Goal: Task Accomplishment & Management: Use online tool/utility

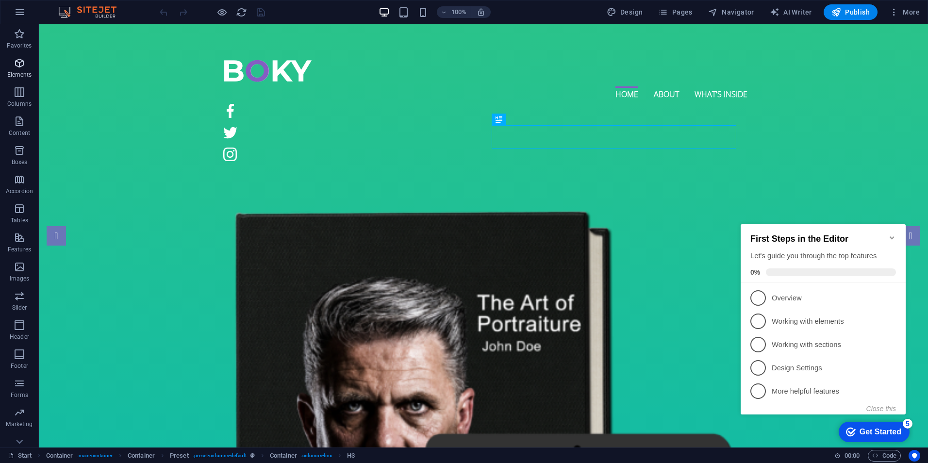
click at [22, 77] on p "Elements" at bounding box center [19, 75] width 25 height 8
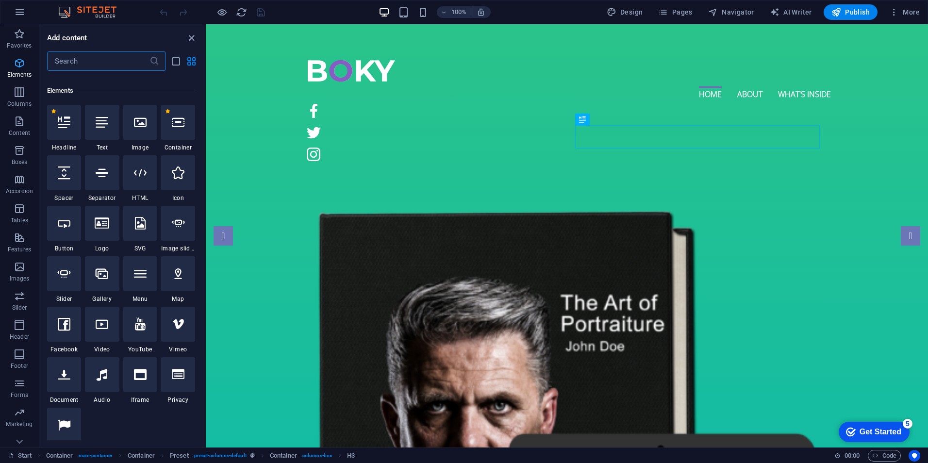
scroll to position [103, 0]
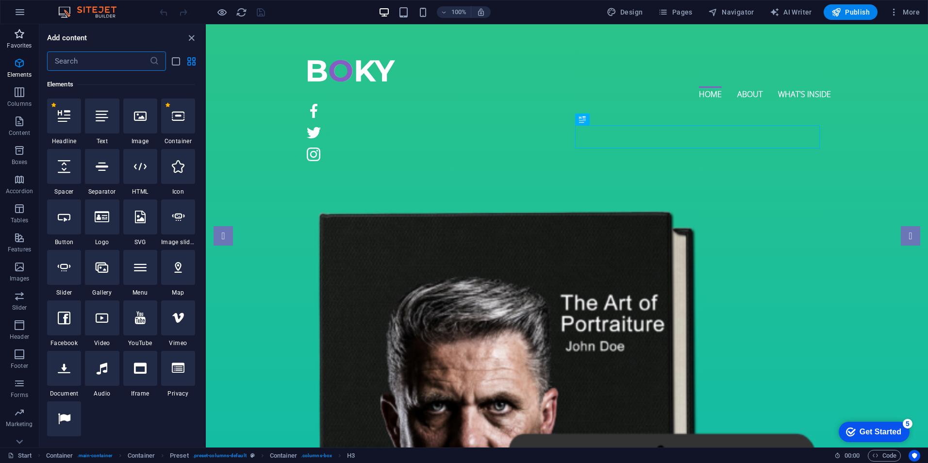
click at [19, 34] on icon "button" at bounding box center [20, 34] width 12 height 12
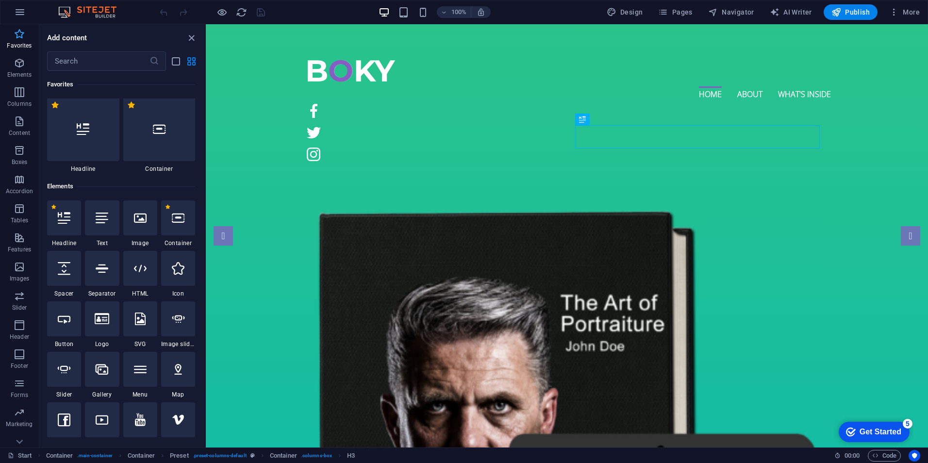
scroll to position [0, 0]
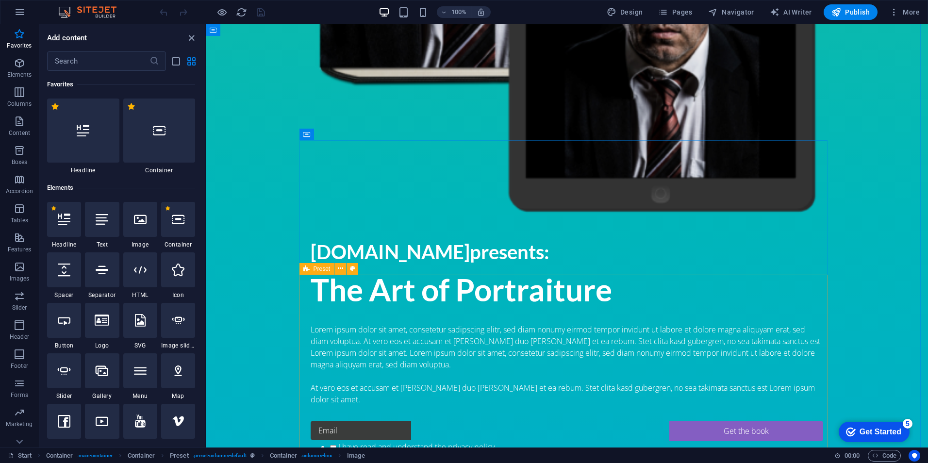
scroll to position [874, 0]
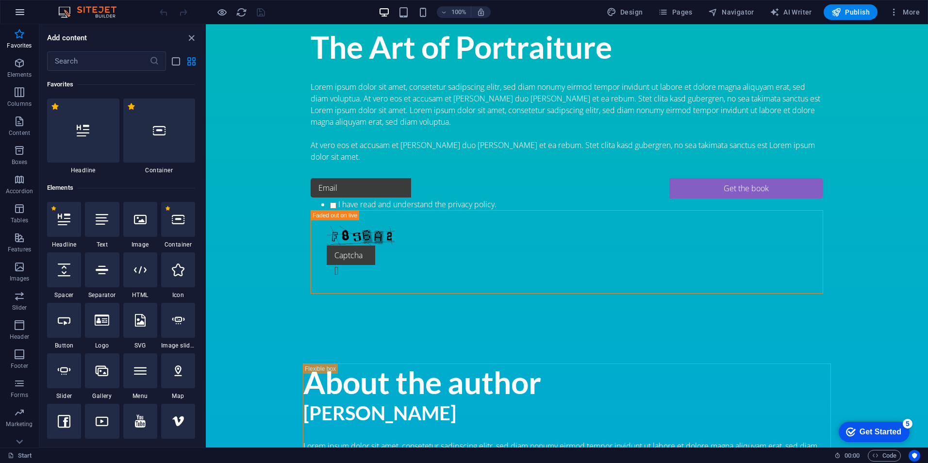
click at [19, 14] on icon "button" at bounding box center [20, 12] width 12 height 12
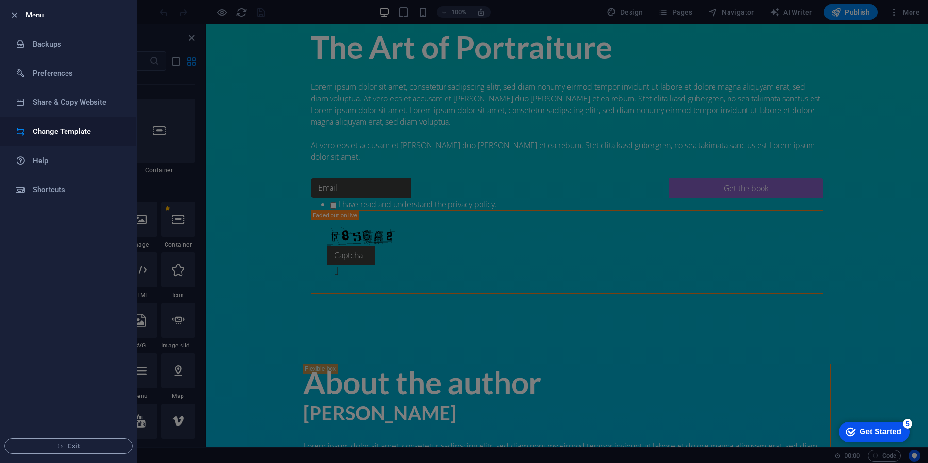
click at [58, 133] on h6 "Change Template" at bounding box center [78, 132] width 90 height 12
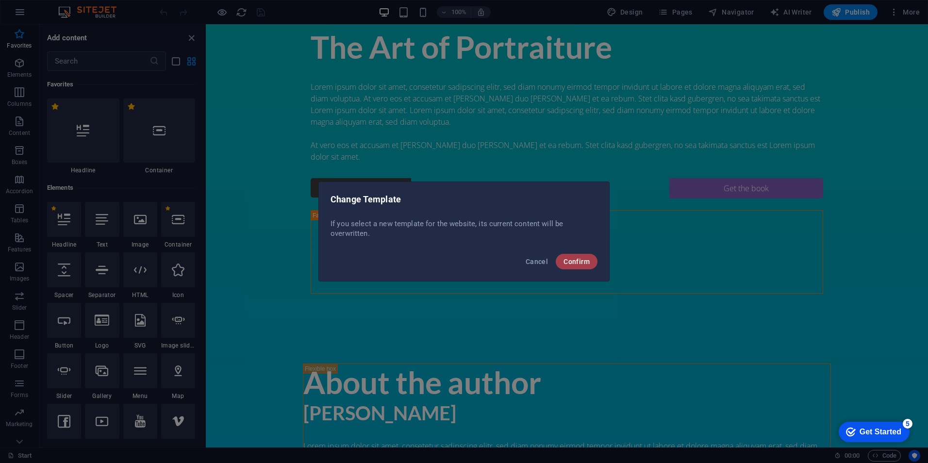
click at [576, 262] on span "Confirm" at bounding box center [577, 262] width 26 height 8
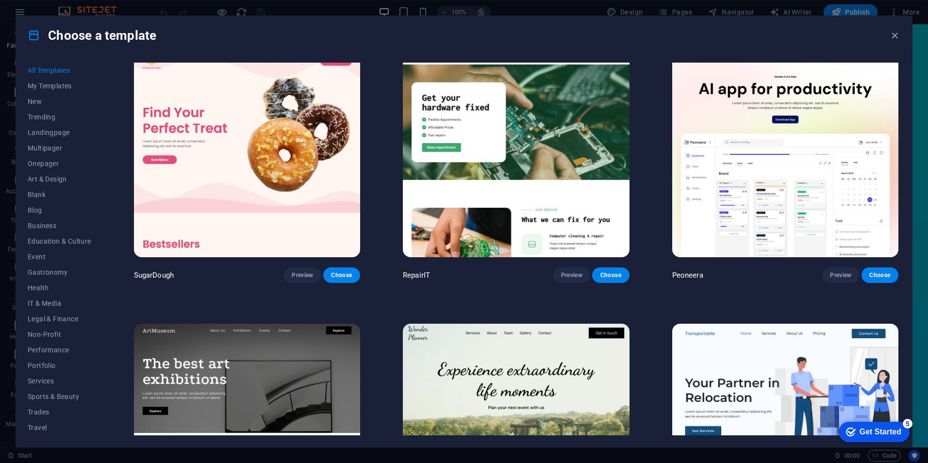
scroll to position [0, 0]
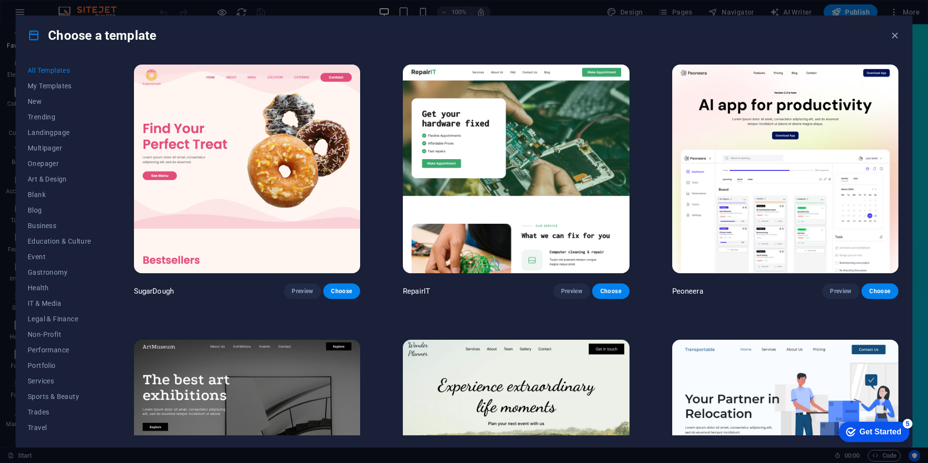
click at [781, 223] on img at bounding box center [785, 169] width 226 height 209
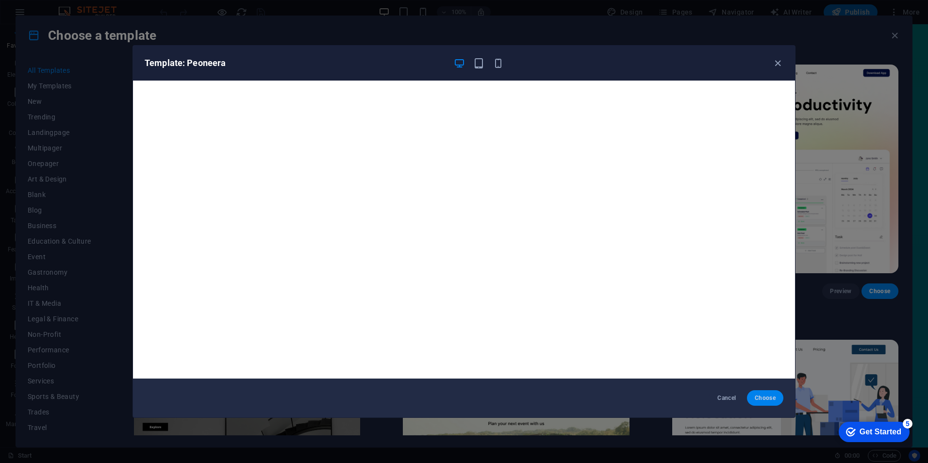
click at [774, 392] on button "Choose" at bounding box center [765, 398] width 36 height 16
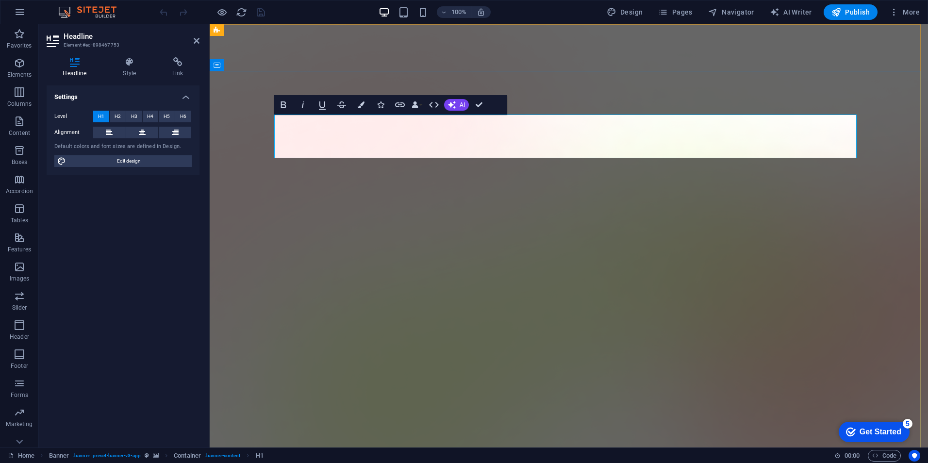
drag, startPoint x: 812, startPoint y: 139, endPoint x: 320, endPoint y: 143, distance: 491.7
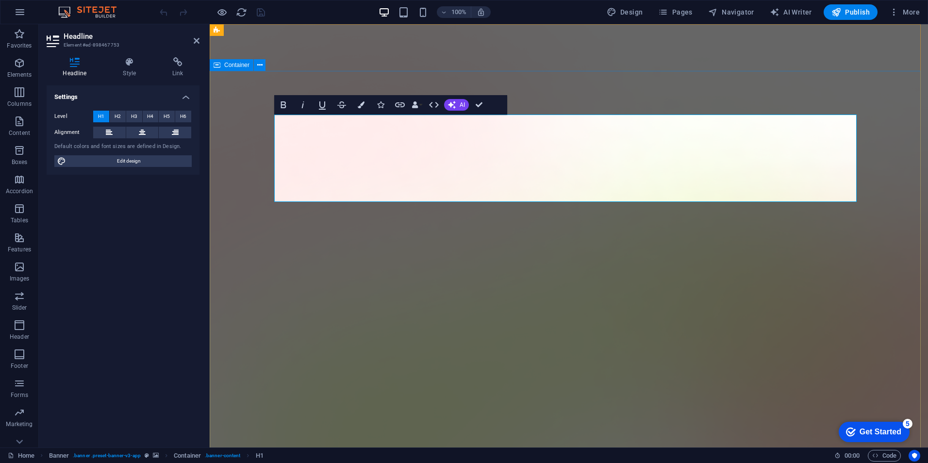
drag, startPoint x: 622, startPoint y: 179, endPoint x: 267, endPoint y: 118, distance: 360.1
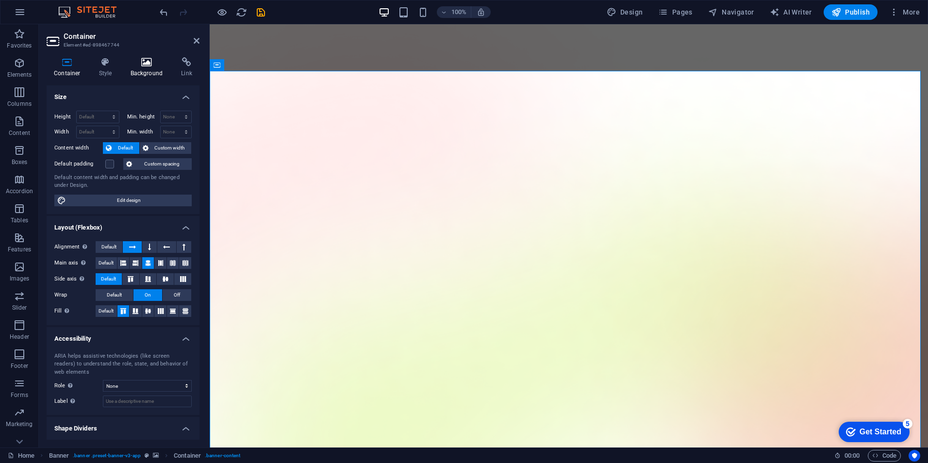
click at [146, 63] on icon at bounding box center [146, 62] width 47 height 10
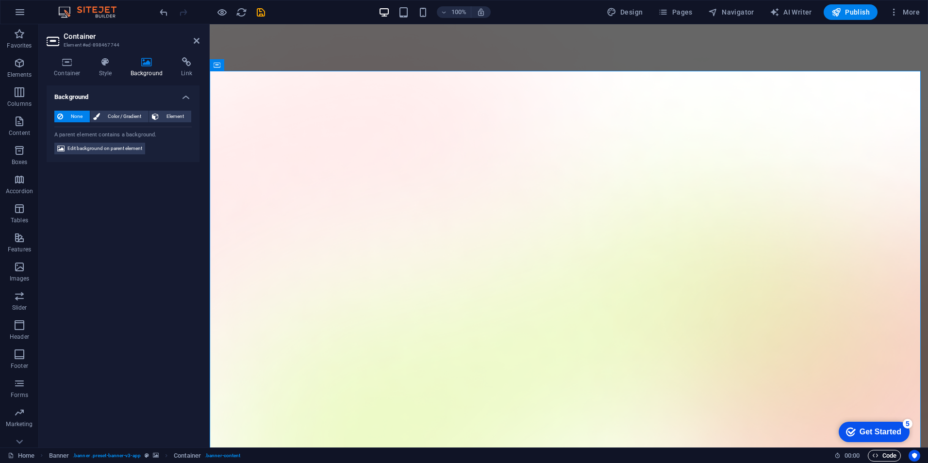
click at [891, 454] on span "Code" at bounding box center [884, 456] width 24 height 12
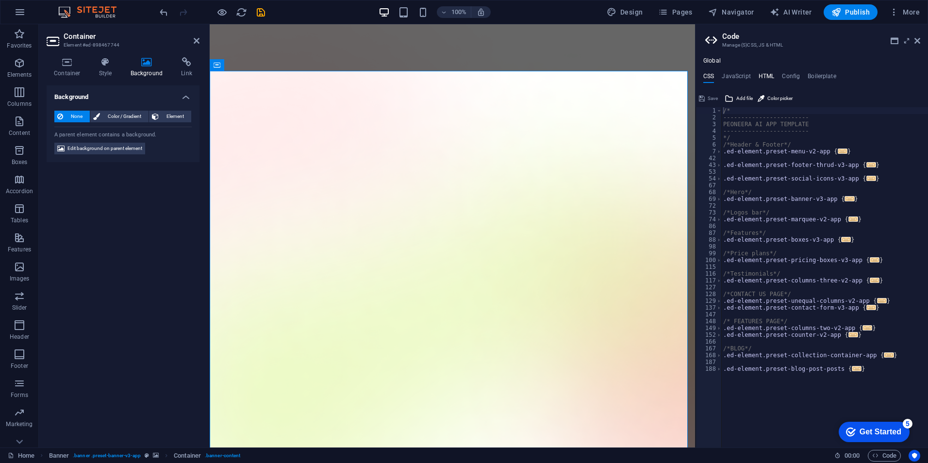
click at [765, 79] on h4 "HTML" at bounding box center [767, 78] width 16 height 11
type textarea "<button href="#main-content" class="wv-link-content button">Skip to main conten…"
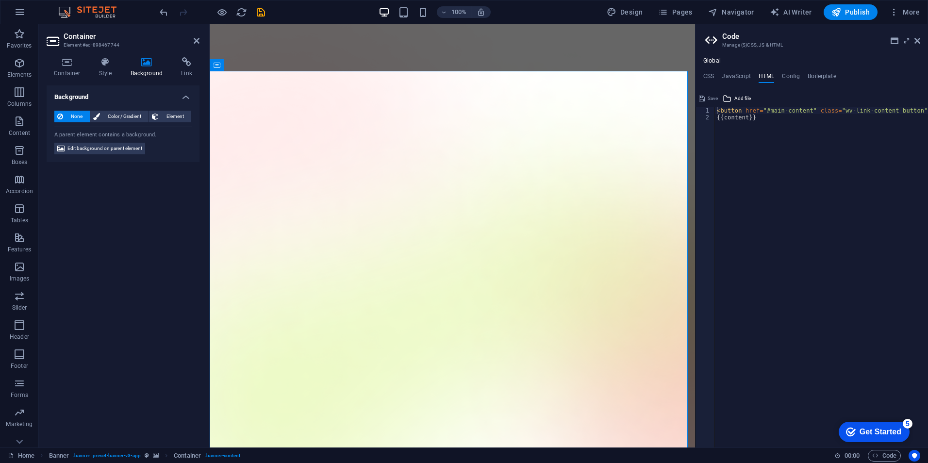
click at [146, 62] on icon at bounding box center [146, 62] width 47 height 10
click at [782, 74] on h4 "Config" at bounding box center [791, 78] width 18 height 11
type textarea "$color-background: #ffffff;"
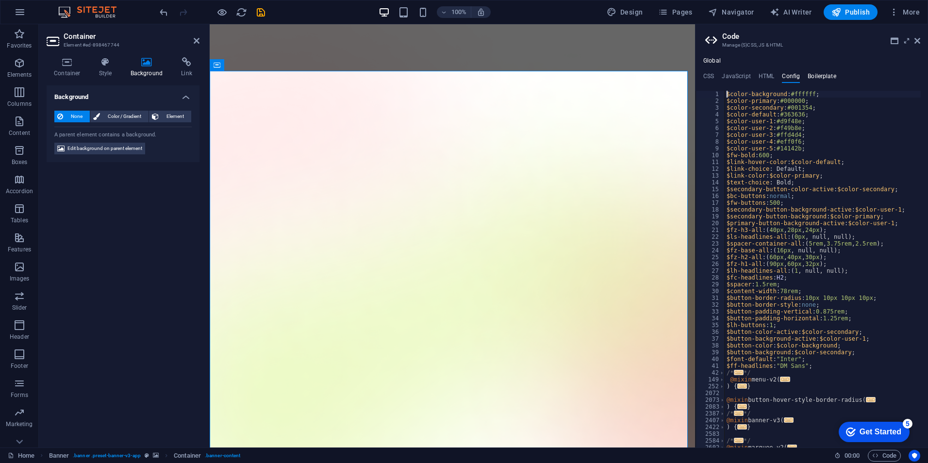
click at [810, 74] on h4 "Boilerplate" at bounding box center [822, 78] width 29 height 11
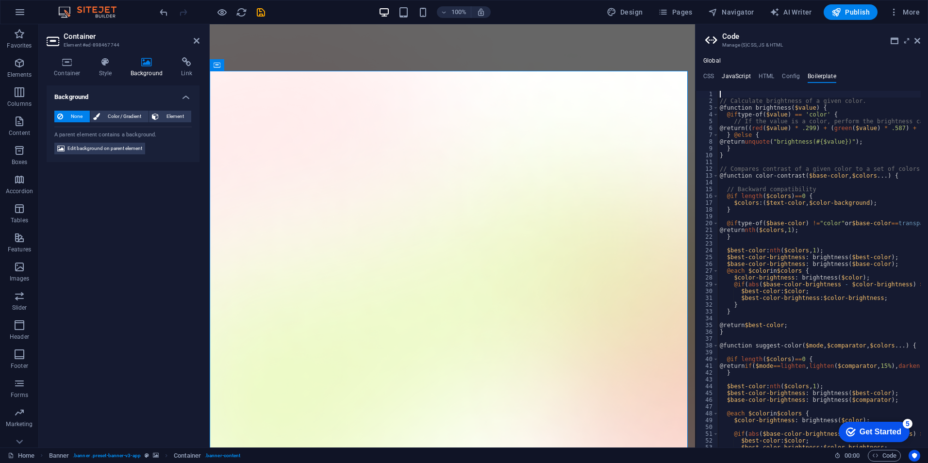
click at [734, 78] on h4 "JavaScript" at bounding box center [736, 78] width 29 height 11
type textarea "/* JS for preset "Menu V2" */"
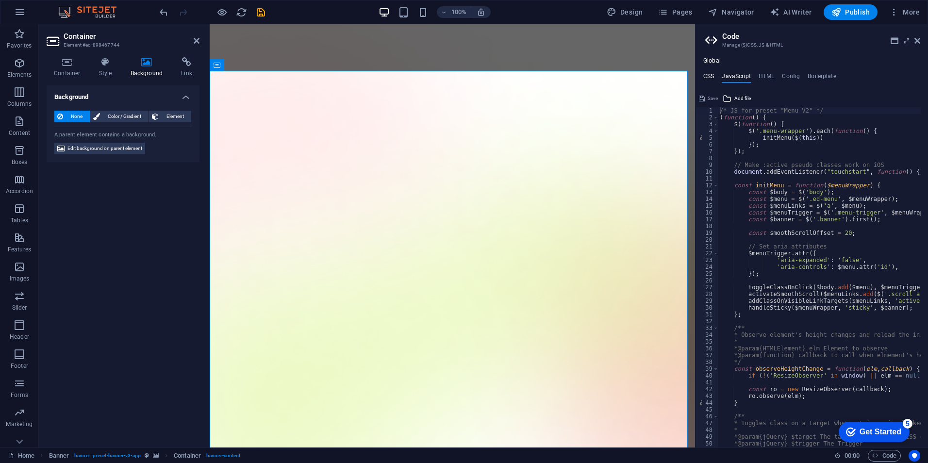
click at [714, 76] on h4 "CSS" at bounding box center [708, 78] width 11 height 11
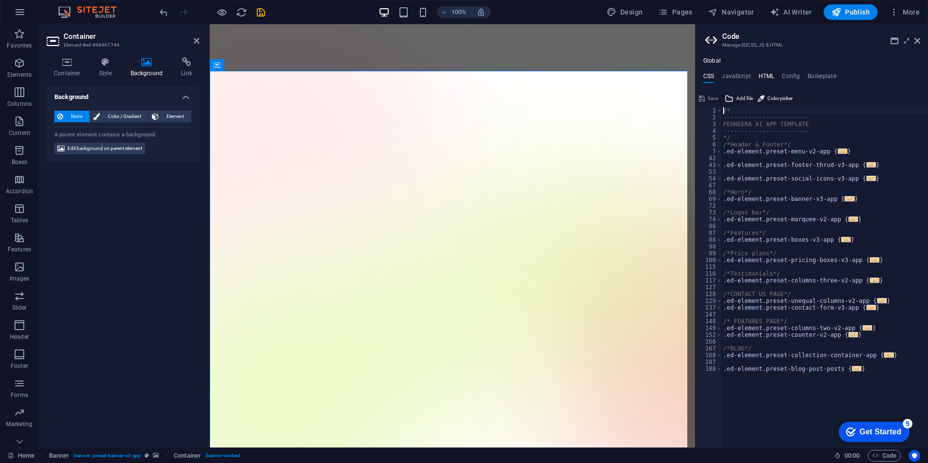
click at [763, 75] on h4 "HTML" at bounding box center [767, 78] width 16 height 11
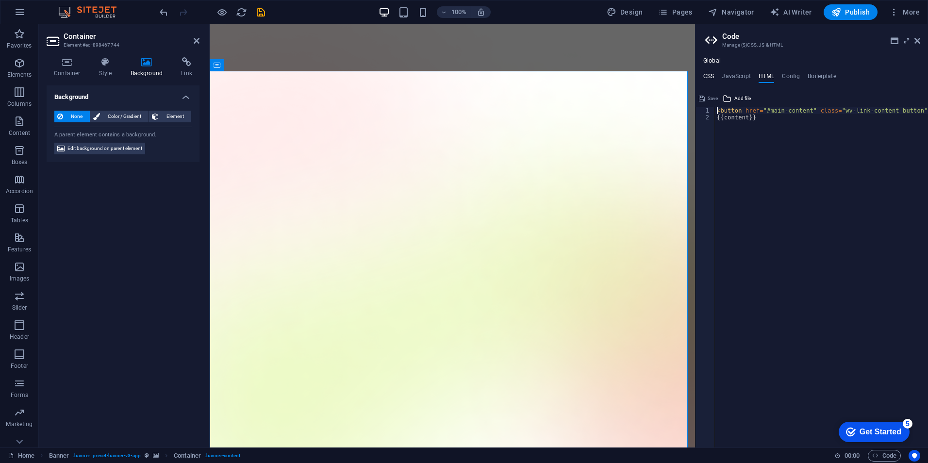
click at [713, 74] on h4 "CSS" at bounding box center [708, 78] width 11 height 11
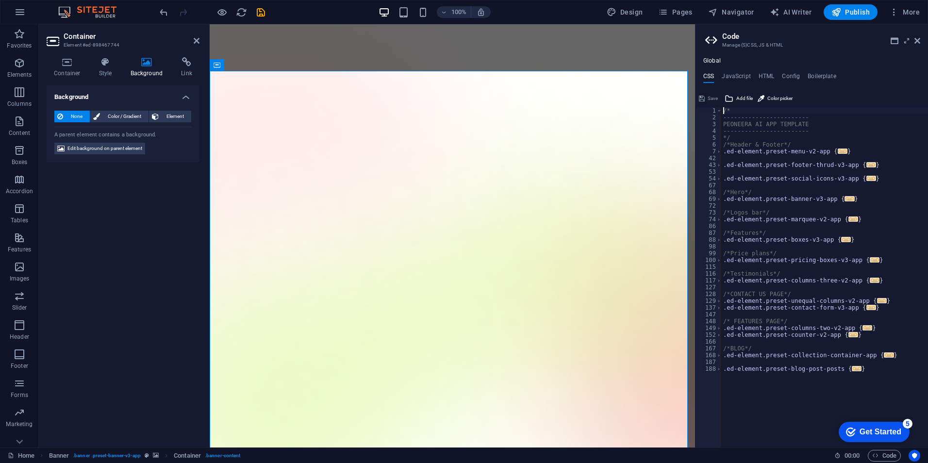
click at [716, 53] on div "Global CSS JavaScript HTML Config Boilerplate /* 1 2 3 4 5 6 7 42 43 53 54 67 6…" at bounding box center [812, 249] width 233 height 398
type textarea ".ed-element.preset-menu-v2-app {"
click at [838, 151] on span "..." at bounding box center [843, 151] width 10 height 5
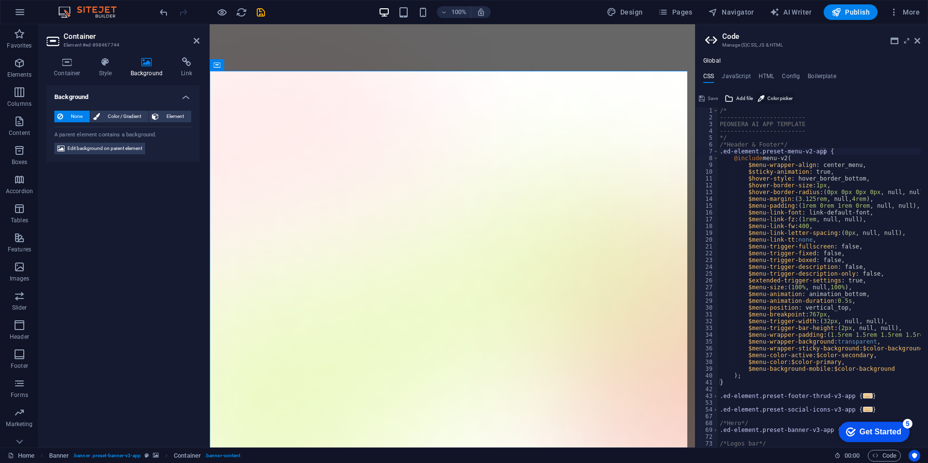
click at [769, 100] on span "Color picker" at bounding box center [779, 99] width 25 height 12
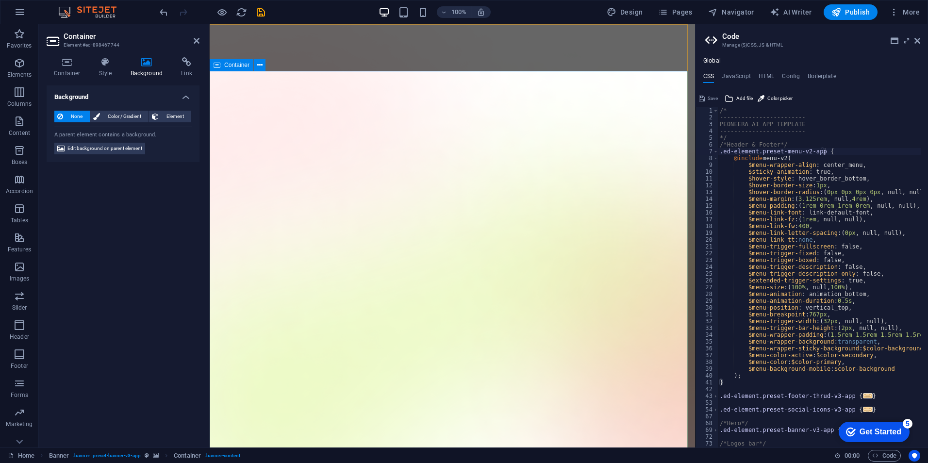
click at [148, 211] on div "Background None Color / Gradient Element Stretch background to full-width Color…" at bounding box center [123, 262] width 153 height 354
click at [199, 39] on icon at bounding box center [197, 41] width 6 height 8
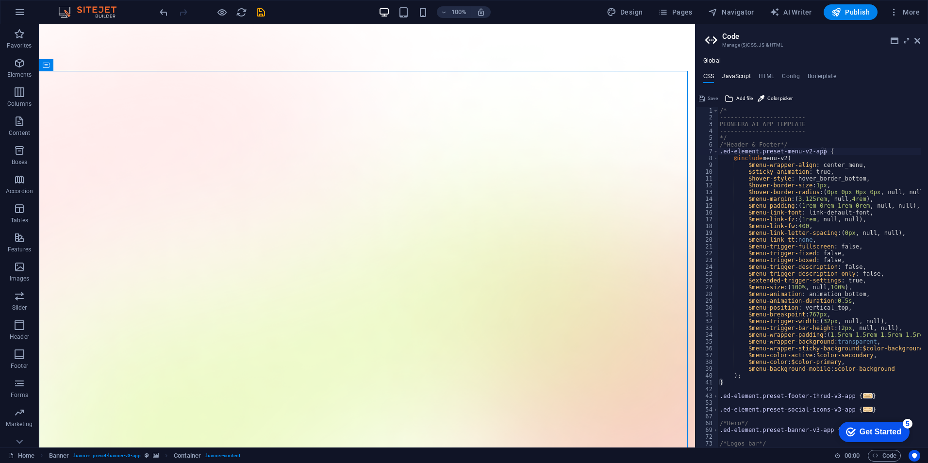
click at [733, 74] on h4 "JavaScript" at bounding box center [736, 78] width 29 height 11
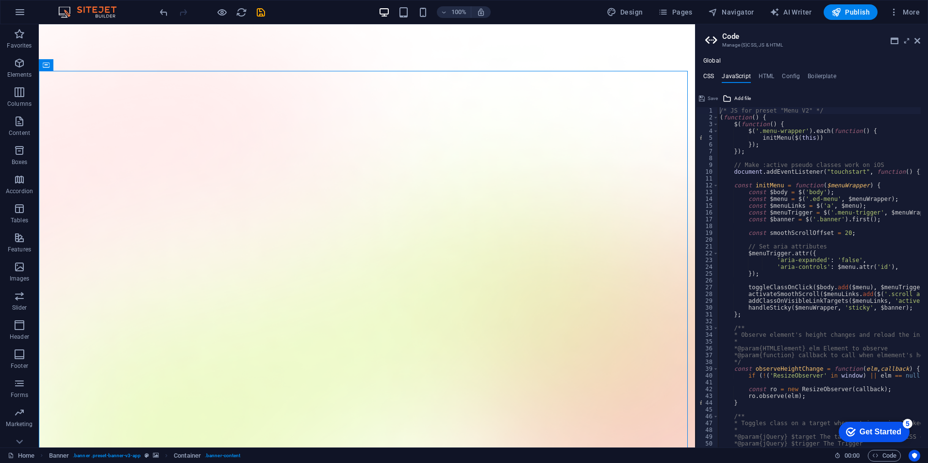
click at [708, 74] on h4 "CSS" at bounding box center [708, 78] width 11 height 11
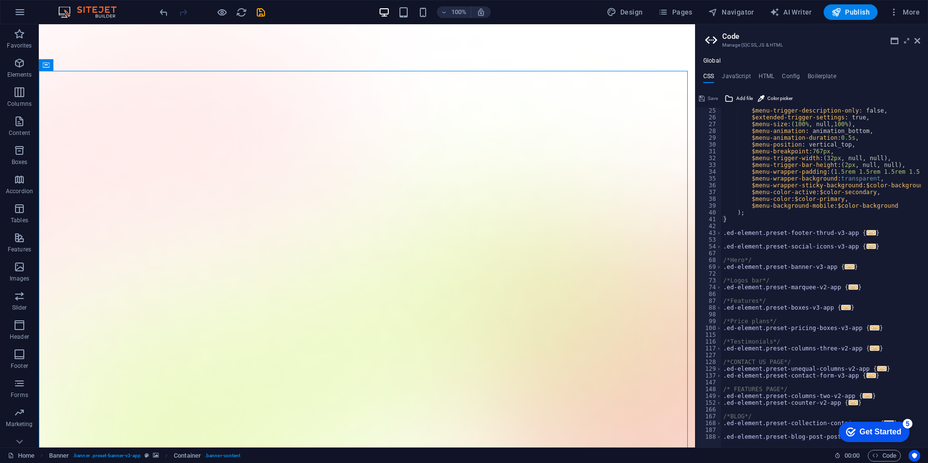
scroll to position [163, 0]
click at [816, 76] on h4 "Boilerplate" at bounding box center [822, 78] width 29 height 11
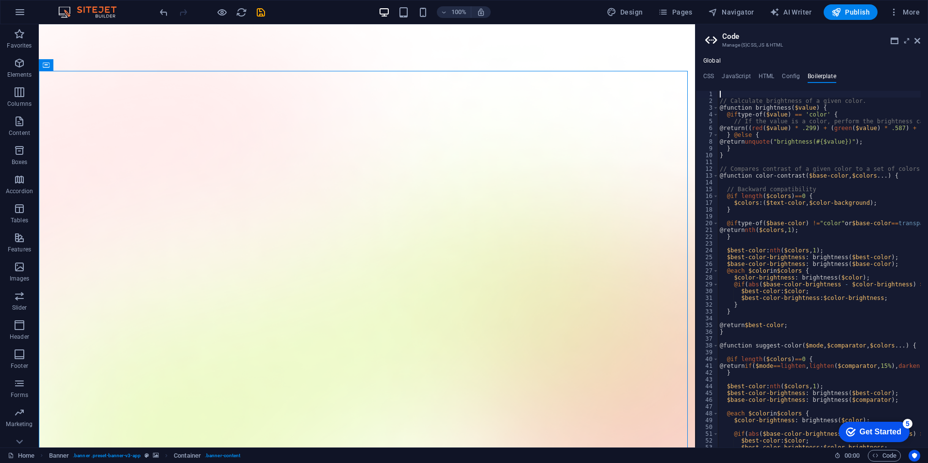
click at [761, 71] on div "Global CSS JavaScript HTML Config Boilerplate .ed-element.preset-menu-v2-app { …" at bounding box center [812, 252] width 233 height 390
click at [763, 73] on h4 "HTML" at bounding box center [767, 78] width 16 height 11
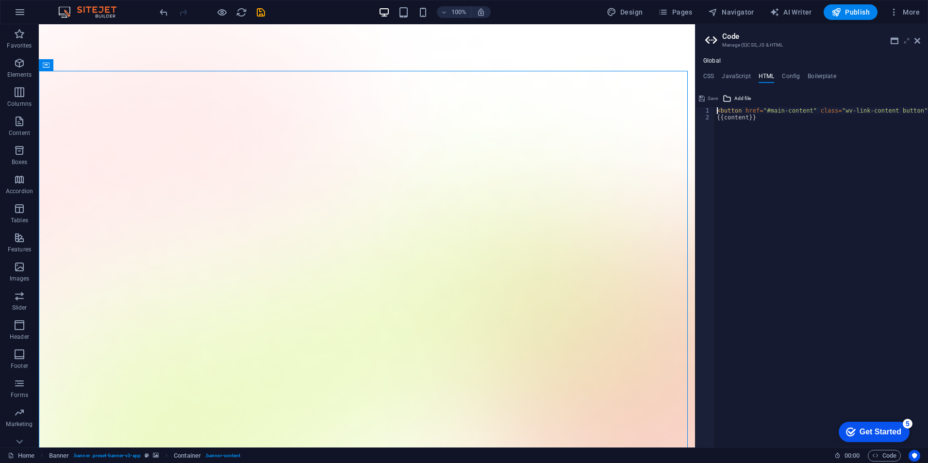
click at [907, 40] on icon at bounding box center [907, 41] width 0 height 8
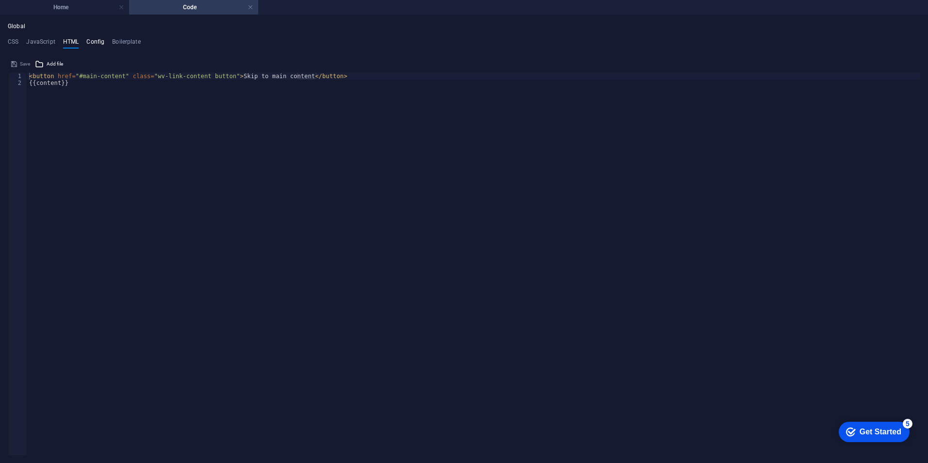
click at [90, 41] on h4 "Config" at bounding box center [95, 43] width 18 height 11
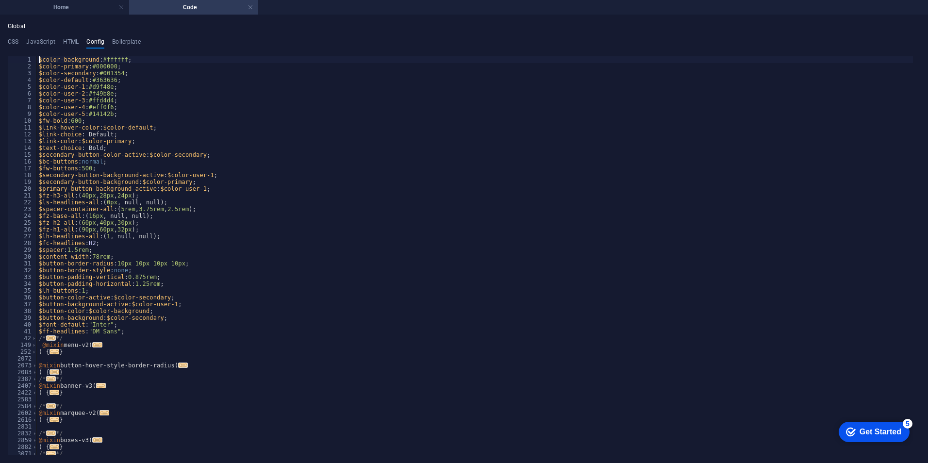
scroll to position [0, 0]
click at [67, 37] on div "Global CSS JavaScript HTML Config Boilerplate .ed-element.preset-menu-v2-app { …" at bounding box center [464, 239] width 913 height 433
click at [67, 41] on h4 "HTML" at bounding box center [71, 43] width 16 height 11
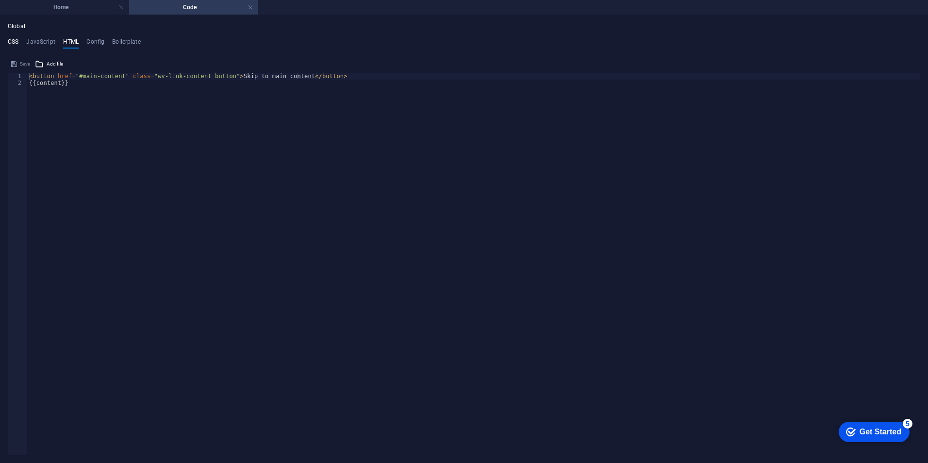
click at [14, 40] on h4 "CSS" at bounding box center [13, 43] width 11 height 11
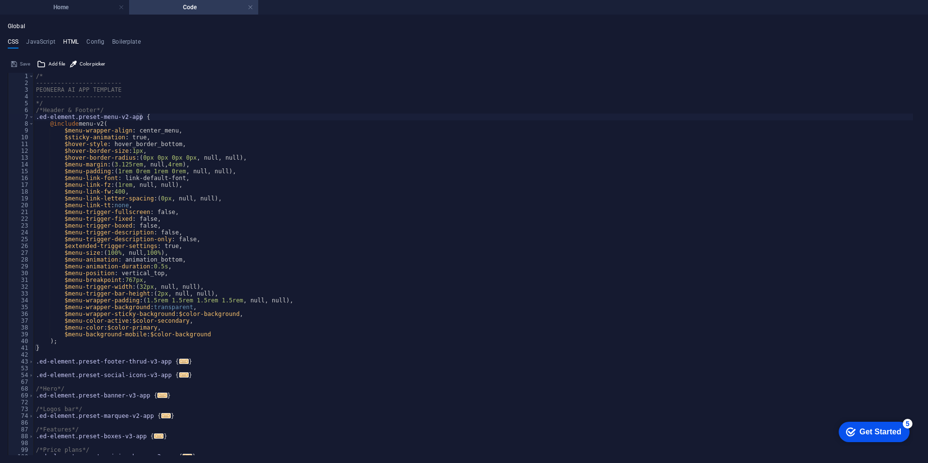
click at [67, 39] on h4 "HTML" at bounding box center [71, 43] width 16 height 11
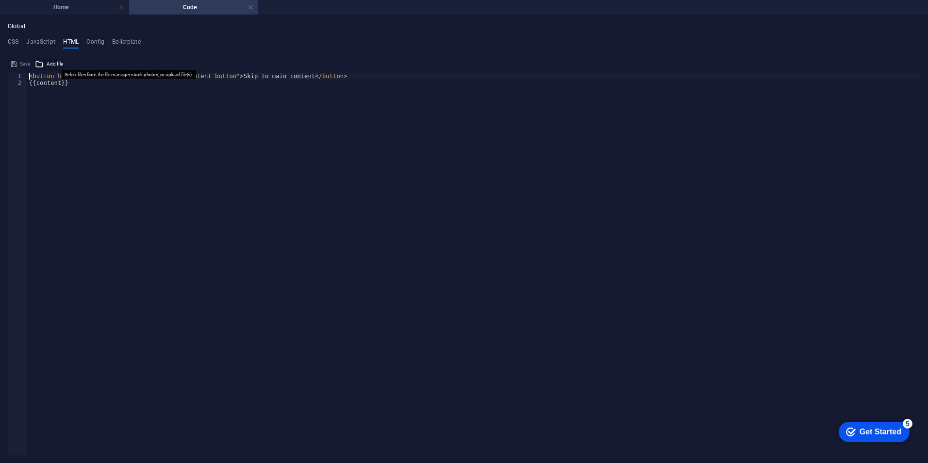
click at [47, 61] on span "Add file" at bounding box center [55, 64] width 17 height 12
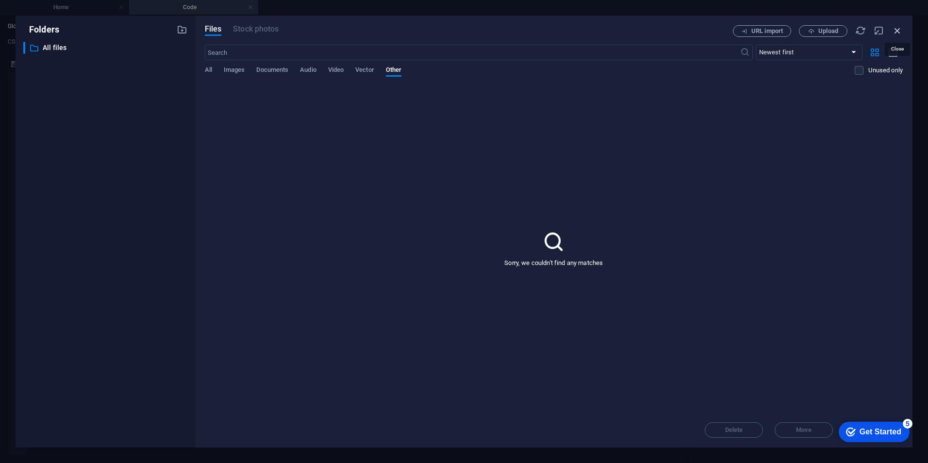
click at [892, 28] on icon "button" at bounding box center [897, 30] width 11 height 11
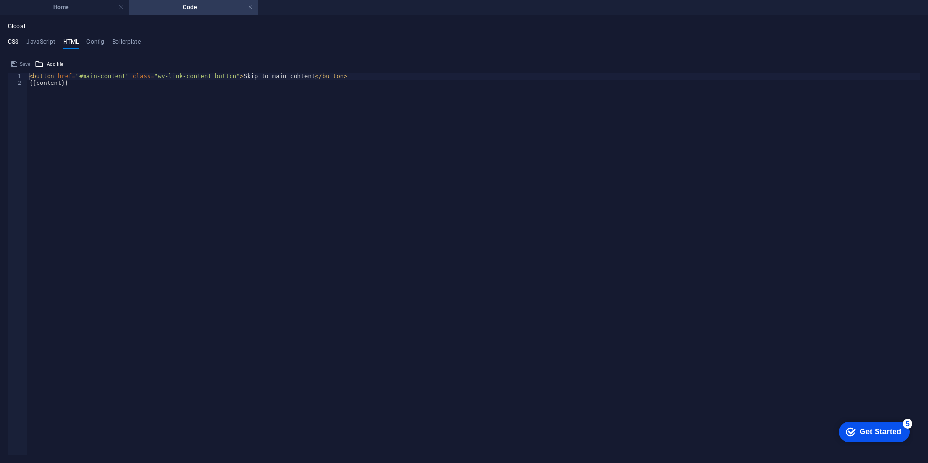
click at [10, 43] on h4 "CSS" at bounding box center [13, 43] width 11 height 11
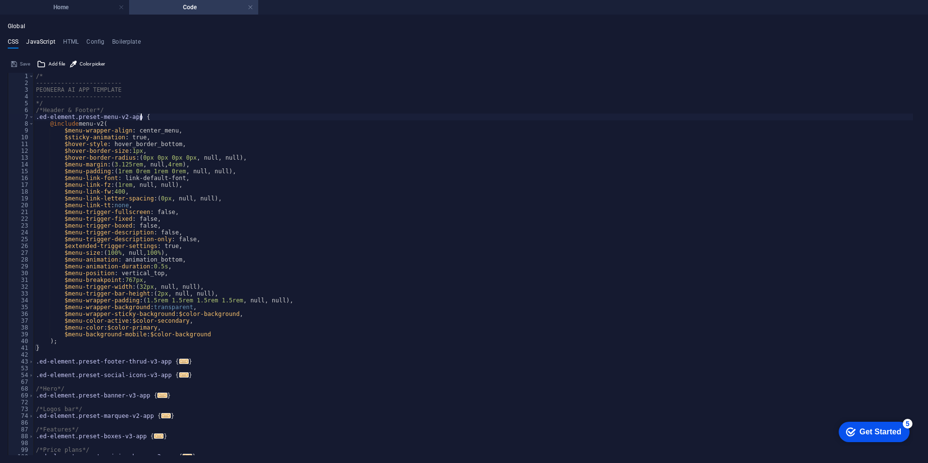
click at [52, 39] on h4 "JavaScript" at bounding box center [40, 43] width 29 height 11
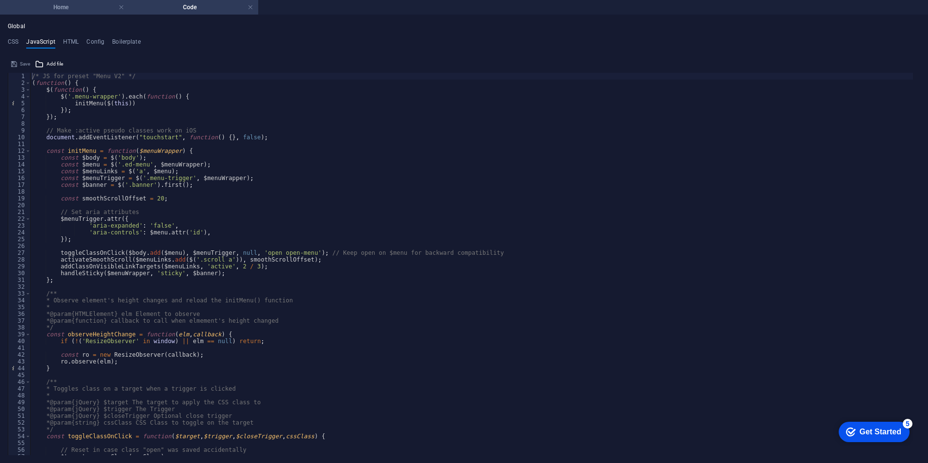
click at [74, 5] on h4 "Home" at bounding box center [64, 7] width 129 height 11
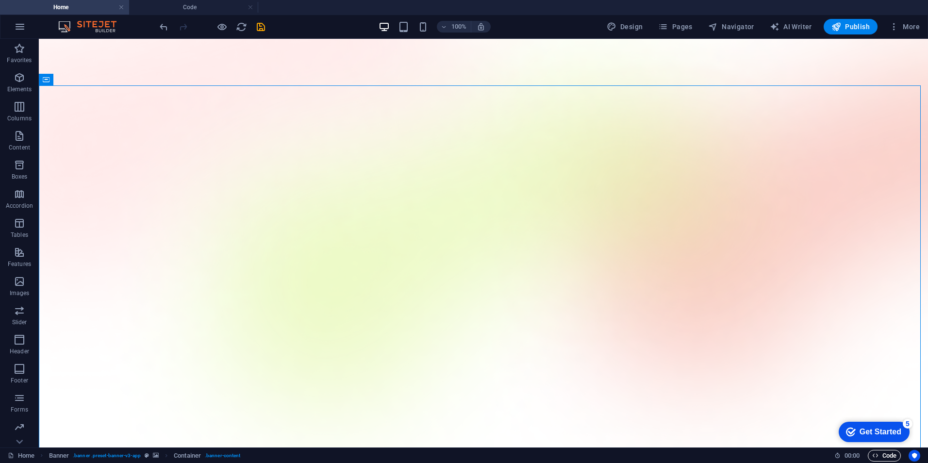
click at [880, 459] on span "Code" at bounding box center [884, 456] width 24 height 12
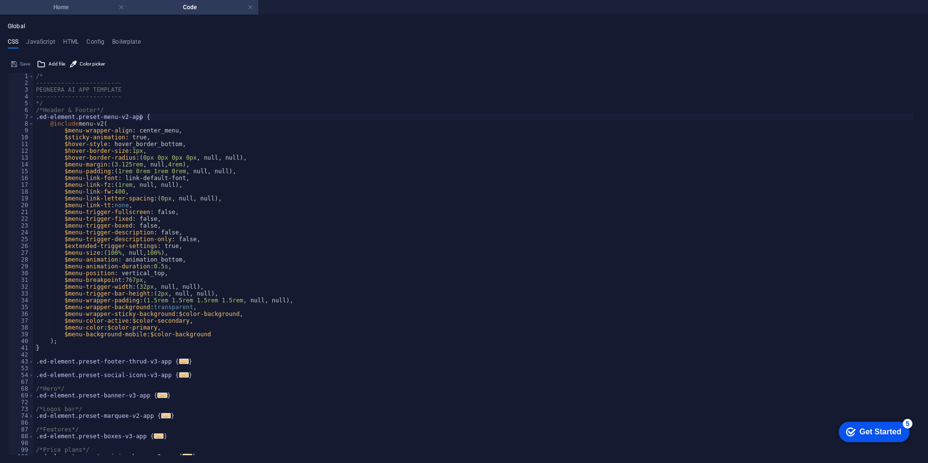
click at [71, 6] on h4 "Home" at bounding box center [64, 7] width 129 height 11
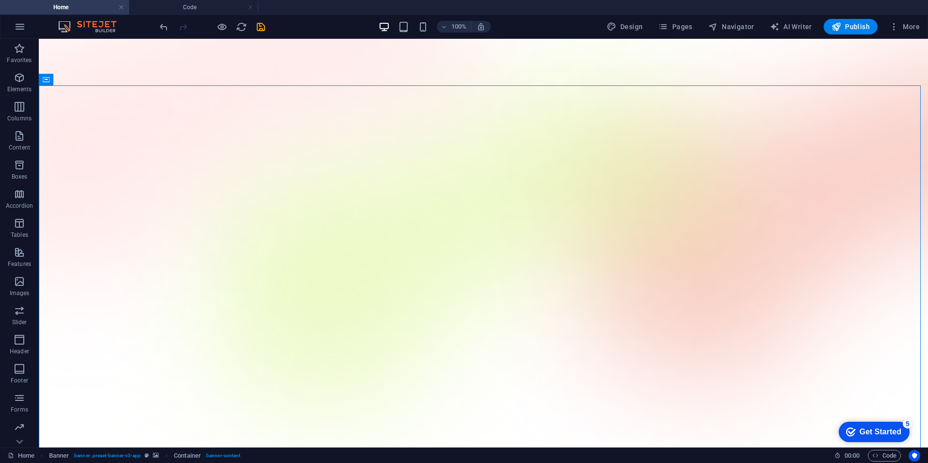
click at [902, 422] on div "checkmark Get Started 5" at bounding box center [874, 432] width 71 height 20
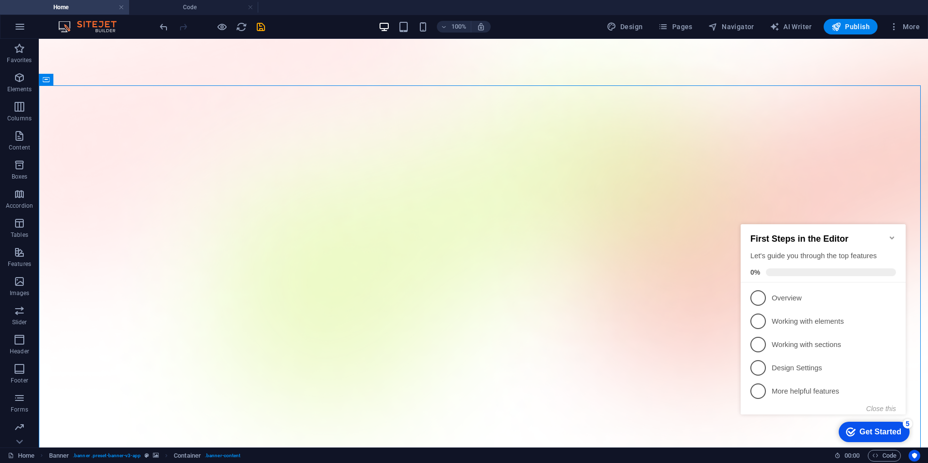
click at [894, 234] on icon "Minimize checklist" at bounding box center [892, 238] width 8 height 8
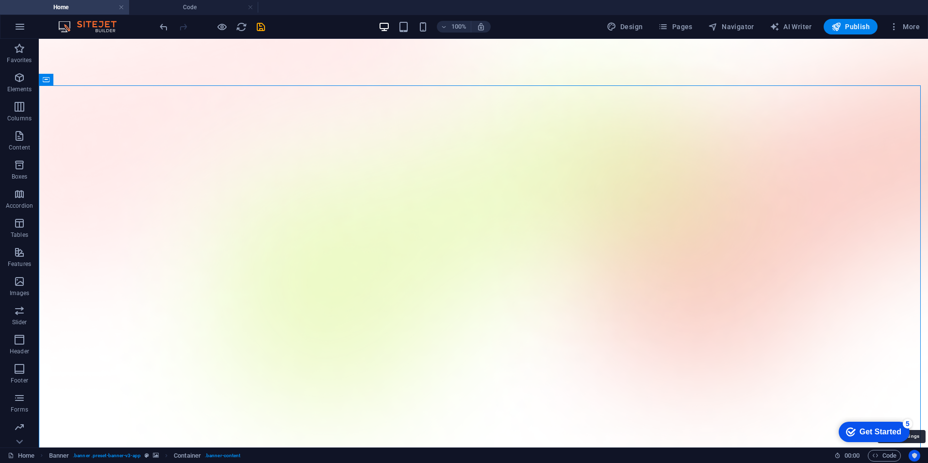
click at [917, 459] on icon "Usercentrics" at bounding box center [914, 455] width 7 height 7
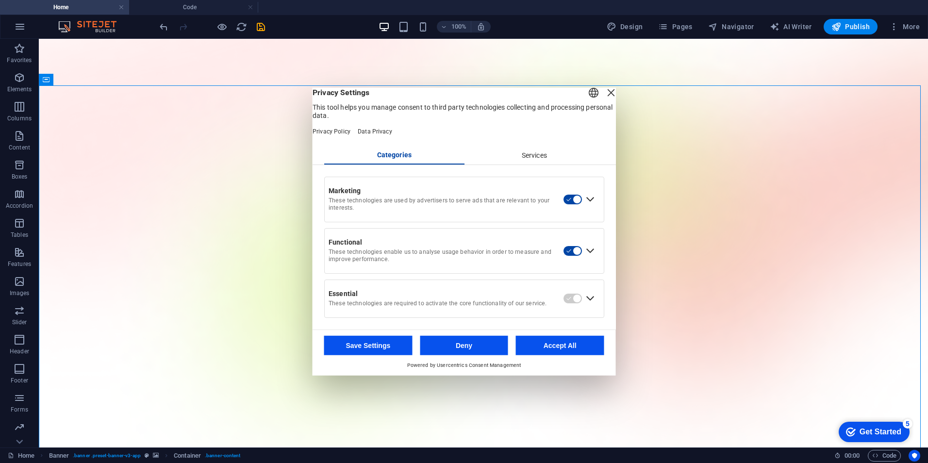
click at [604, 100] on div "Close Layer" at bounding box center [611, 93] width 14 height 14
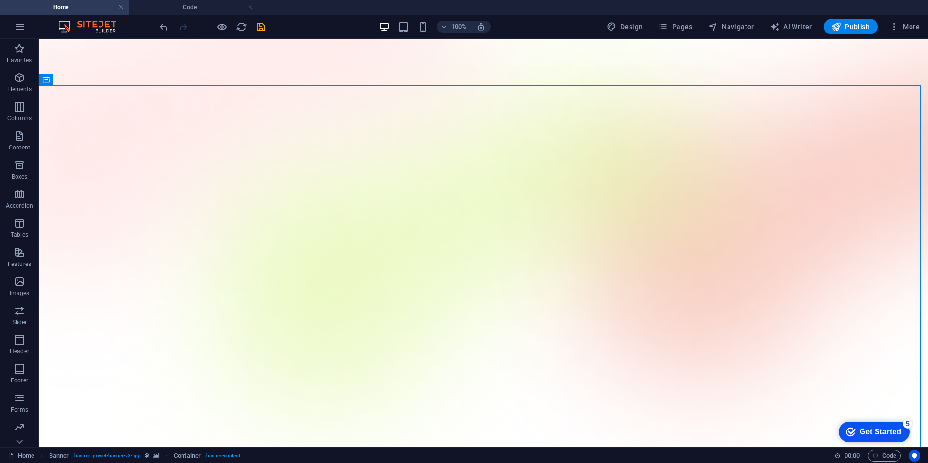
click at [874, 431] on div "Get Started" at bounding box center [881, 432] width 42 height 9
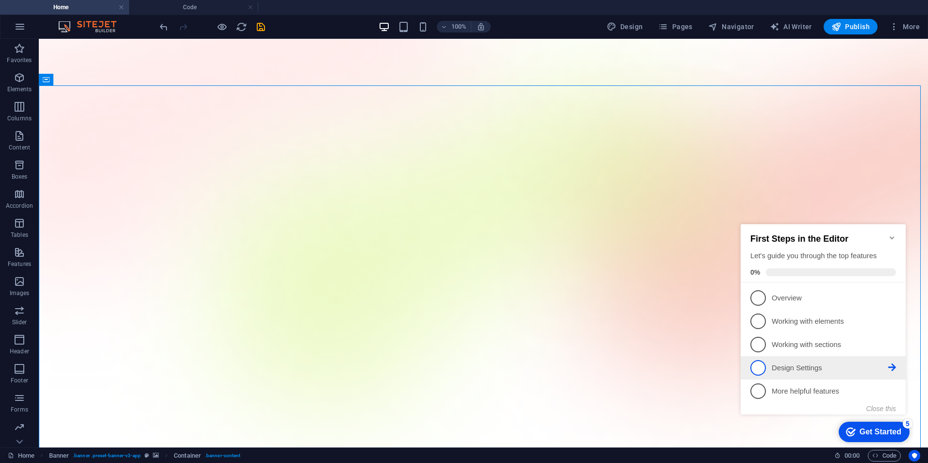
click at [889, 367] on icon at bounding box center [892, 368] width 8 height 8
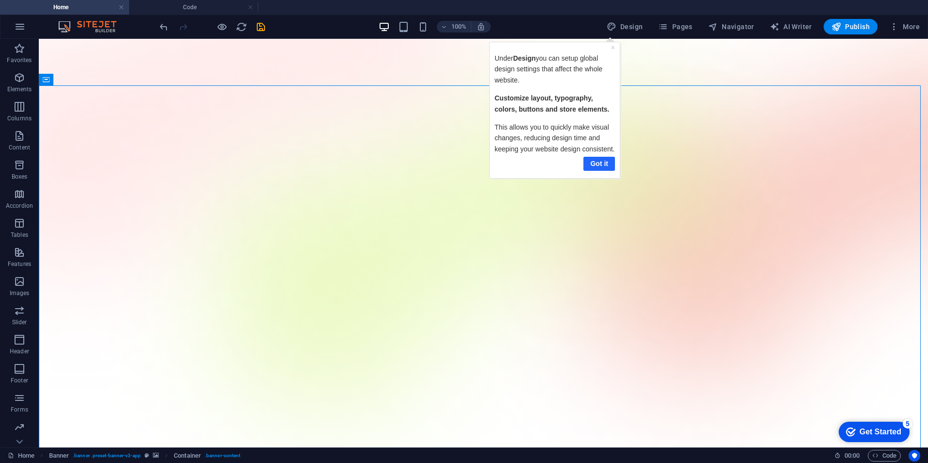
click at [600, 171] on link "Got it" at bounding box center [599, 164] width 32 height 14
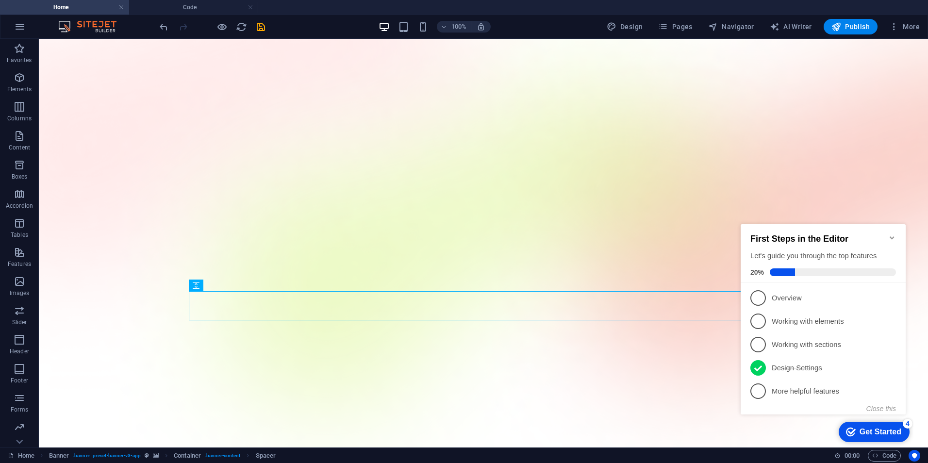
click at [893, 236] on icon "Minimize checklist" at bounding box center [892, 237] width 4 height 3
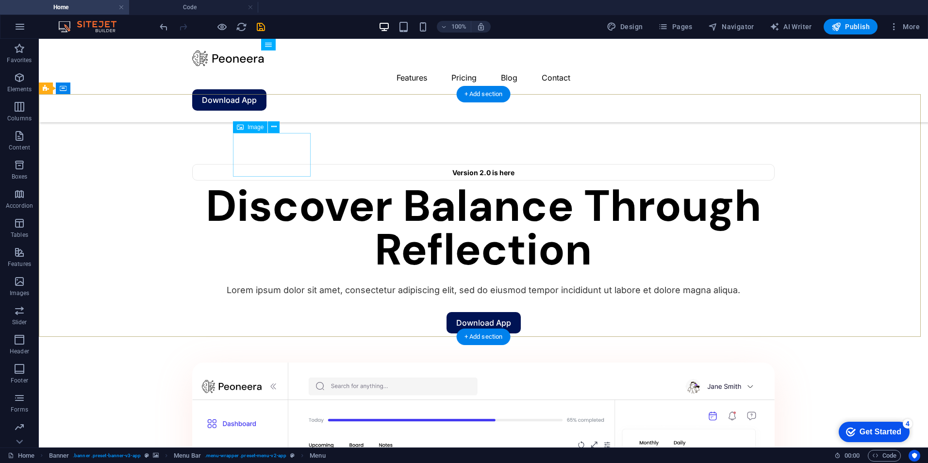
scroll to position [582, 0]
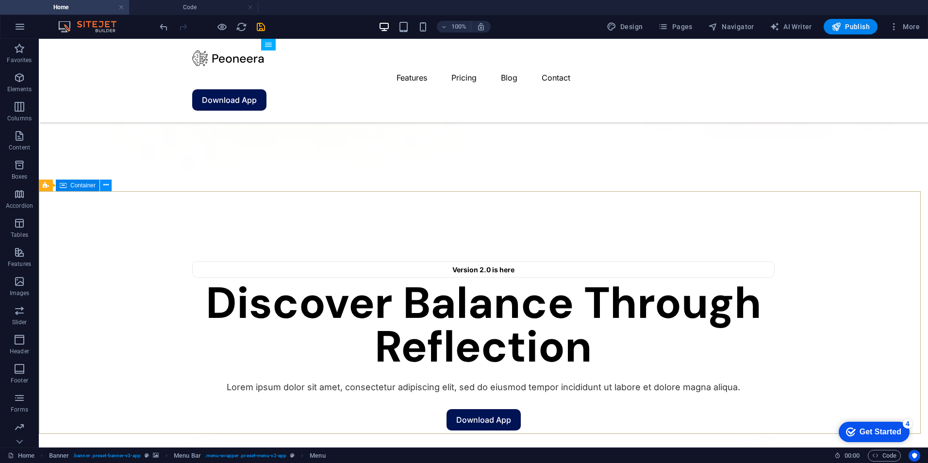
click at [106, 183] on icon at bounding box center [105, 185] width 5 height 10
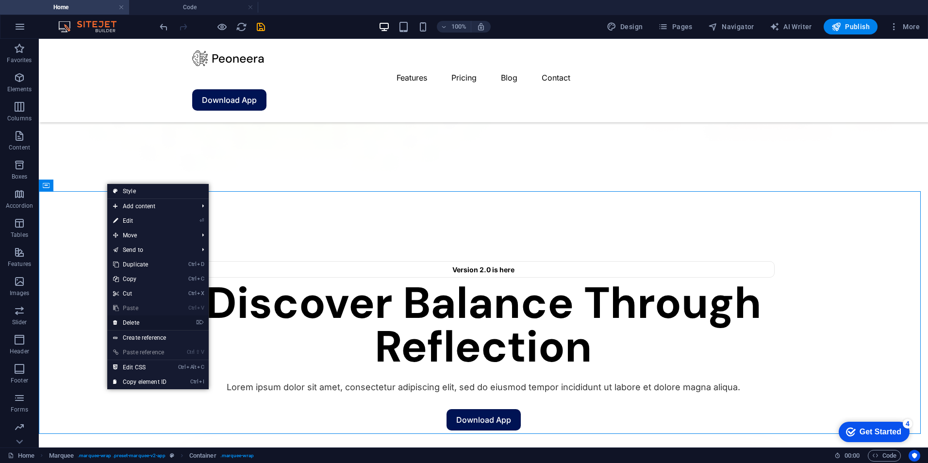
click at [143, 322] on link "⌦ Delete" at bounding box center [139, 323] width 65 height 15
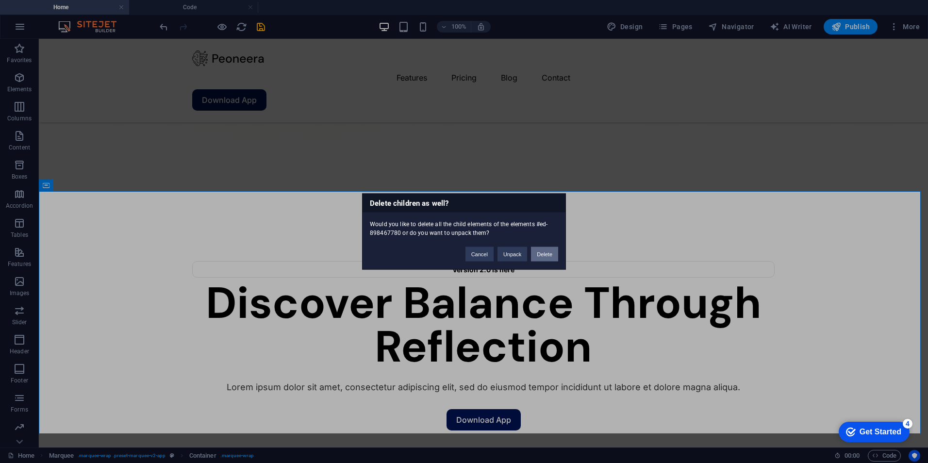
click at [549, 253] on button "Delete" at bounding box center [544, 254] width 27 height 15
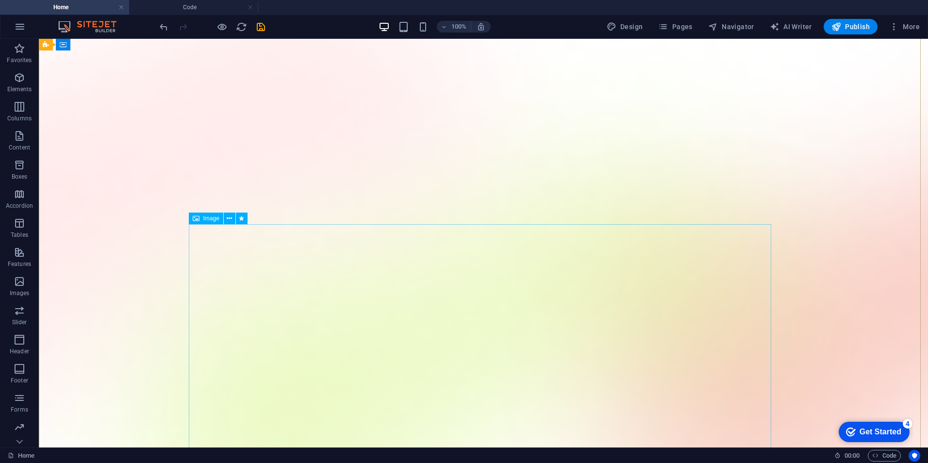
scroll to position [0, 0]
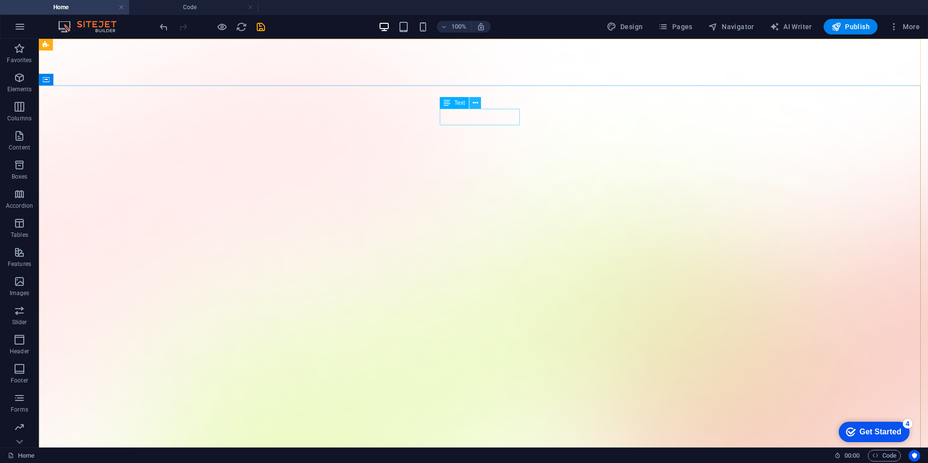
click at [474, 103] on icon at bounding box center [475, 103] width 5 height 10
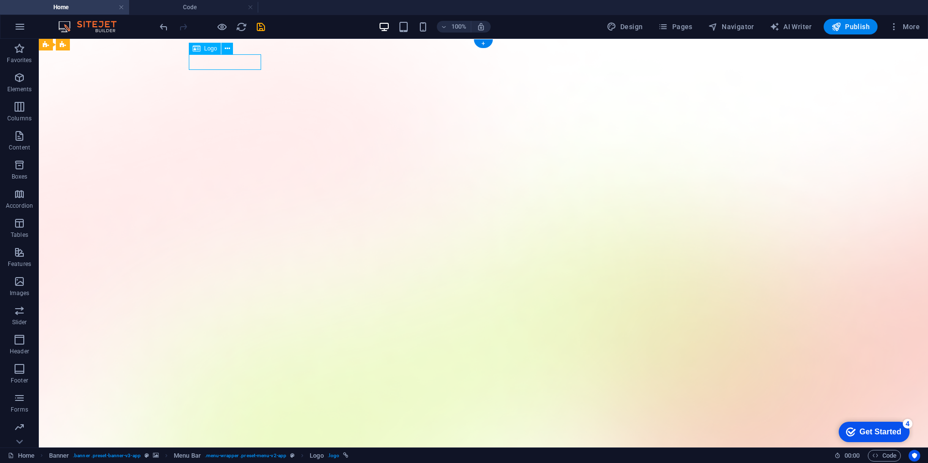
select select "px"
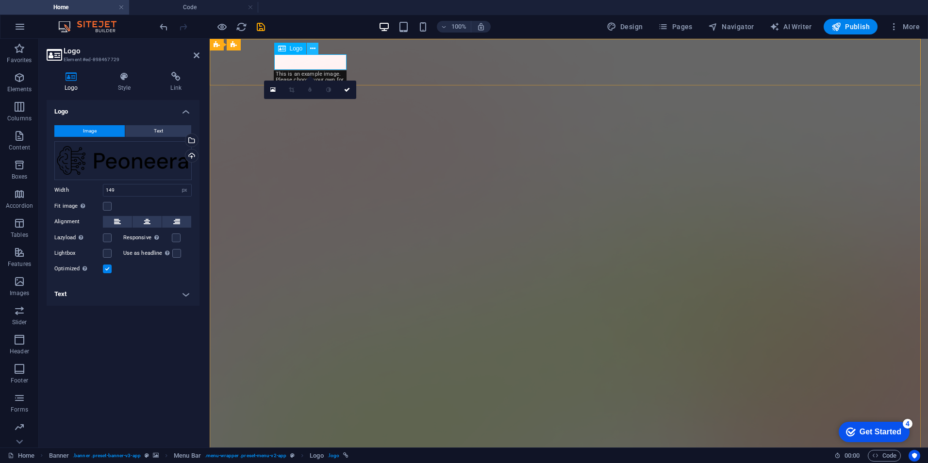
drag, startPoint x: 313, startPoint y: 50, endPoint x: 101, endPoint y: 26, distance: 212.5
click at [313, 50] on icon at bounding box center [312, 49] width 5 height 10
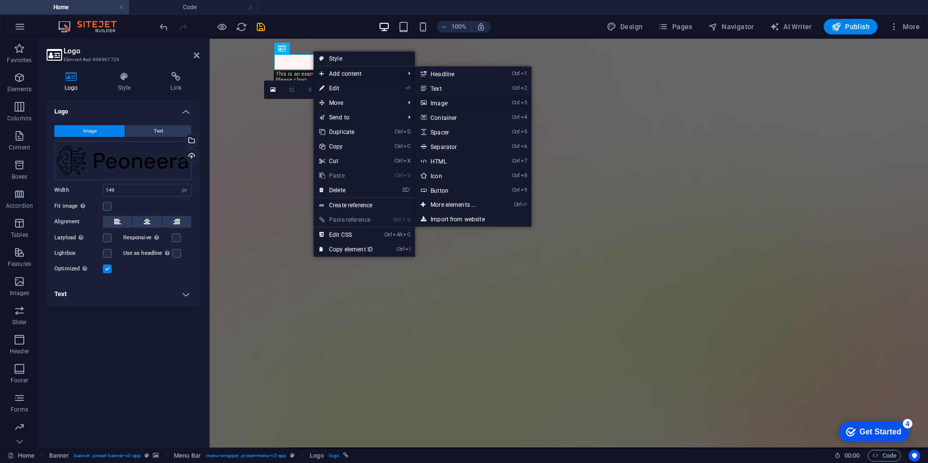
click at [450, 104] on link "Ctrl 3 Image" at bounding box center [455, 103] width 80 height 15
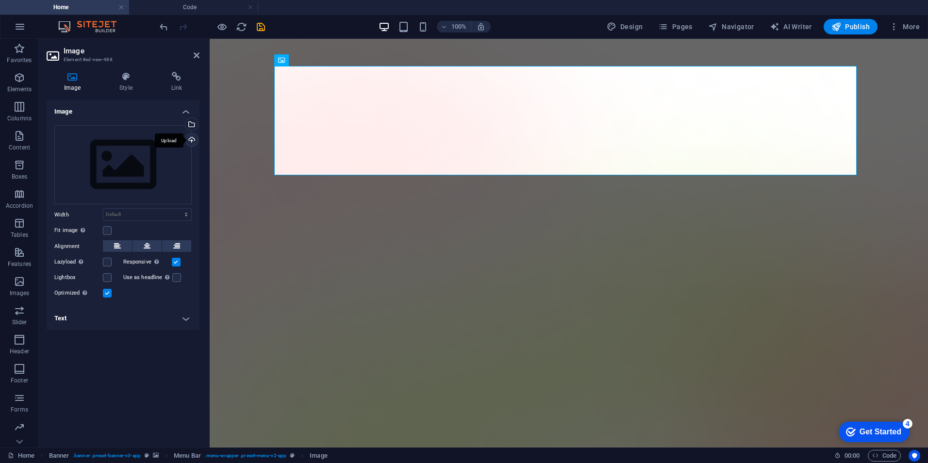
click at [194, 139] on div "Upload" at bounding box center [190, 140] width 15 height 15
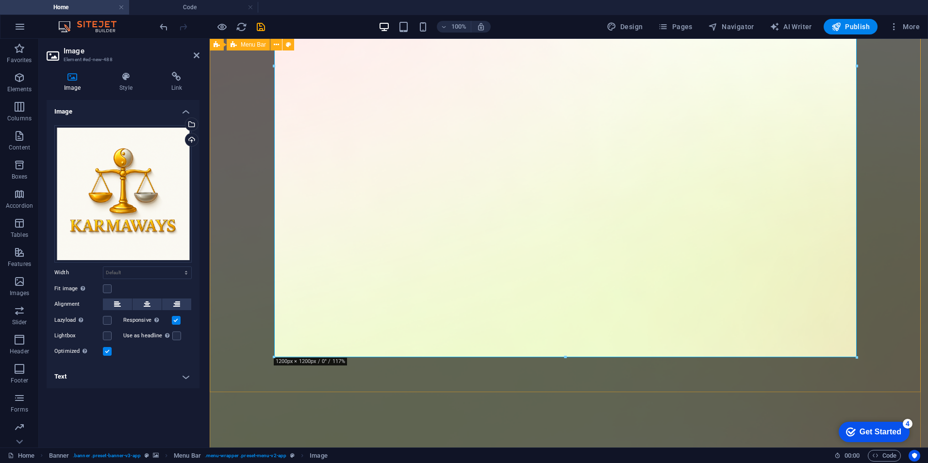
scroll to position [291, 0]
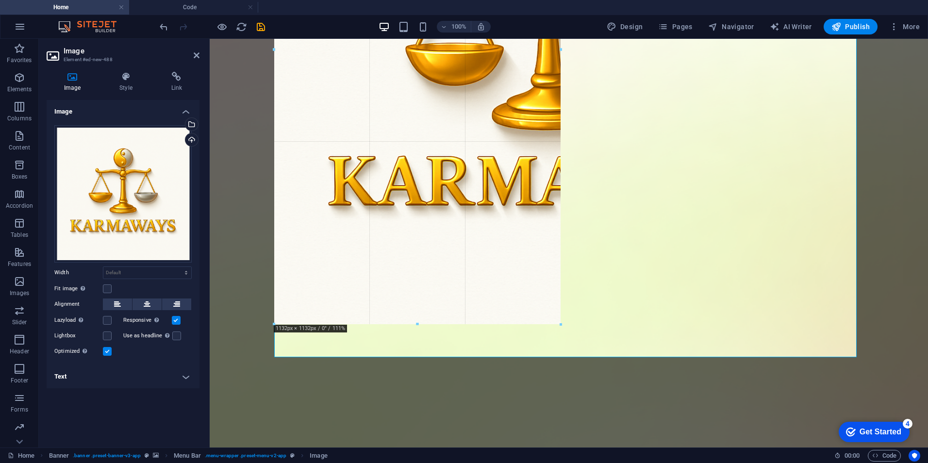
drag, startPoint x: 857, startPoint y: 355, endPoint x: 538, endPoint y: 54, distance: 438.5
type input "799"
select select "px"
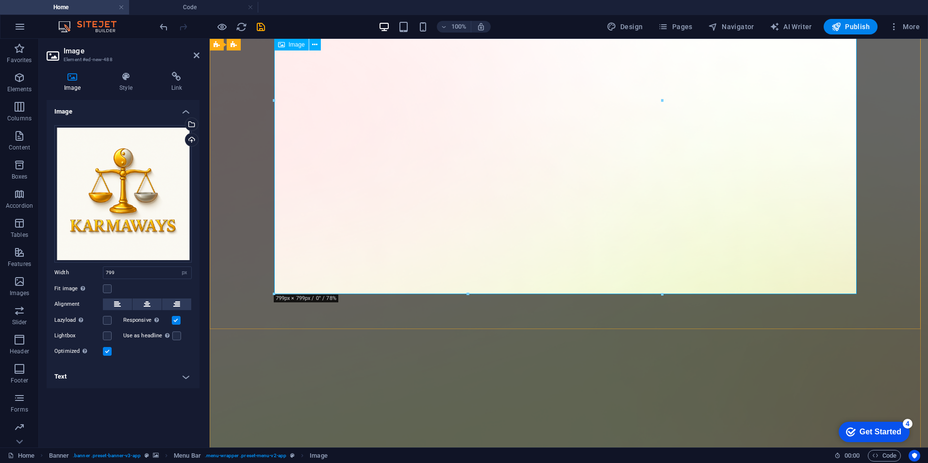
scroll to position [97, 0]
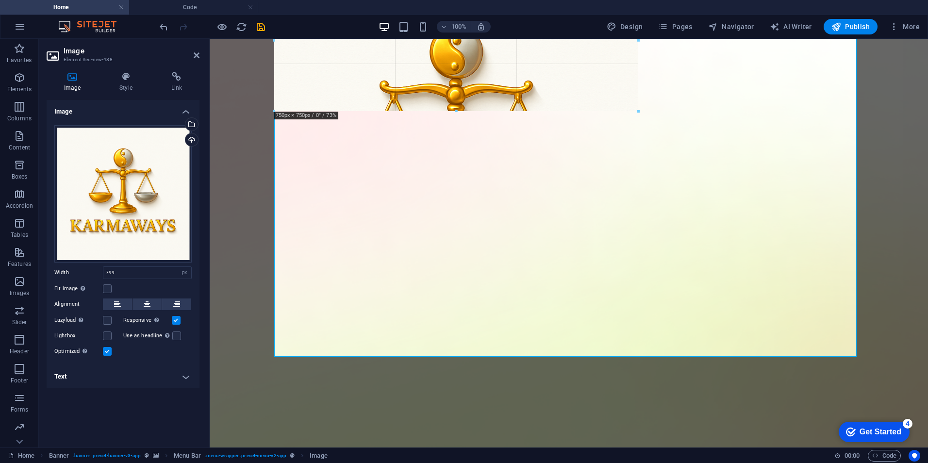
drag, startPoint x: 660, startPoint y: 355, endPoint x: 412, endPoint y: 64, distance: 382.2
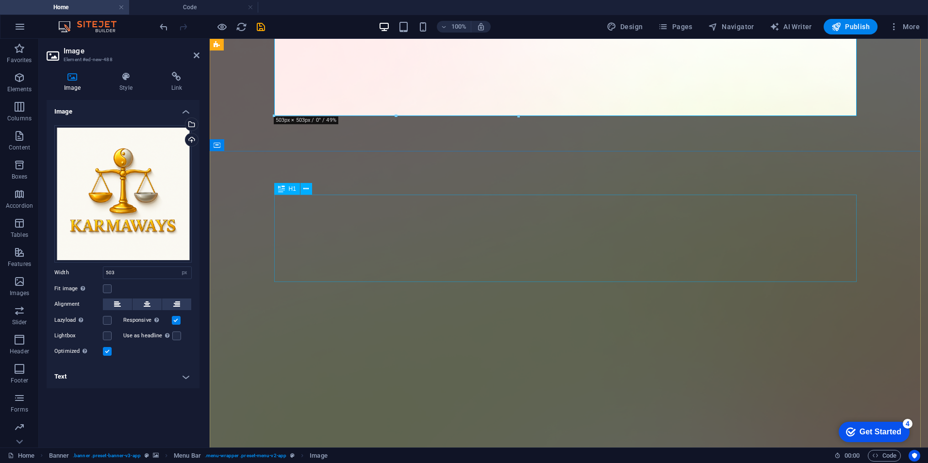
scroll to position [49, 0]
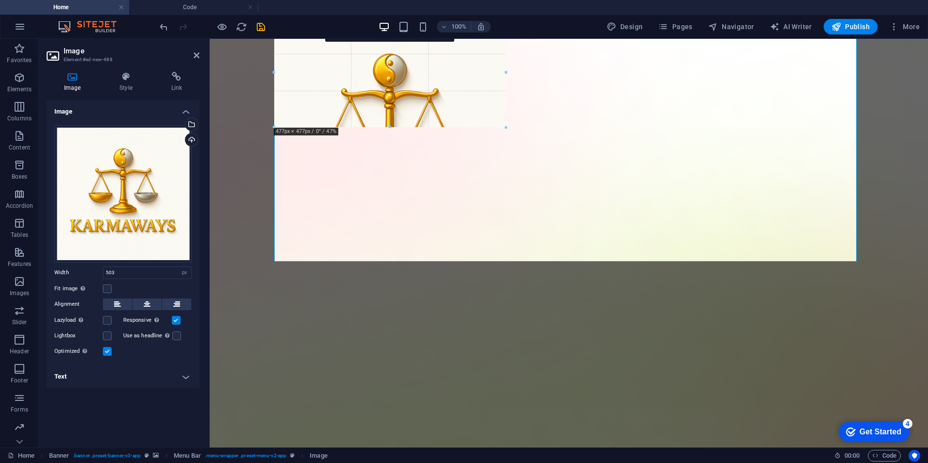
drag, startPoint x: 518, startPoint y: 263, endPoint x: 383, endPoint y: 115, distance: 200.3
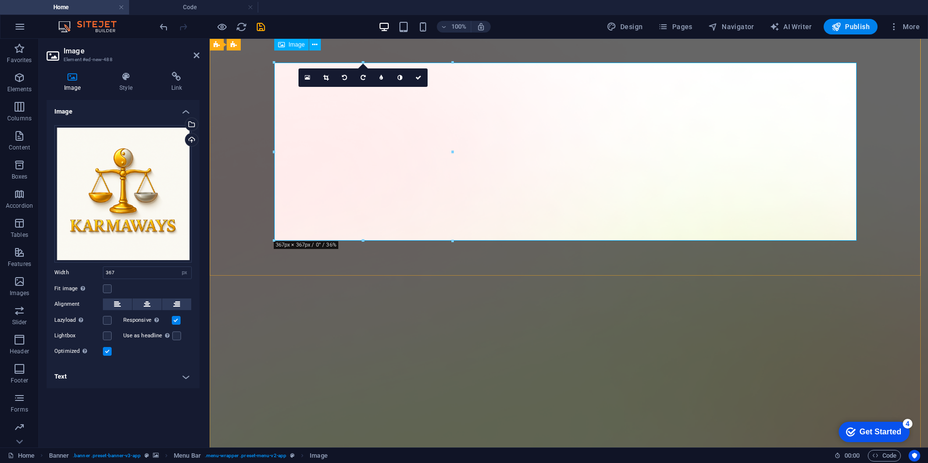
scroll to position [0, 0]
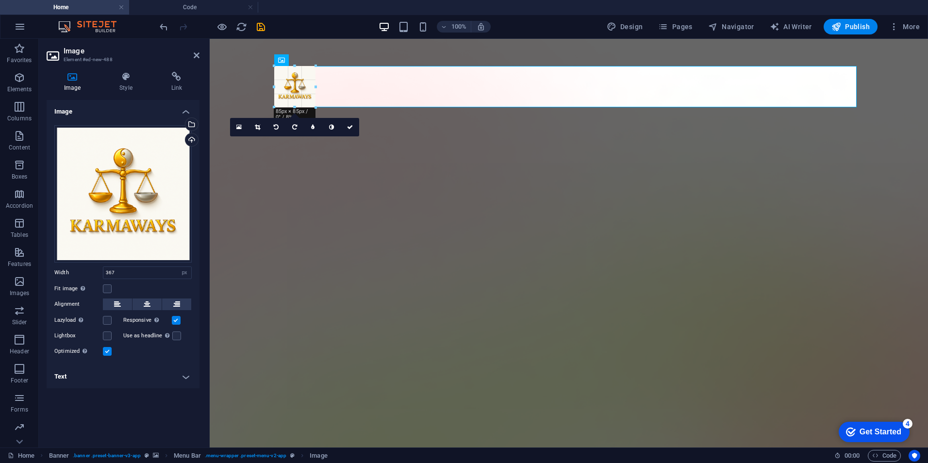
drag, startPoint x: 453, startPoint y: 244, endPoint x: 113, endPoint y: 74, distance: 380.5
type input "85"
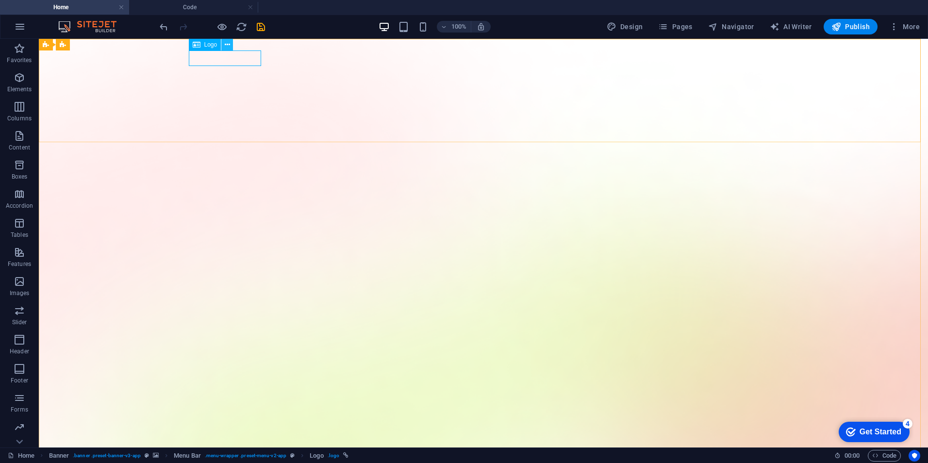
click at [228, 46] on icon at bounding box center [227, 45] width 5 height 10
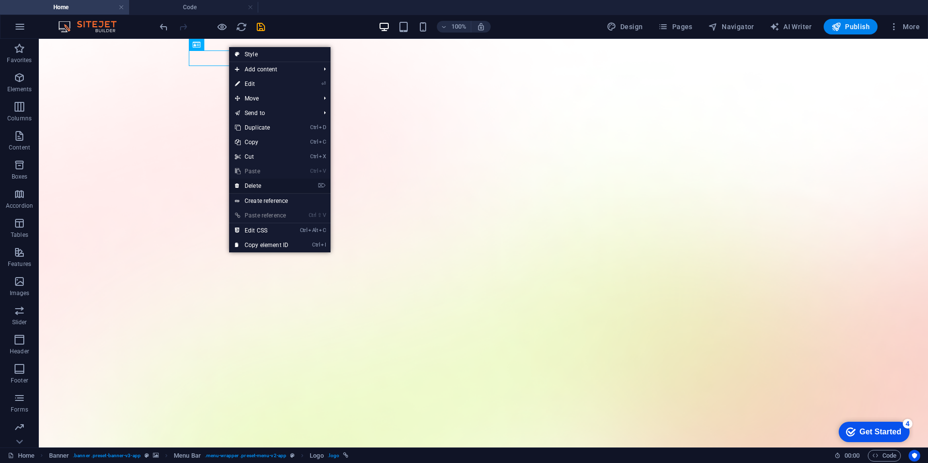
click at [266, 187] on link "⌦ Delete" at bounding box center [261, 186] width 65 height 15
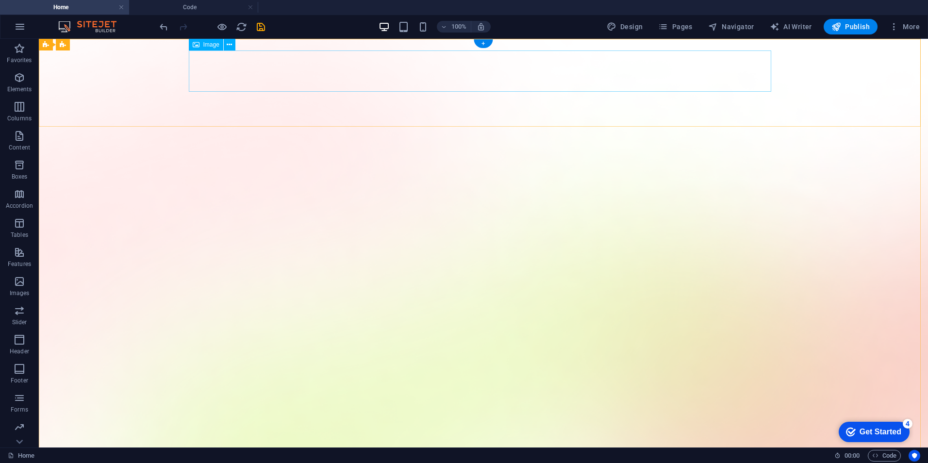
select select "px"
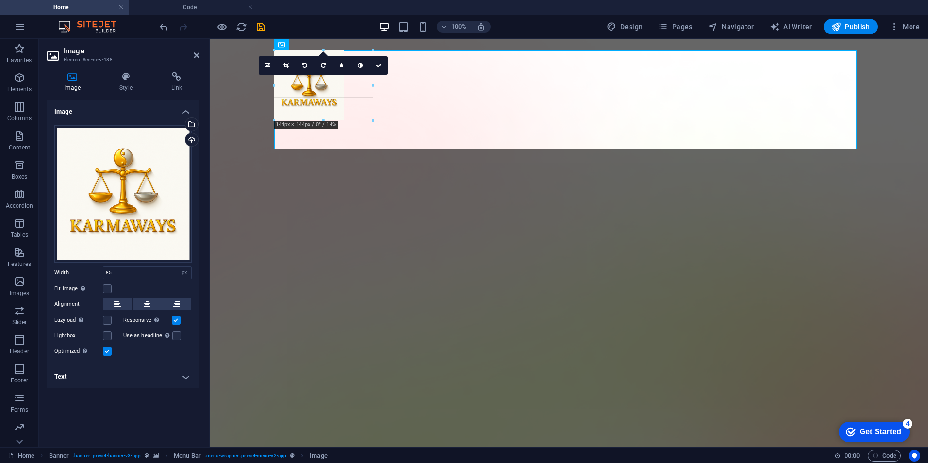
drag, startPoint x: 314, startPoint y: 93, endPoint x: 331, endPoint y: 150, distance: 59.6
type input "203"
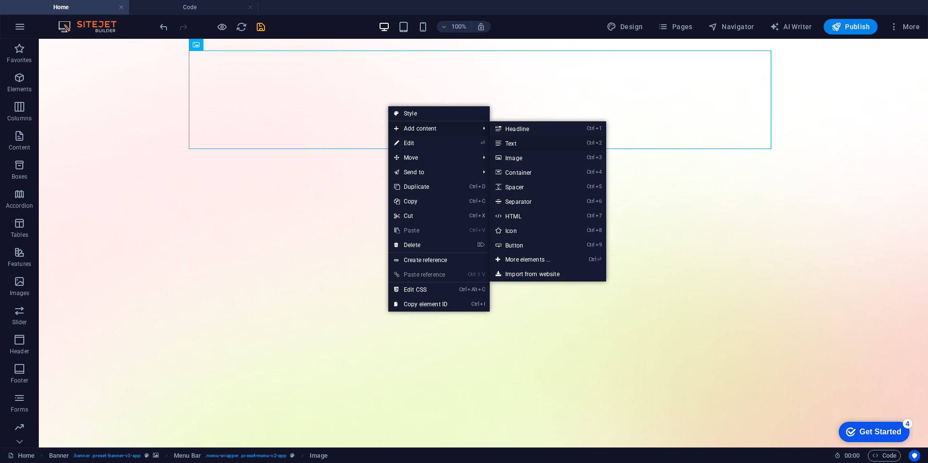
click at [517, 143] on link "Ctrl 2 Text" at bounding box center [530, 143] width 80 height 15
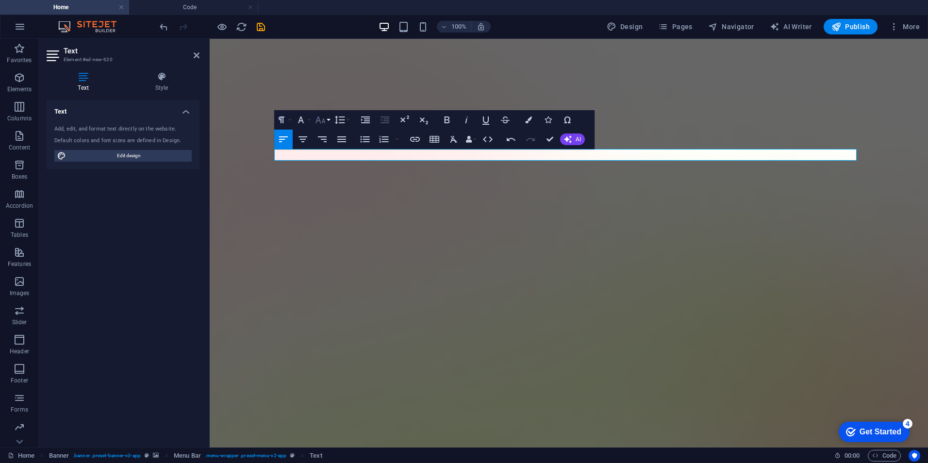
click at [325, 121] on icon "button" at bounding box center [321, 120] width 12 height 12
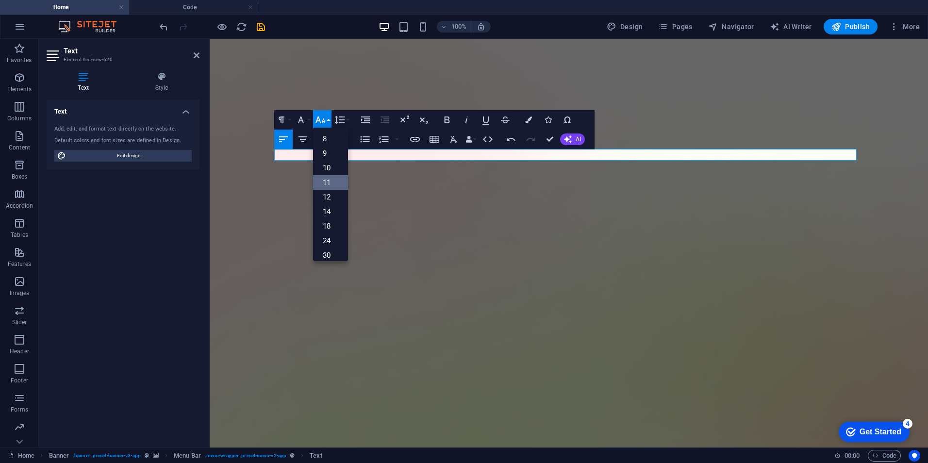
click at [331, 187] on link "11" at bounding box center [330, 182] width 35 height 15
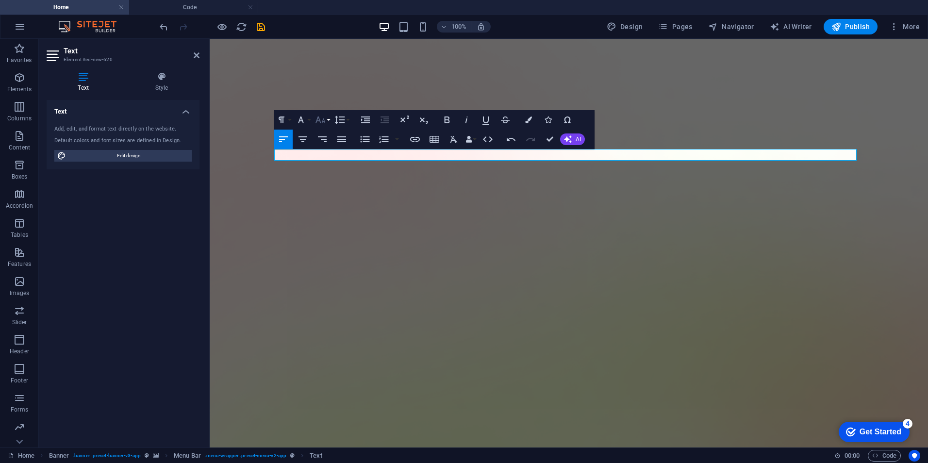
click at [325, 121] on icon "button" at bounding box center [321, 120] width 12 height 12
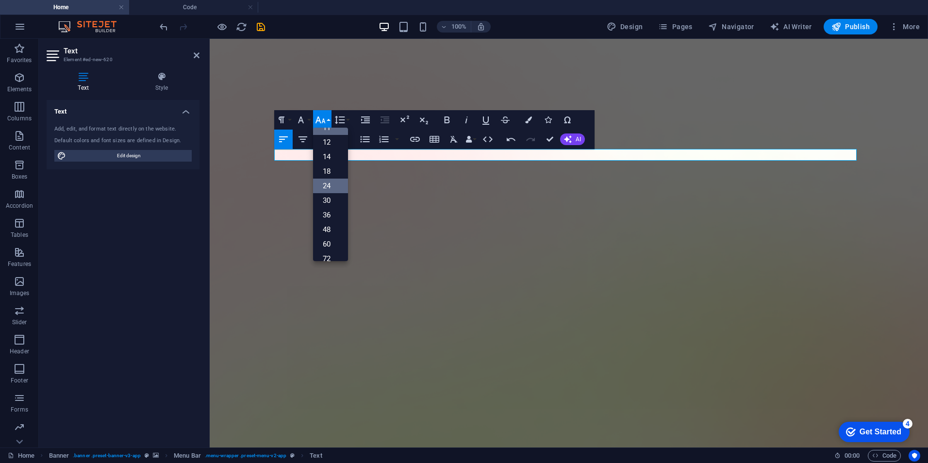
click at [328, 186] on link "24" at bounding box center [330, 186] width 35 height 15
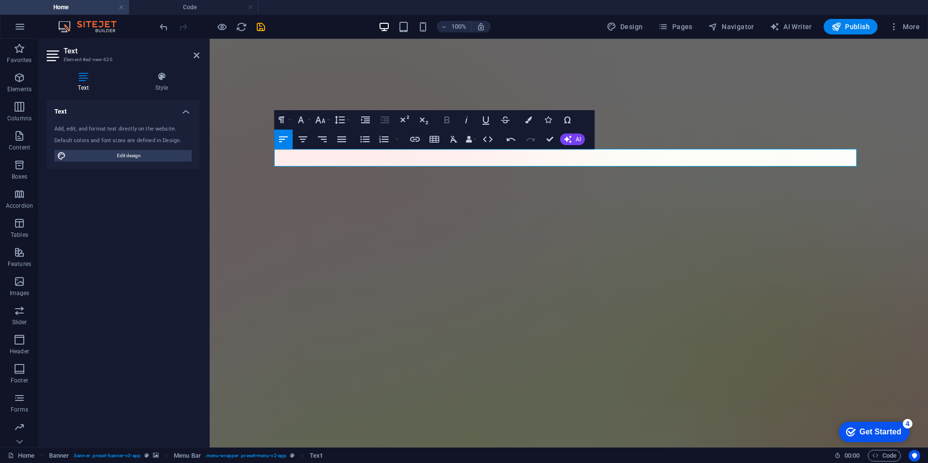
click at [446, 119] on icon "button" at bounding box center [446, 119] width 5 height 7
drag, startPoint x: 479, startPoint y: 163, endPoint x: 278, endPoint y: 150, distance: 201.4
click at [448, 116] on icon "button" at bounding box center [447, 120] width 12 height 12
click at [324, 117] on icon "button" at bounding box center [321, 120] width 12 height 12
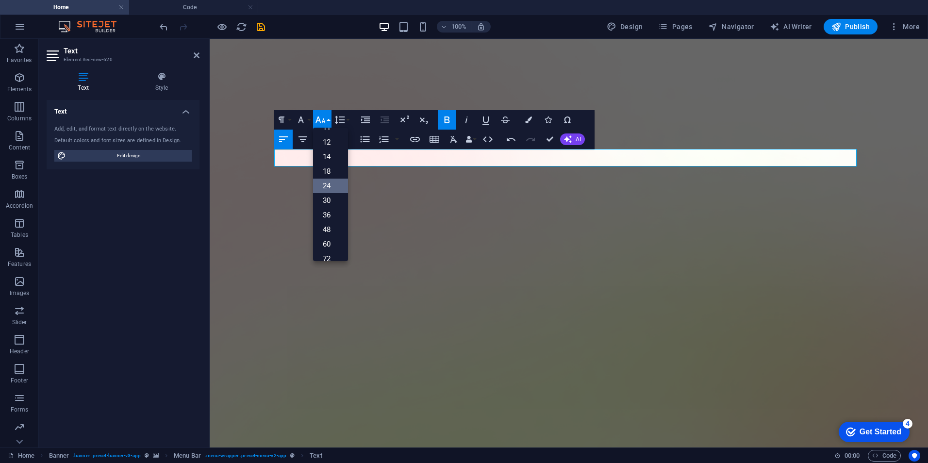
click at [329, 182] on link "24" at bounding box center [330, 186] width 35 height 15
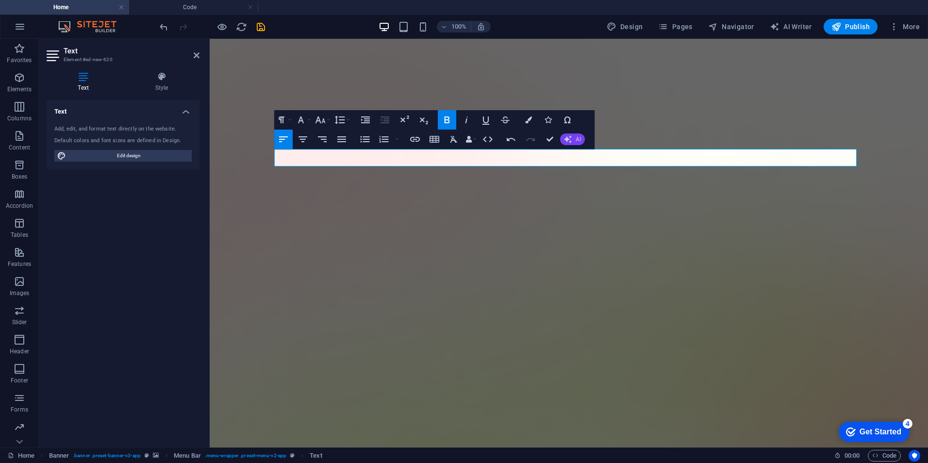
click at [575, 141] on button "AI" at bounding box center [572, 139] width 25 height 12
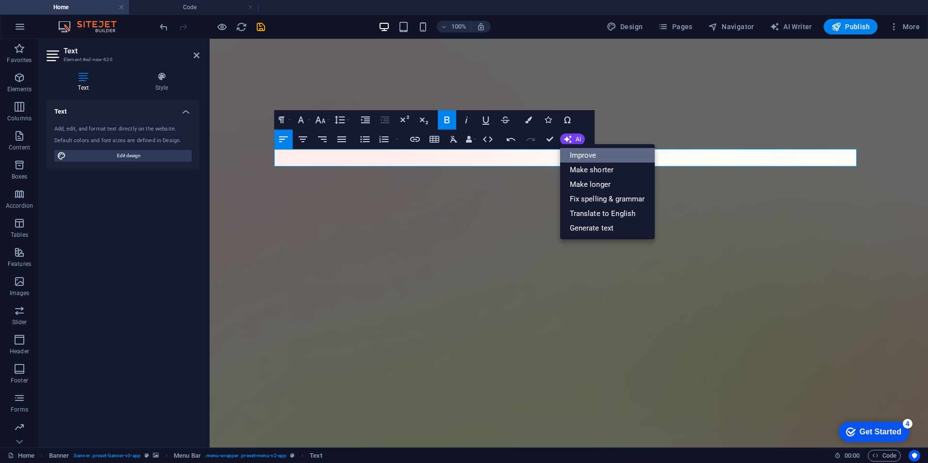
click at [586, 156] on link "Improve" at bounding box center [607, 155] width 95 height 15
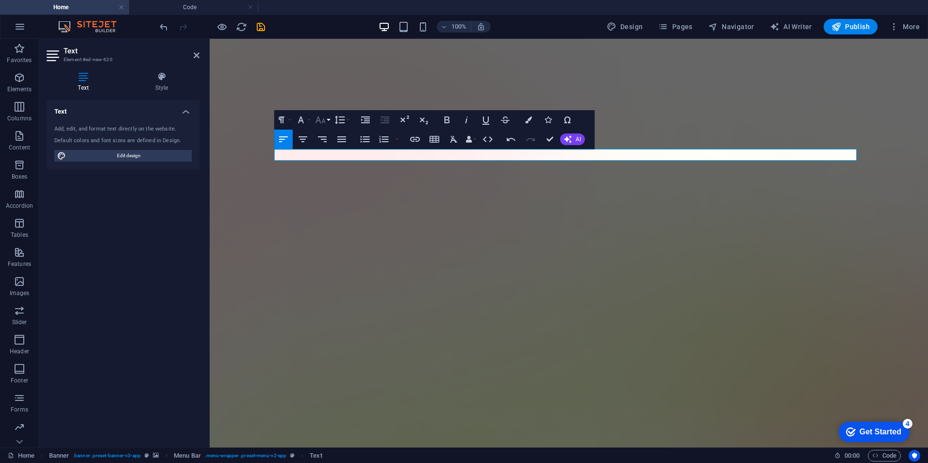
click at [328, 120] on button "Font Size" at bounding box center [322, 119] width 18 height 19
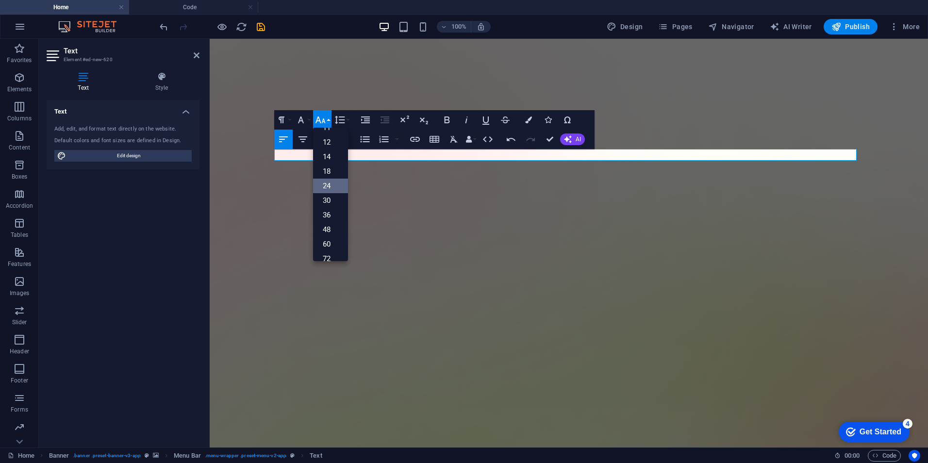
click at [330, 183] on link "24" at bounding box center [330, 186] width 35 height 15
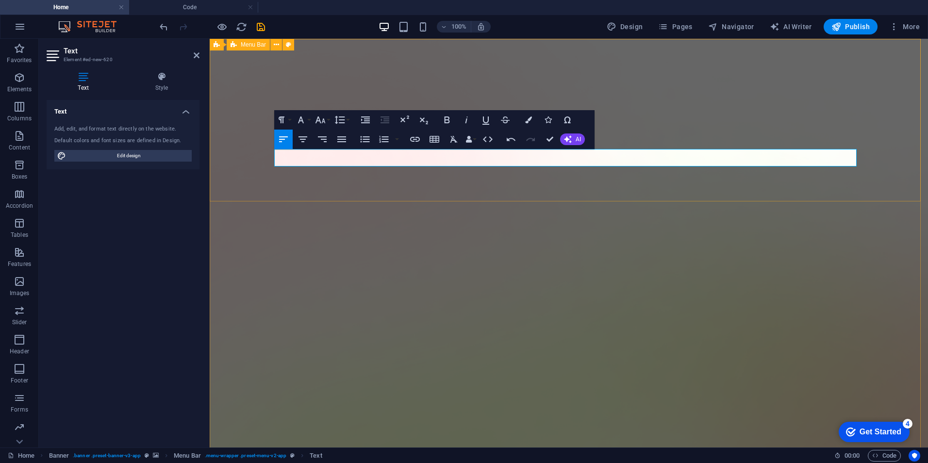
drag, startPoint x: 517, startPoint y: 158, endPoint x: 272, endPoint y: 148, distance: 245.8
click at [451, 121] on icon "button" at bounding box center [447, 120] width 12 height 12
click at [531, 117] on icon "button" at bounding box center [528, 119] width 7 height 7
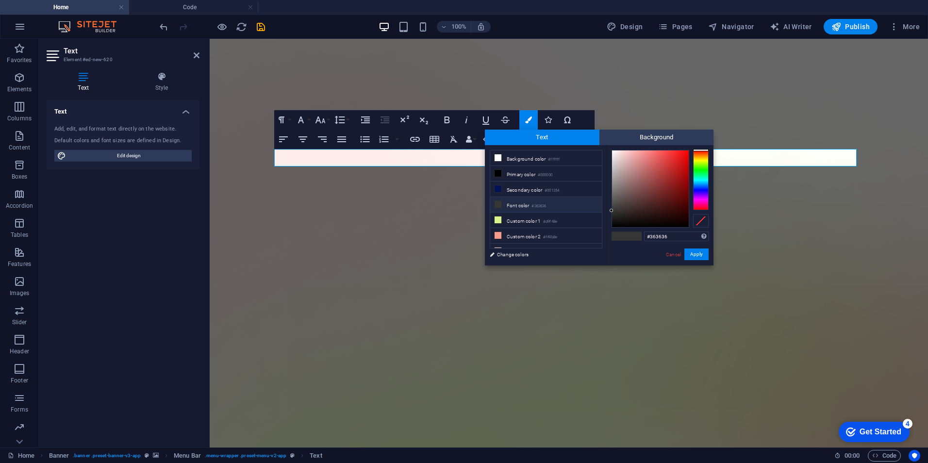
click at [699, 187] on div at bounding box center [701, 180] width 16 height 60
click at [699, 191] on div at bounding box center [701, 180] width 16 height 60
click at [701, 188] on div at bounding box center [701, 180] width 16 height 60
type input "#092ff0"
click at [685, 154] on div at bounding box center [650, 188] width 77 height 77
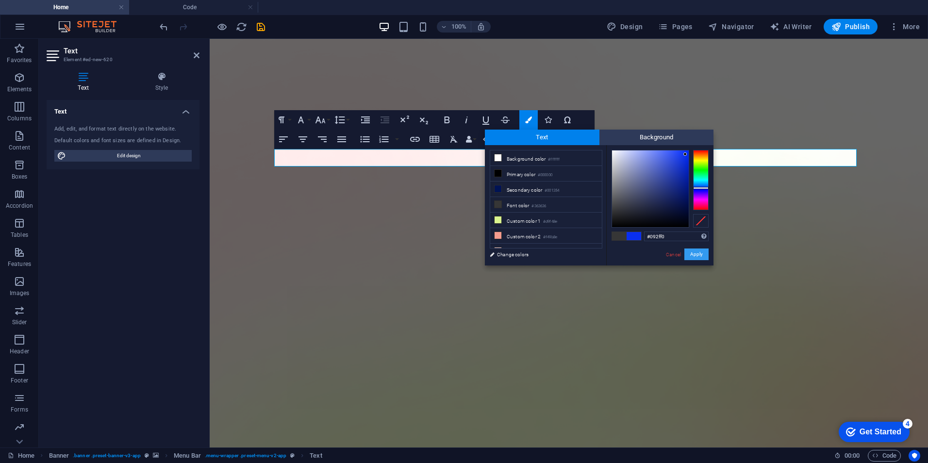
click at [701, 254] on button "Apply" at bounding box center [696, 255] width 24 height 12
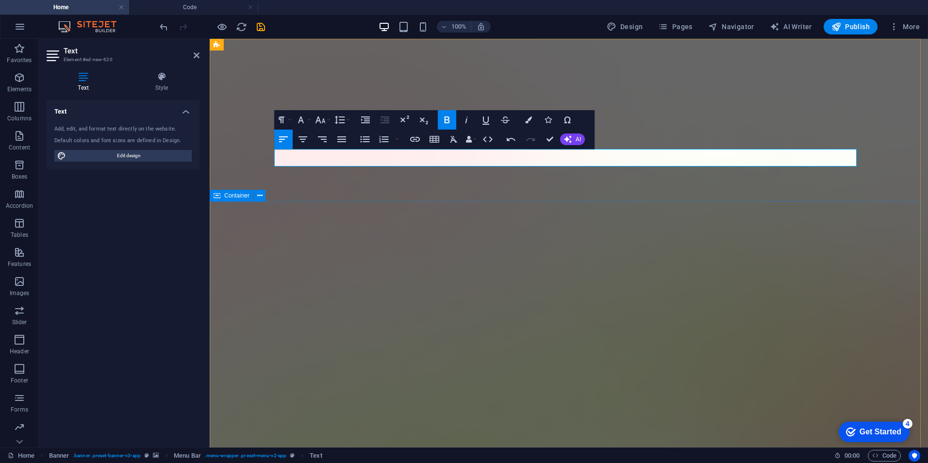
drag, startPoint x: 832, startPoint y: 358, endPoint x: 1002, endPoint y: 358, distance: 169.9
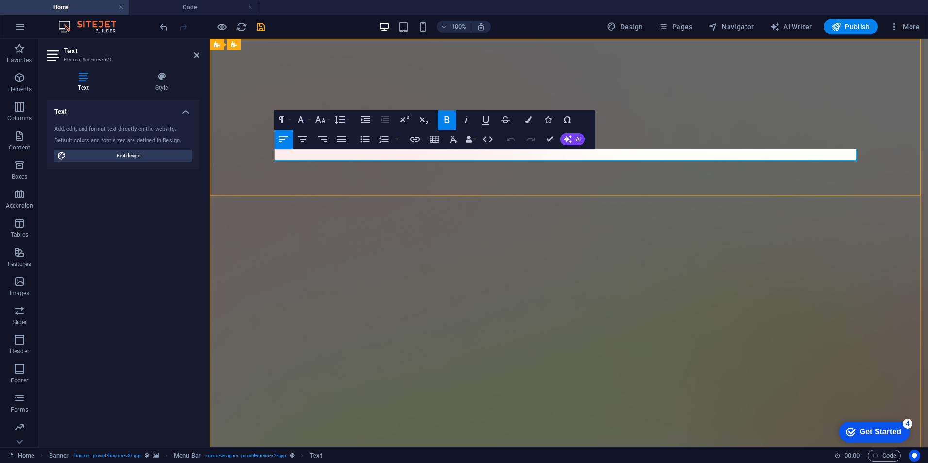
drag, startPoint x: 318, startPoint y: 155, endPoint x: 269, endPoint y: 154, distance: 49.0
click at [328, 122] on button "Font Size" at bounding box center [322, 119] width 18 height 19
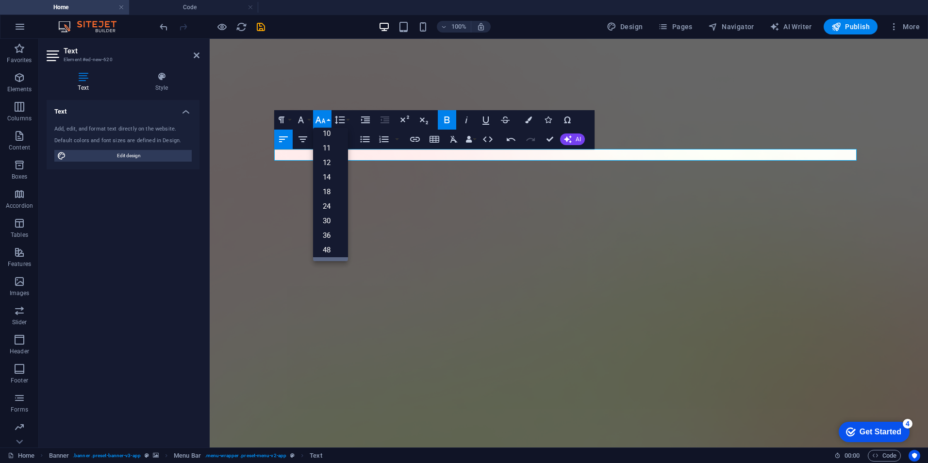
scroll to position [49, 0]
click at [335, 221] on link "36" at bounding box center [330, 221] width 35 height 15
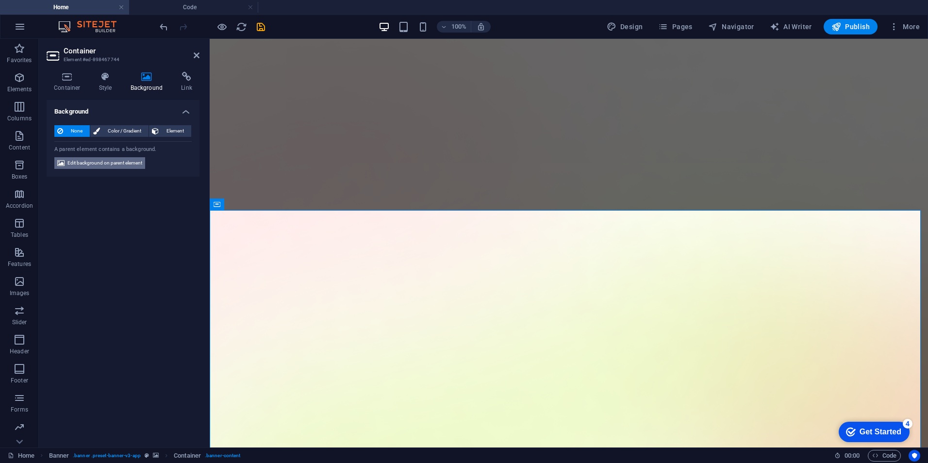
click at [135, 164] on span "Edit background on parent element" at bounding box center [104, 163] width 75 height 12
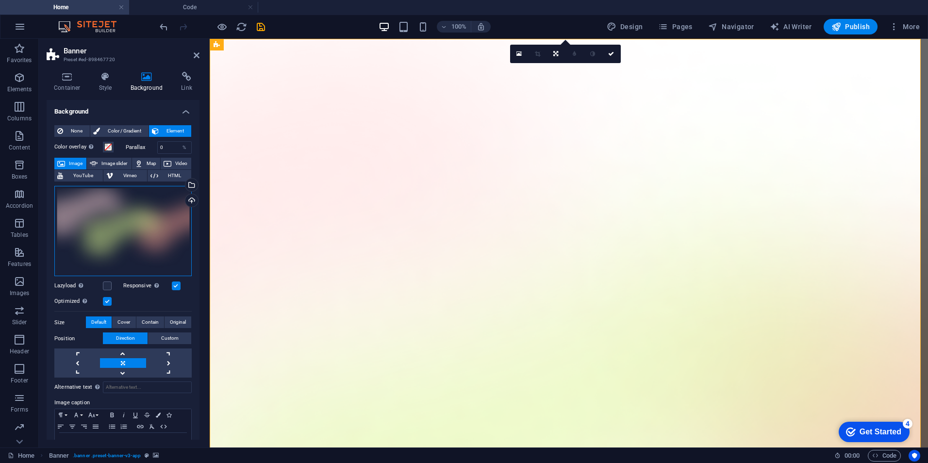
click at [157, 216] on div "Drag files here, click to choose files or select files from Files or our free s…" at bounding box center [122, 231] width 137 height 91
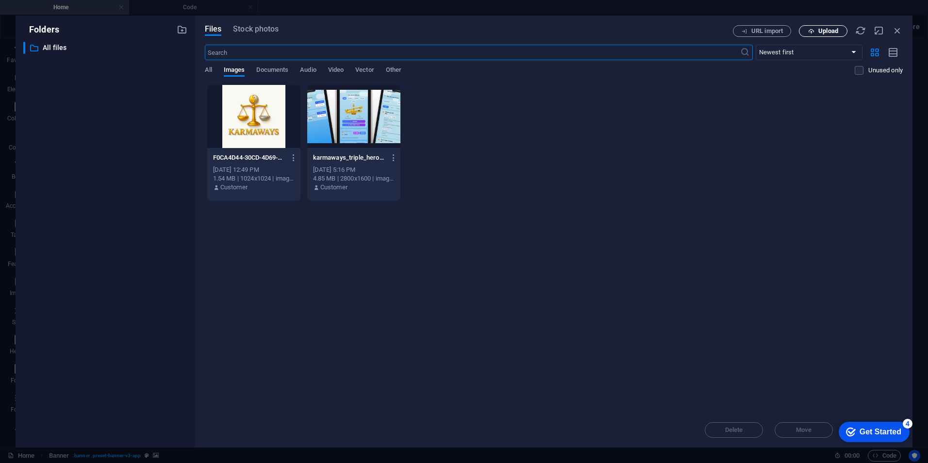
click at [817, 32] on span "Upload" at bounding box center [823, 31] width 40 height 6
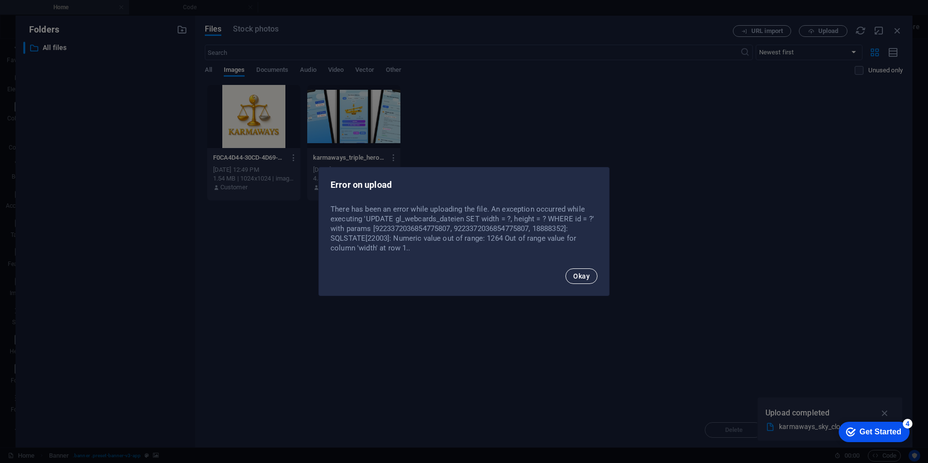
click at [587, 273] on span "Okay" at bounding box center [581, 276] width 17 height 8
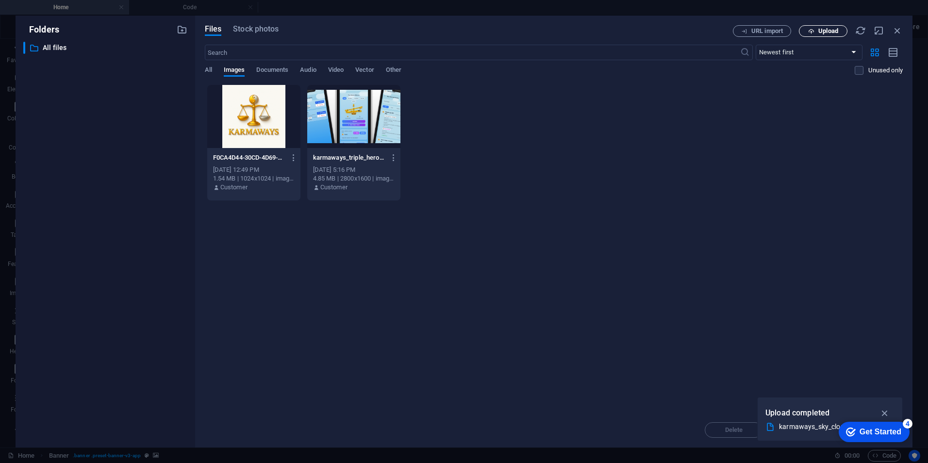
click at [821, 31] on span "Upload" at bounding box center [828, 31] width 20 height 6
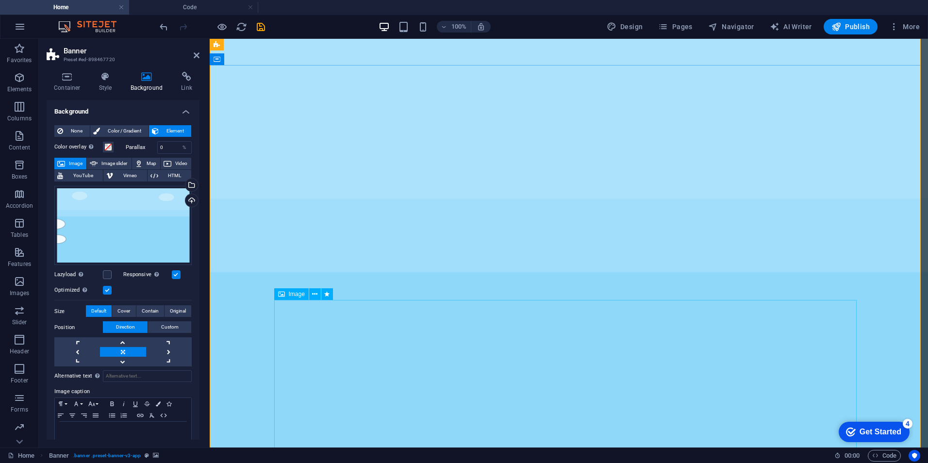
scroll to position [0, 0]
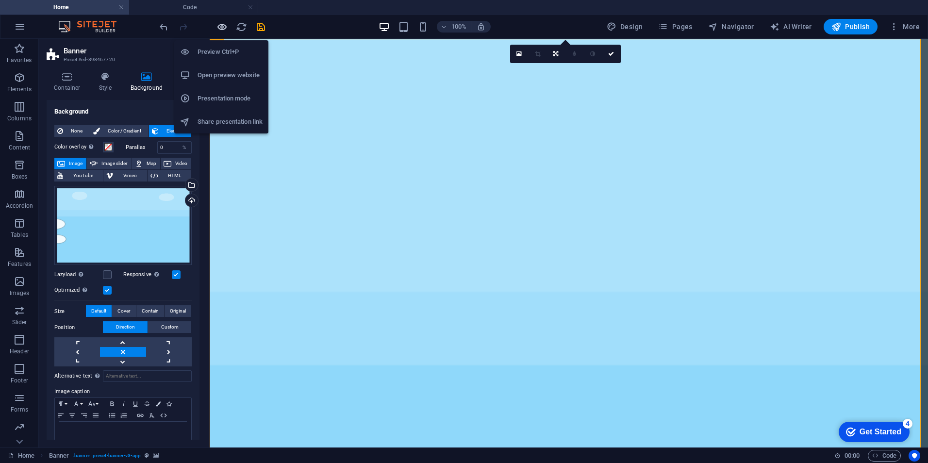
click at [226, 22] on icon "button" at bounding box center [221, 26] width 11 height 11
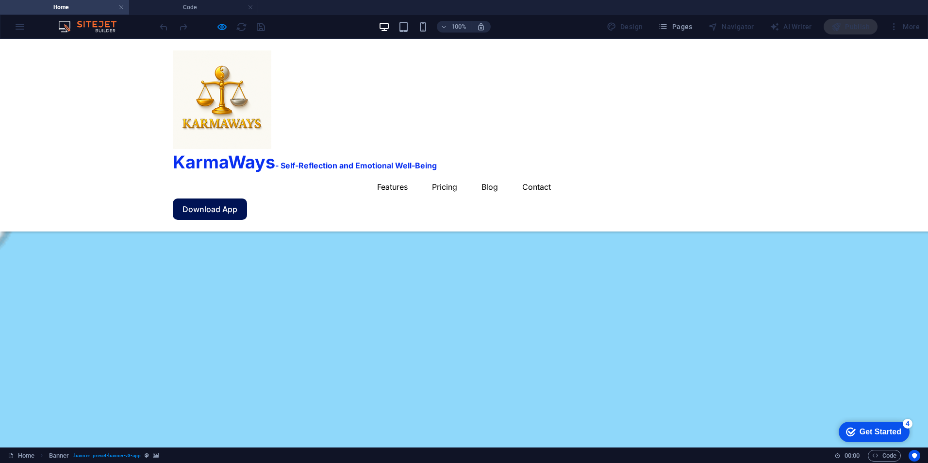
scroll to position [437, 0]
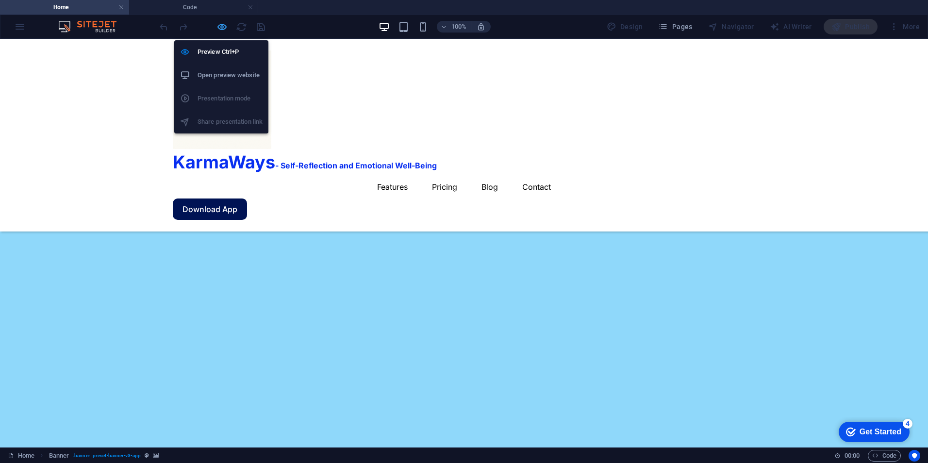
click at [221, 27] on icon "button" at bounding box center [221, 26] width 11 height 11
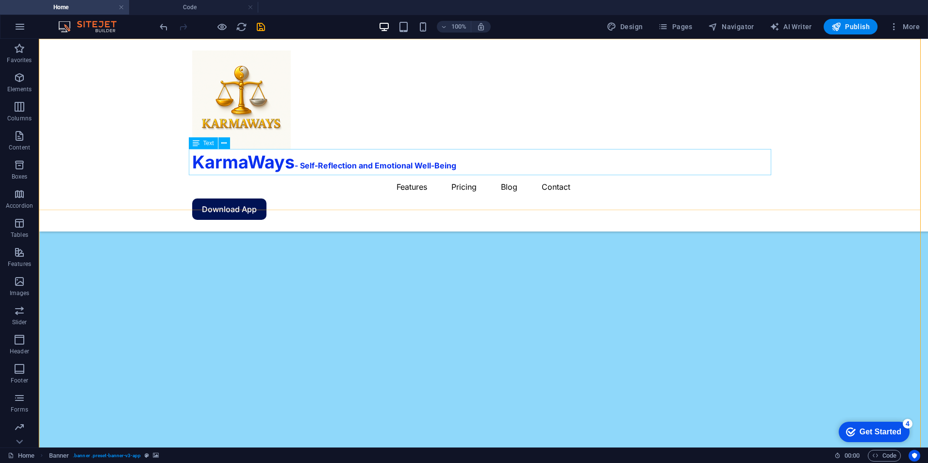
click at [257, 164] on div "KarmaWays - Self-Reflection and Emotional Well-Being" at bounding box center [483, 162] width 582 height 26
drag, startPoint x: 257, startPoint y: 164, endPoint x: 382, endPoint y: 105, distance: 137.7
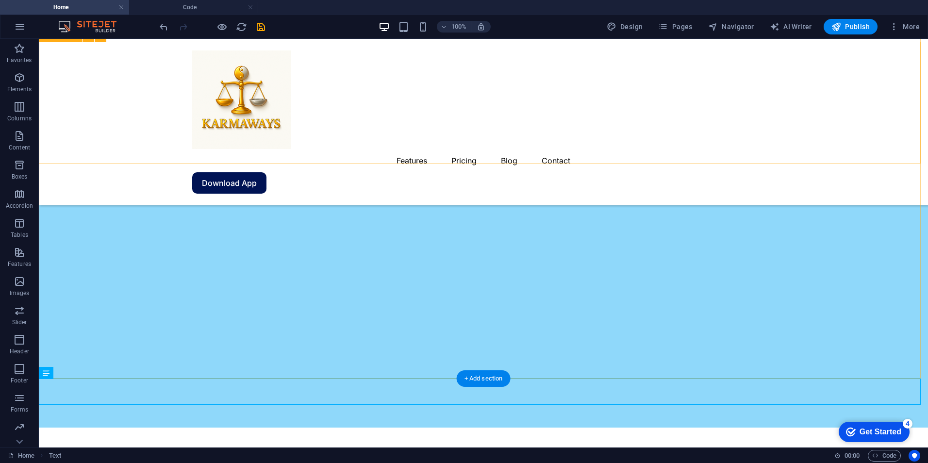
scroll to position [376, 0]
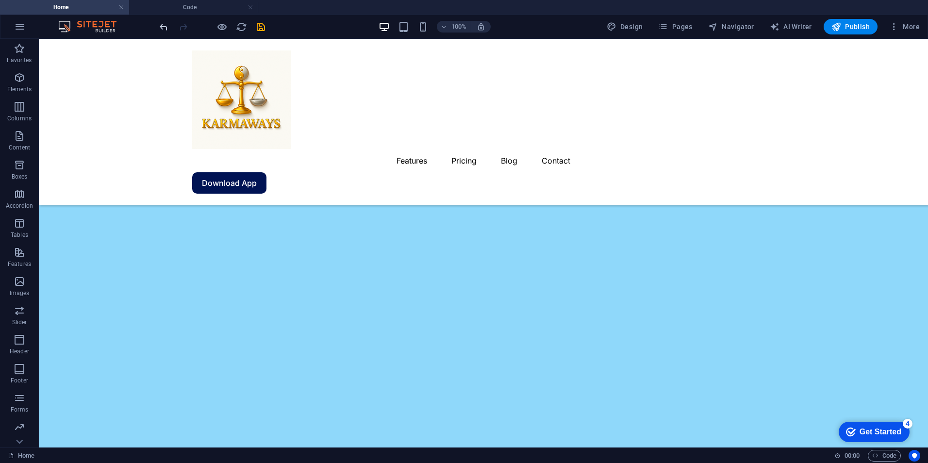
click at [163, 27] on icon "undo" at bounding box center [163, 26] width 11 height 11
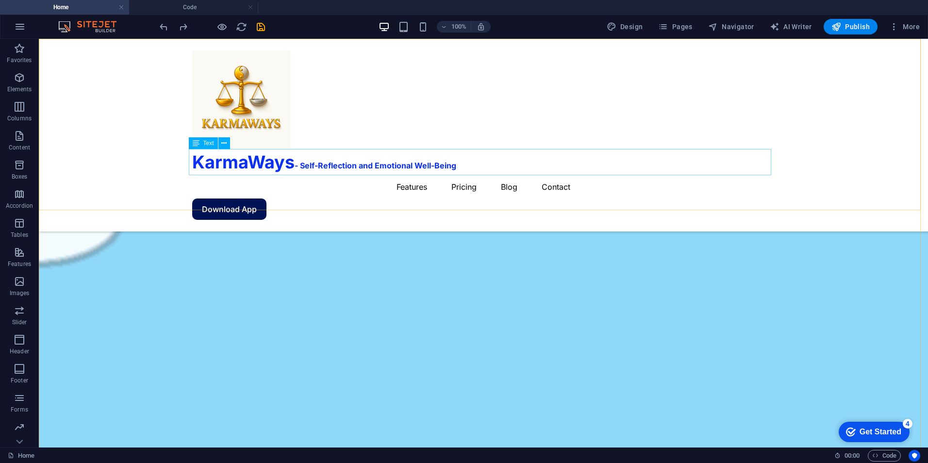
click at [733, 161] on div "KarmaWays - Self-Reflection and Emotional Well-Being" at bounding box center [483, 162] width 582 height 26
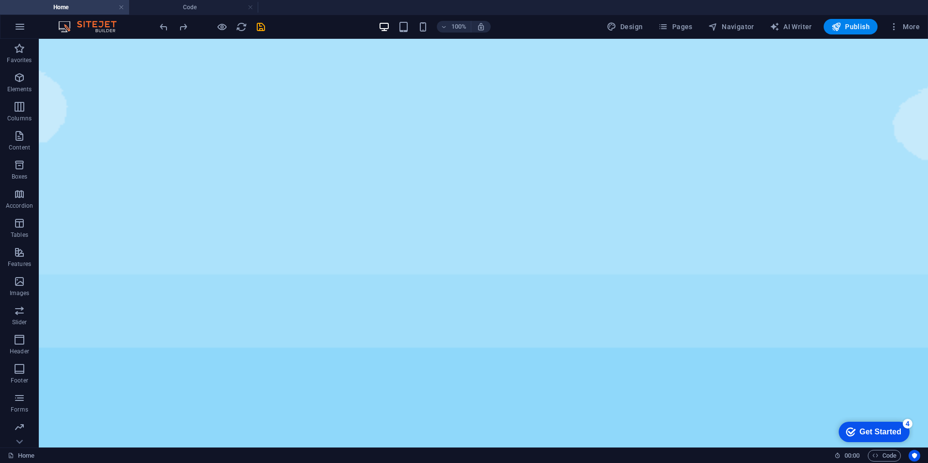
scroll to position [0, 0]
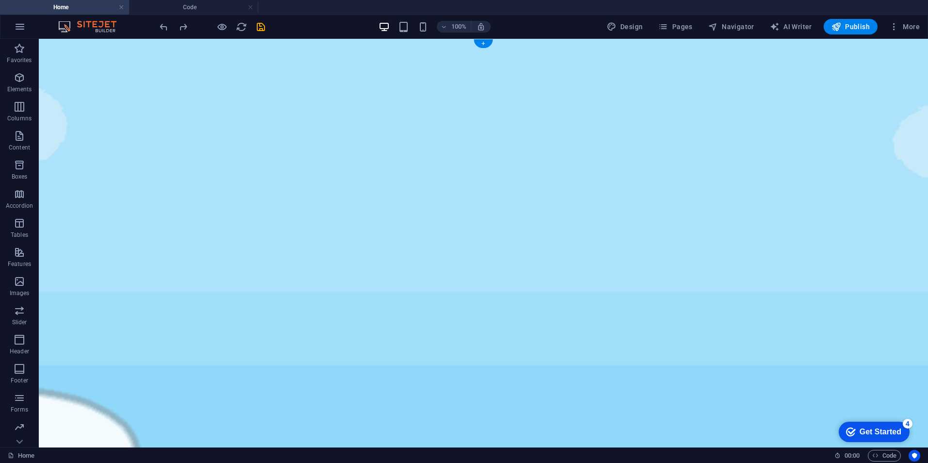
drag, startPoint x: 266, startPoint y: 168, endPoint x: 285, endPoint y: 154, distance: 23.3
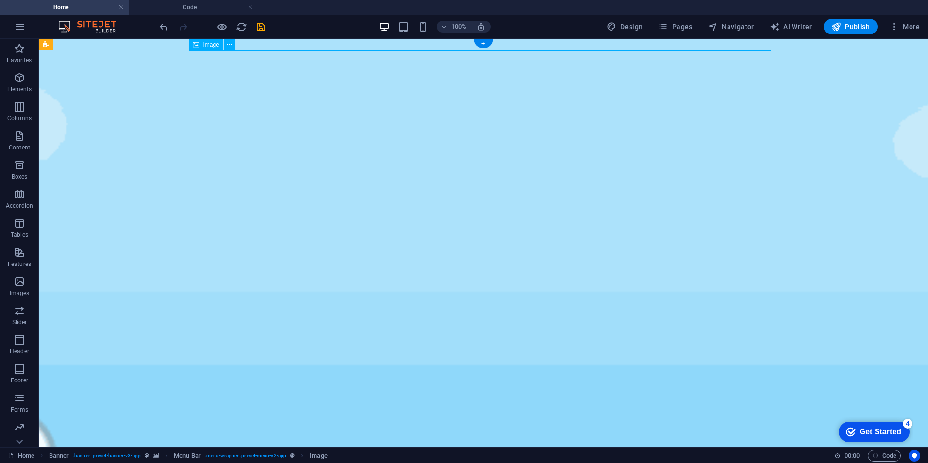
select select "px"
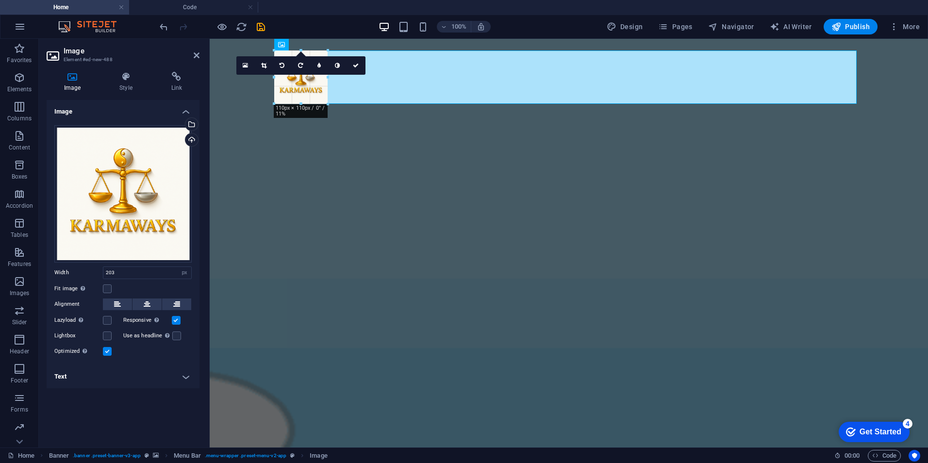
drag, startPoint x: 371, startPoint y: 148, endPoint x: 114, endPoint y: 63, distance: 271.2
type input "110"
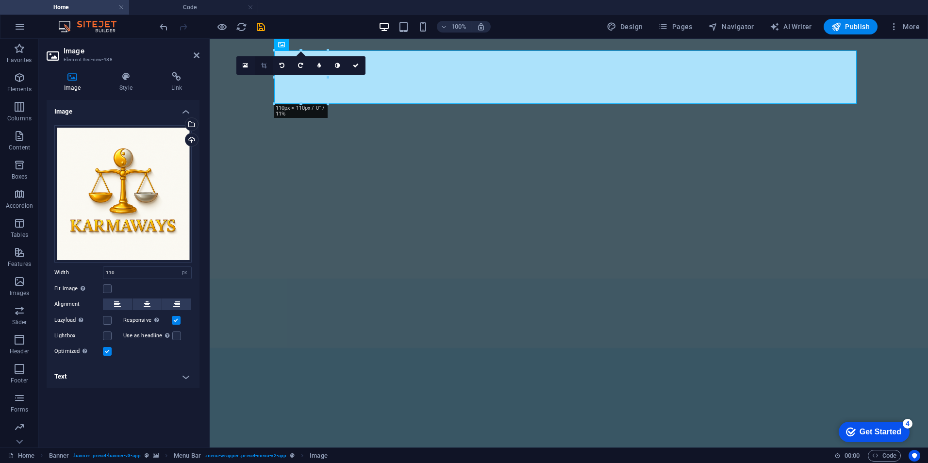
click at [261, 66] on icon at bounding box center [263, 66] width 5 height 6
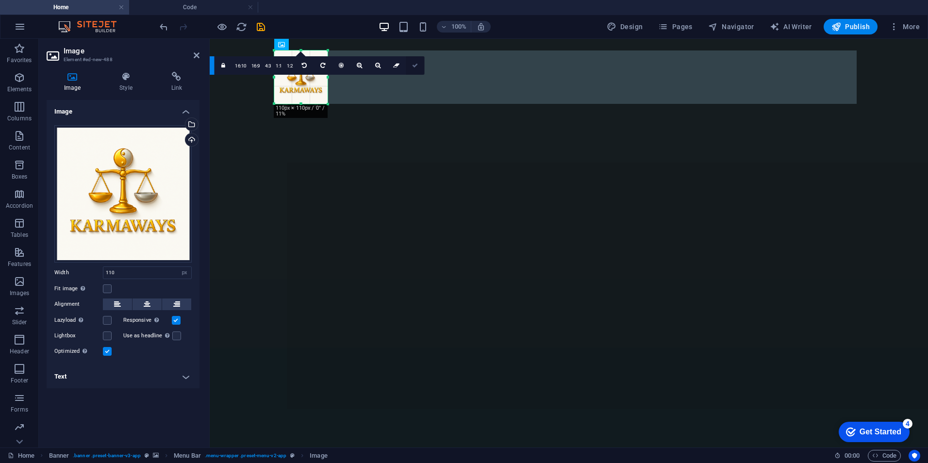
click at [412, 64] on icon at bounding box center [415, 66] width 6 height 6
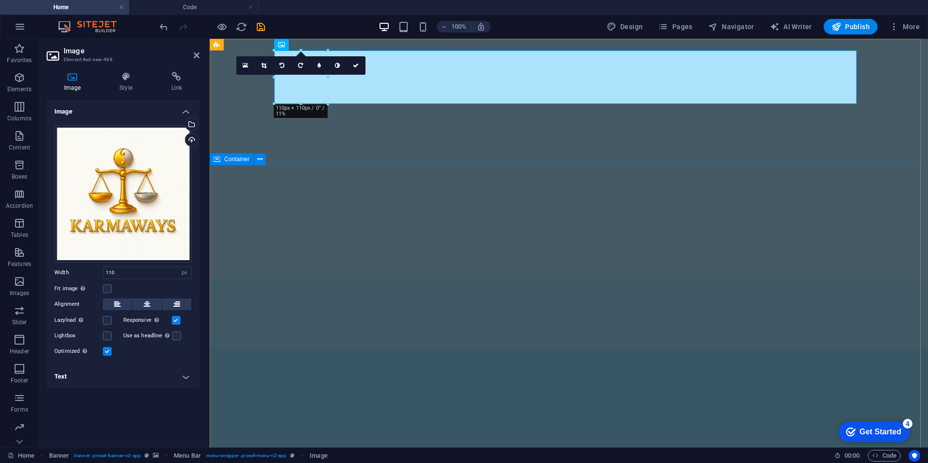
drag, startPoint x: 309, startPoint y: 191, endPoint x: 479, endPoint y: 191, distance: 170.4
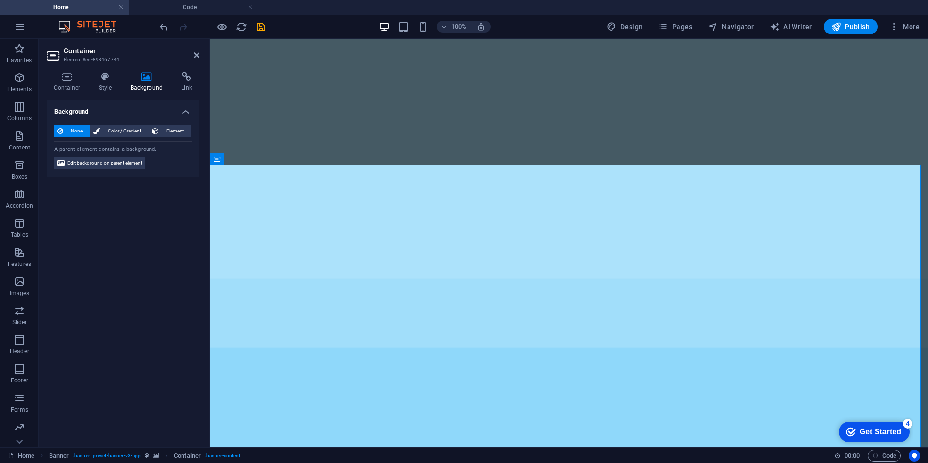
click at [149, 84] on h4 "Background" at bounding box center [148, 82] width 51 height 20
click at [121, 162] on span "Edit background on parent element" at bounding box center [104, 163] width 75 height 12
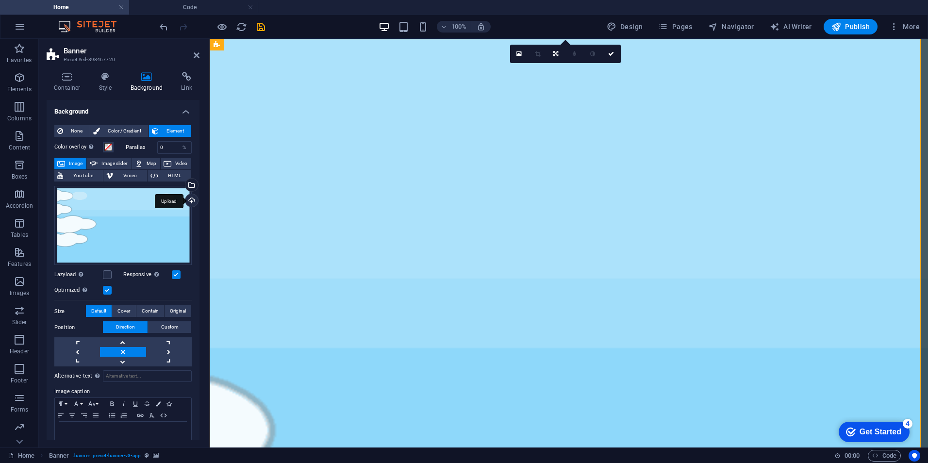
click at [186, 200] on div "Upload" at bounding box center [190, 201] width 15 height 15
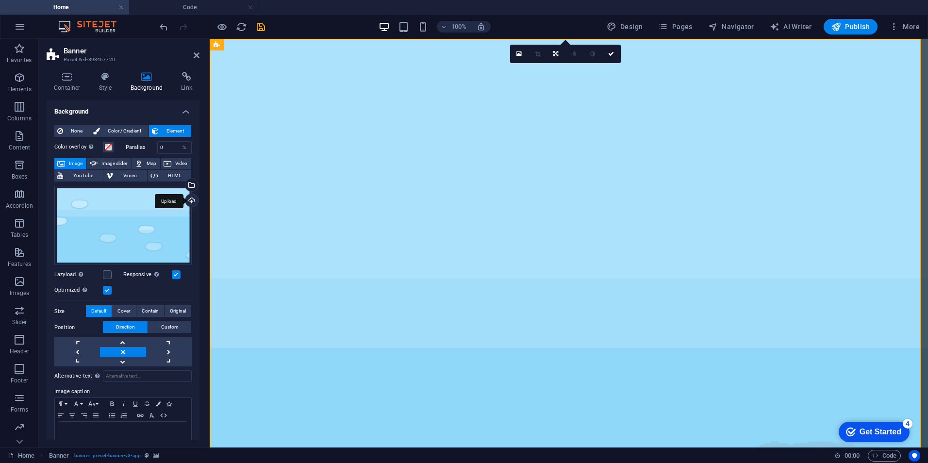
click at [191, 197] on div "Upload" at bounding box center [190, 201] width 15 height 15
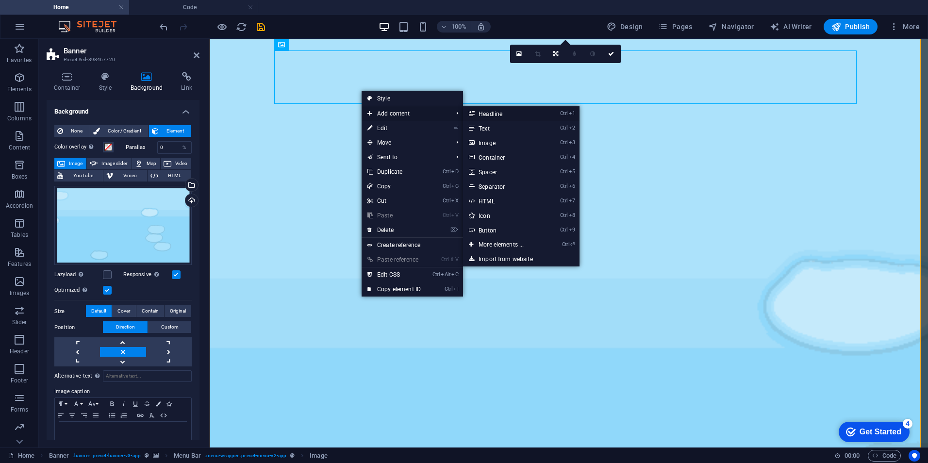
click at [494, 116] on link "Ctrl 1 Headline" at bounding box center [503, 113] width 80 height 15
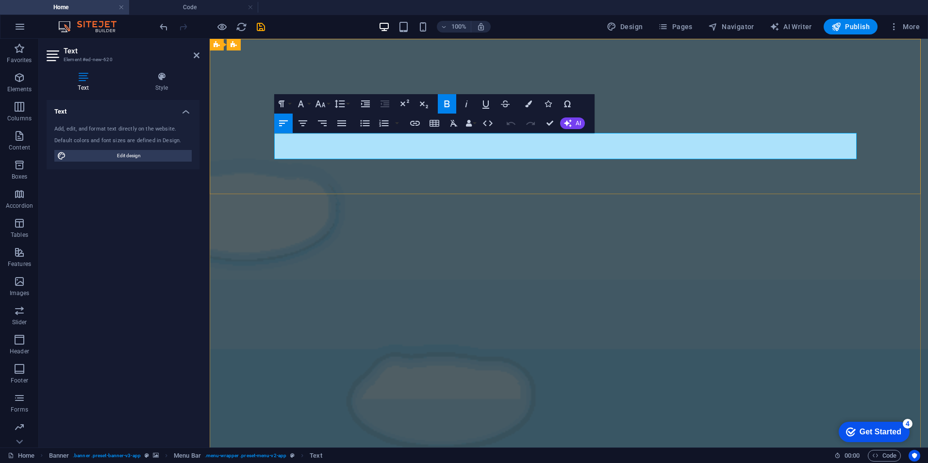
drag, startPoint x: 277, startPoint y: 149, endPoint x: 591, endPoint y: 143, distance: 314.6
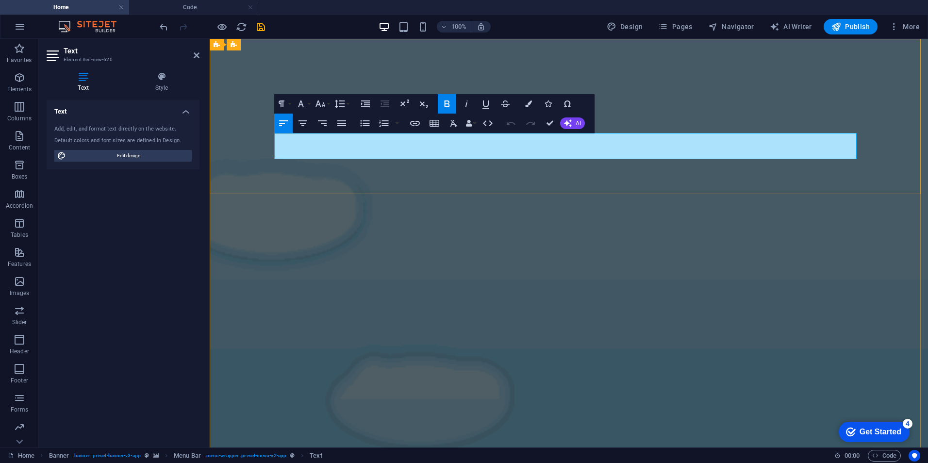
copy span "KarmaWays - Self-Reflection and Emotional Well-Being"
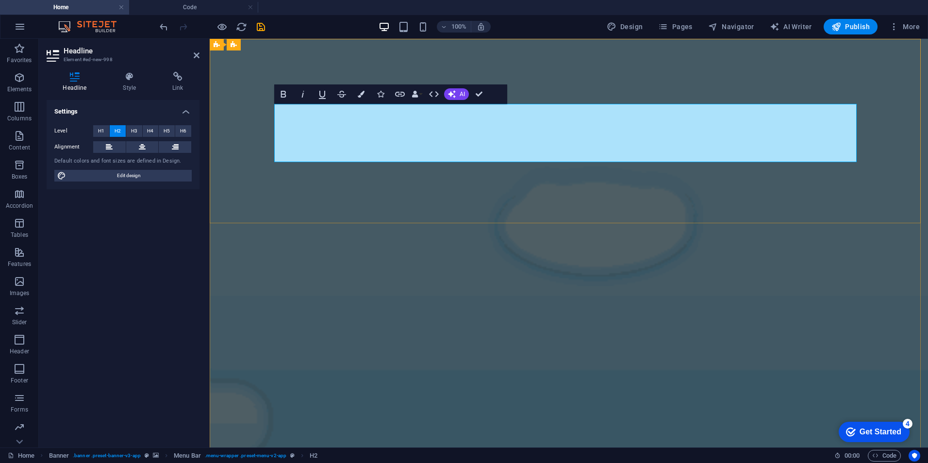
drag, startPoint x: 481, startPoint y: 119, endPoint x: 610, endPoint y: 148, distance: 132.7
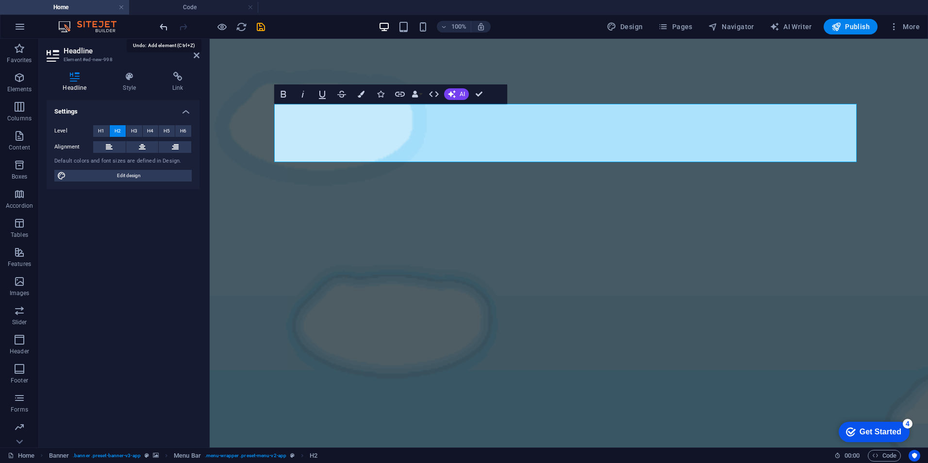
click at [159, 27] on icon "undo" at bounding box center [163, 26] width 11 height 11
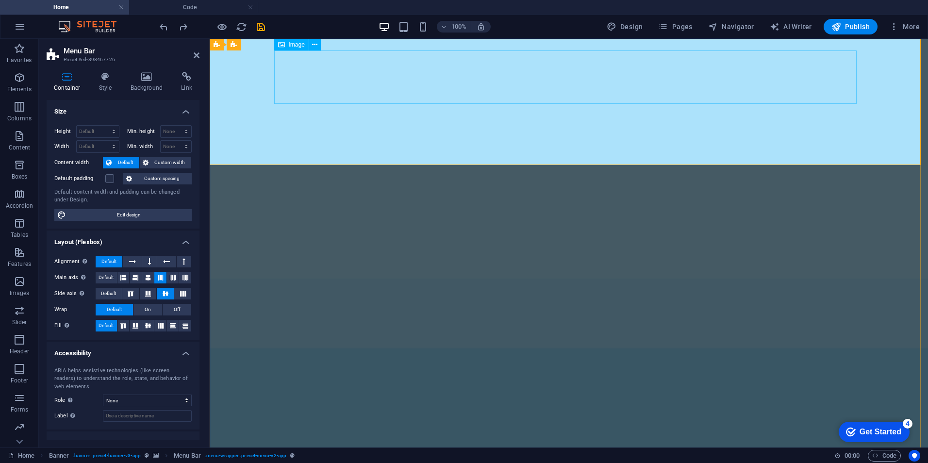
click at [314, 46] on icon at bounding box center [314, 45] width 5 height 10
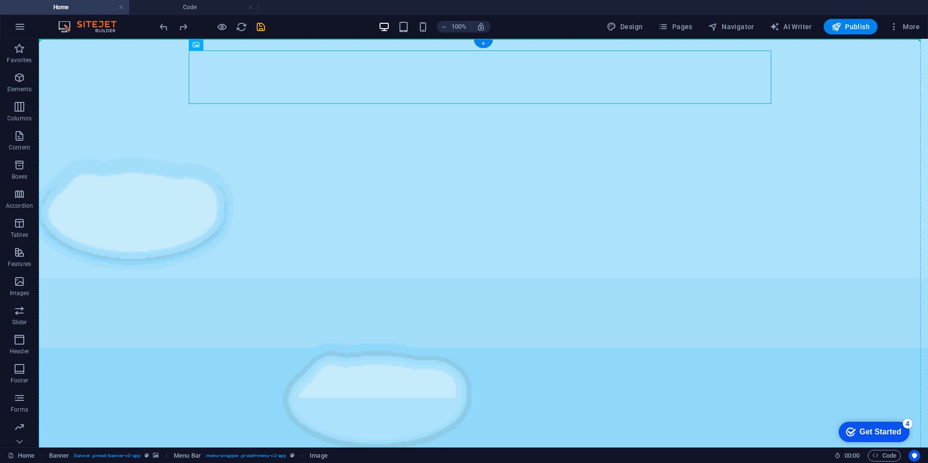
drag, startPoint x: 675, startPoint y: 86, endPoint x: 836, endPoint y: 86, distance: 160.7
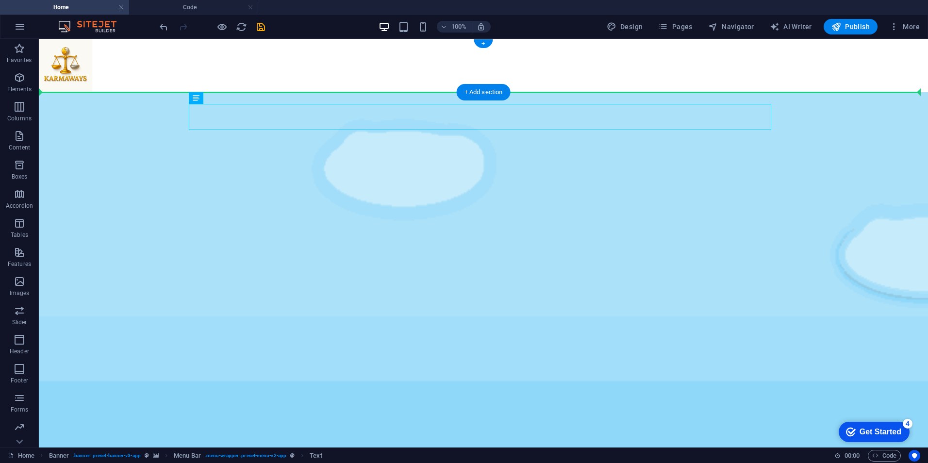
drag, startPoint x: 337, startPoint y: 119, endPoint x: 385, endPoint y: 71, distance: 68.6
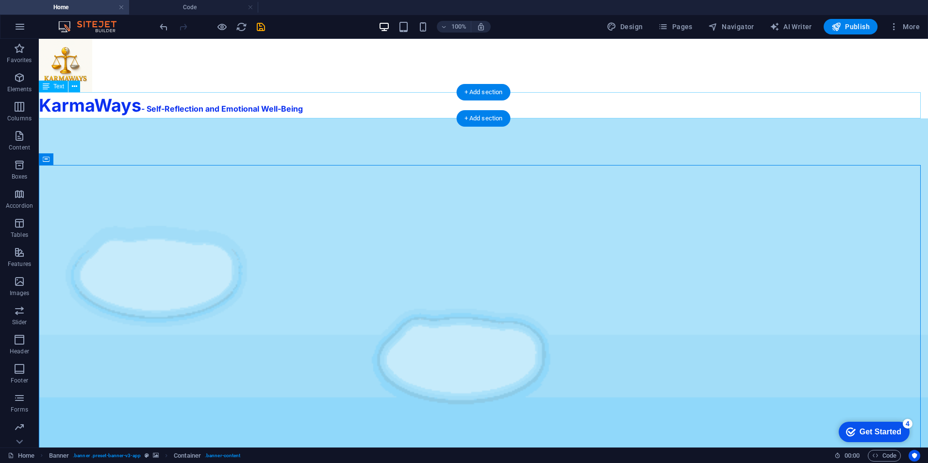
click at [95, 100] on div "KarmaWays - Self-Reflection and Emotional Well-Being" at bounding box center [483, 105] width 889 height 26
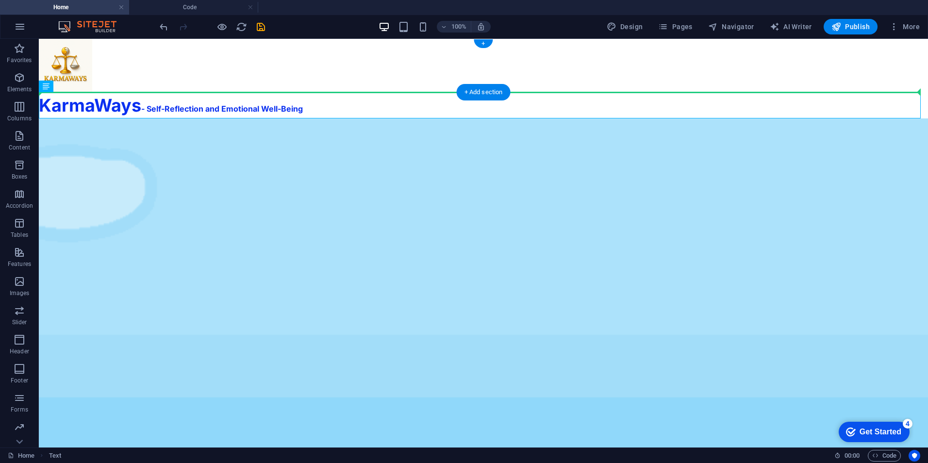
drag, startPoint x: 95, startPoint y: 108, endPoint x: 260, endPoint y: 70, distance: 168.9
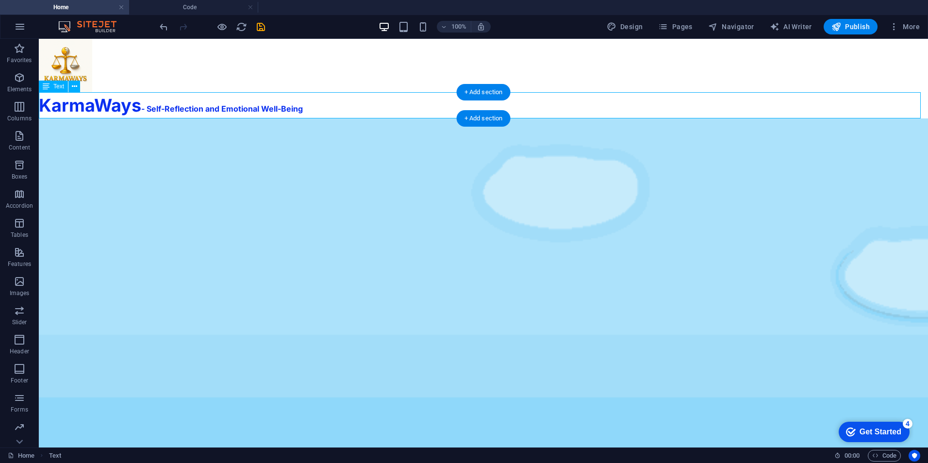
click at [146, 106] on div "KarmaWays - Self-Reflection and Emotional Well-Being" at bounding box center [483, 105] width 889 height 26
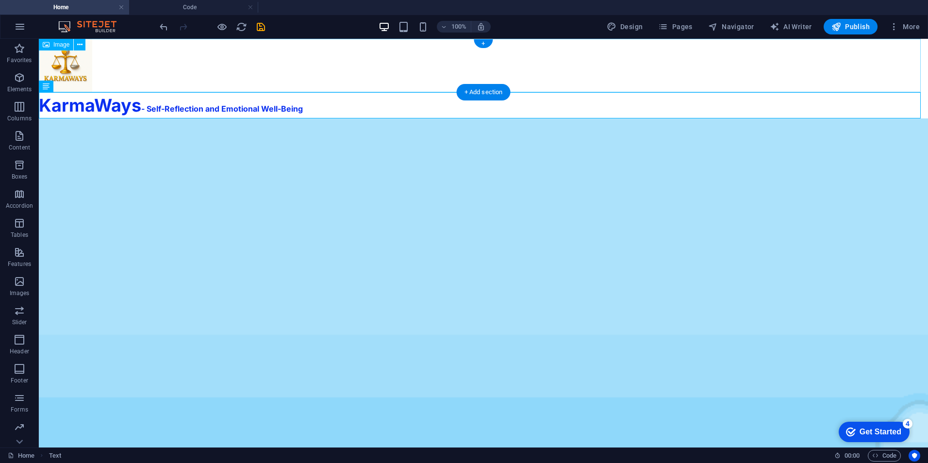
click at [137, 72] on figure at bounding box center [483, 65] width 889 height 53
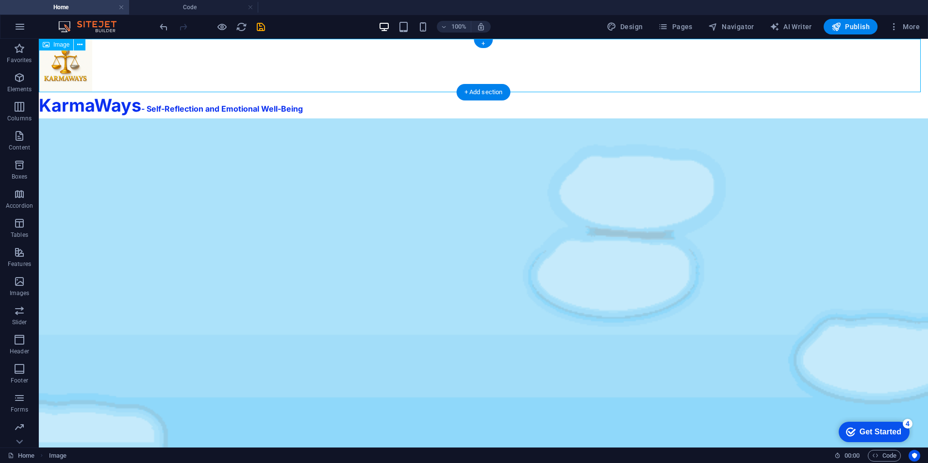
click at [137, 72] on figure at bounding box center [483, 65] width 889 height 53
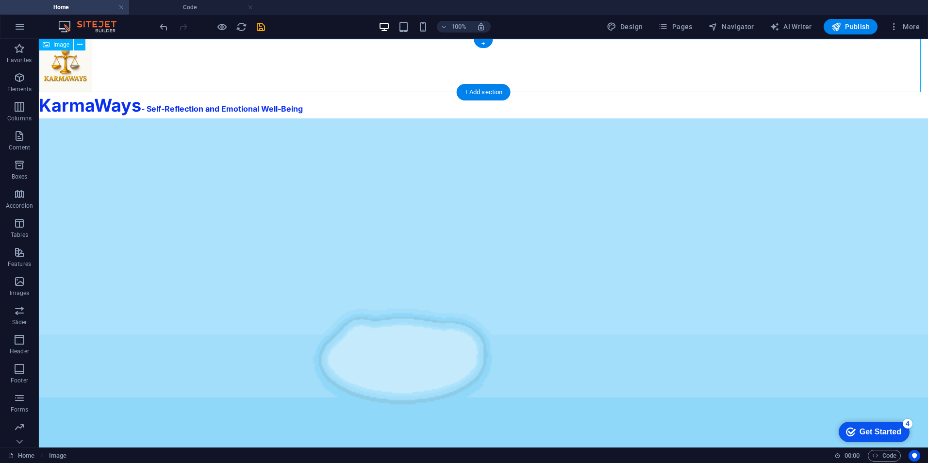
select select "px"
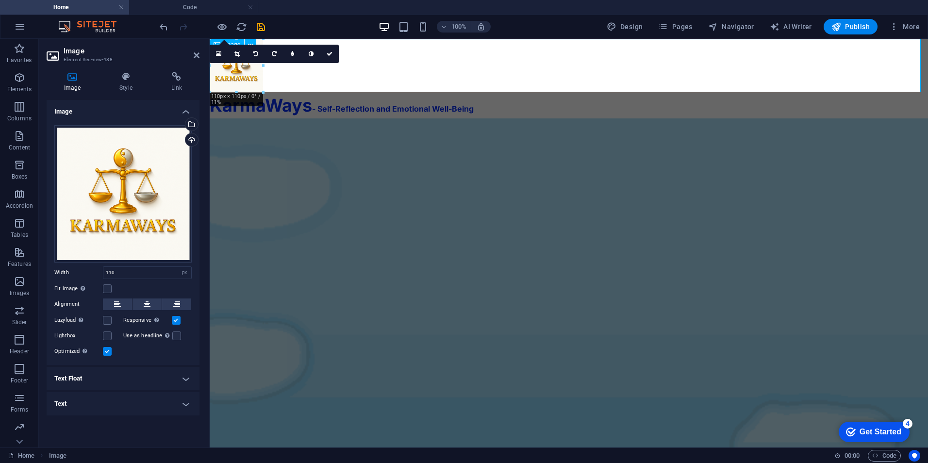
click at [292, 80] on figure at bounding box center [569, 65] width 718 height 53
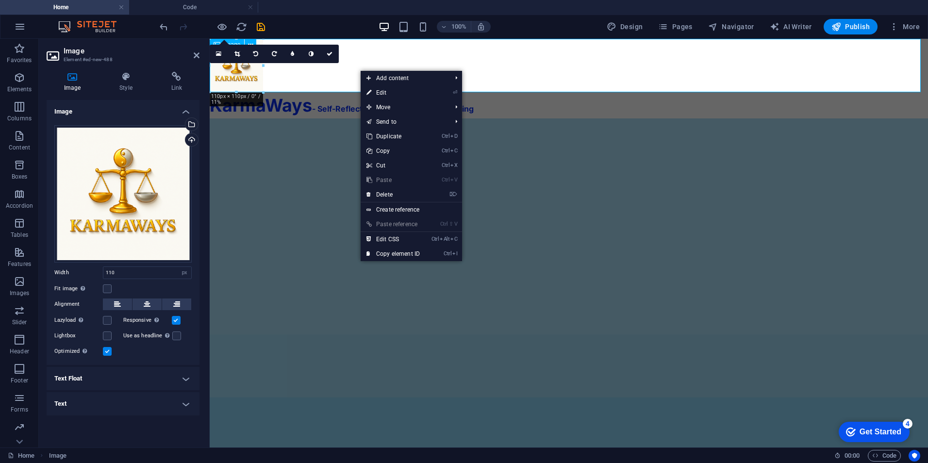
click at [349, 71] on figure at bounding box center [569, 65] width 718 height 53
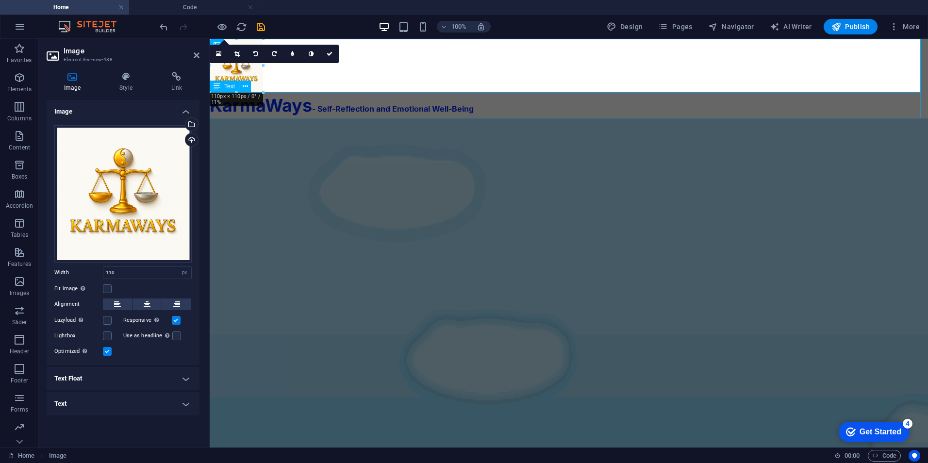
click at [310, 100] on div "KarmaWays - Self-Reflection and Emotional Well-Being" at bounding box center [569, 105] width 718 height 26
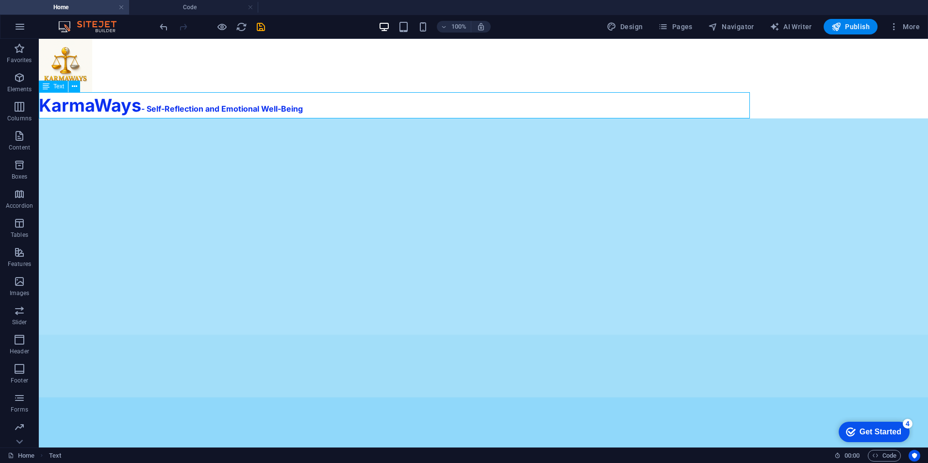
click at [310, 100] on div "KarmaWays - Self-Reflection and Emotional Well-Being" at bounding box center [483, 105] width 889 height 26
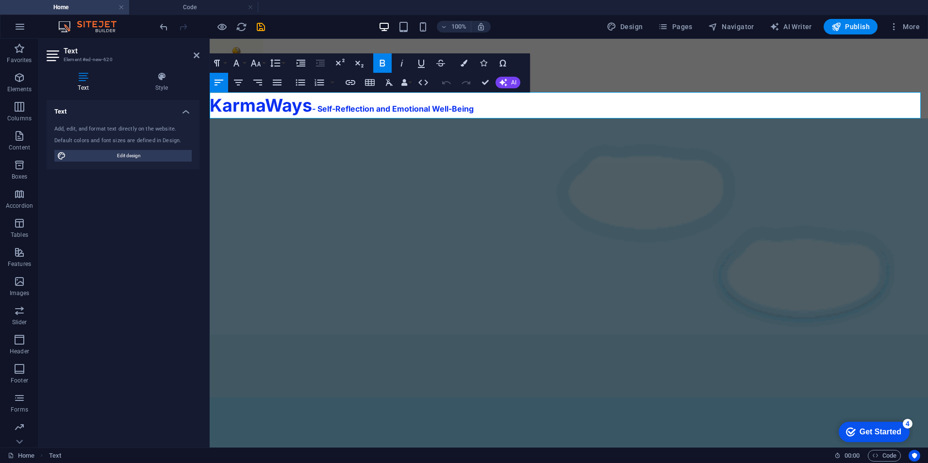
click at [528, 107] on p "KarmaWays - Self-Reflection and Emotional Well-Being" at bounding box center [569, 105] width 718 height 26
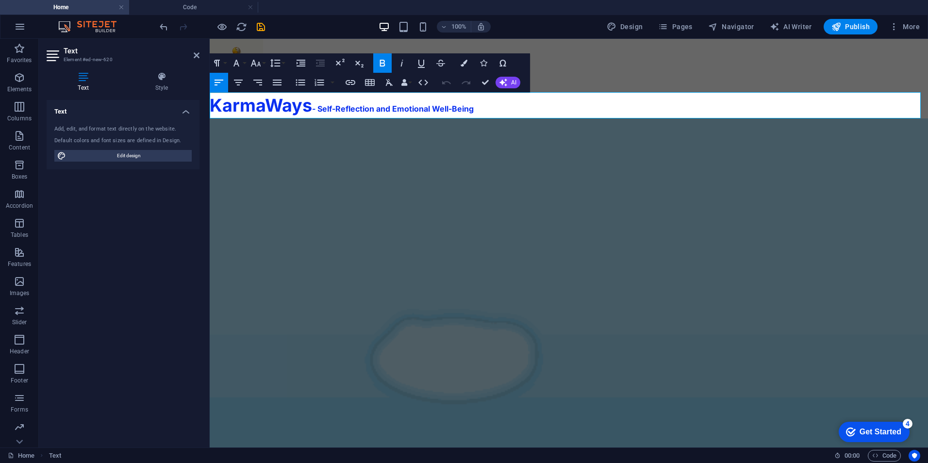
click at [528, 107] on p "KarmaWays - Self-Reflection and Emotional Well-Being" at bounding box center [569, 105] width 718 height 26
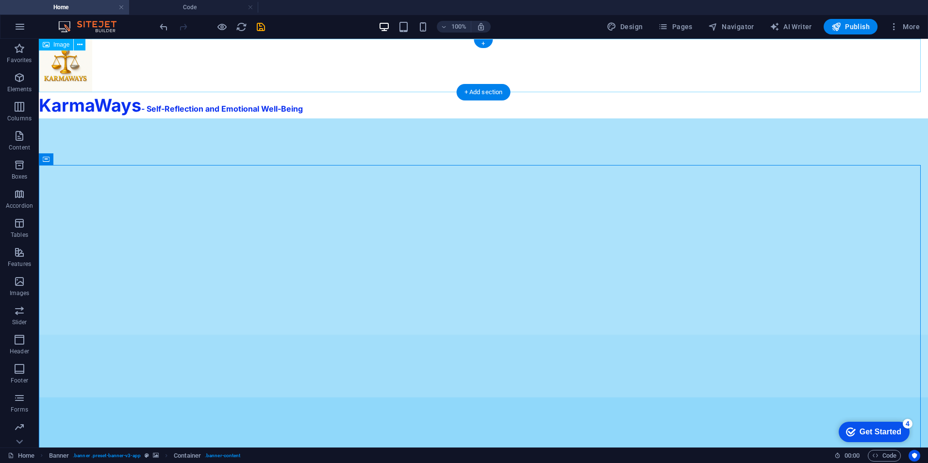
click at [75, 64] on figure at bounding box center [483, 65] width 889 height 53
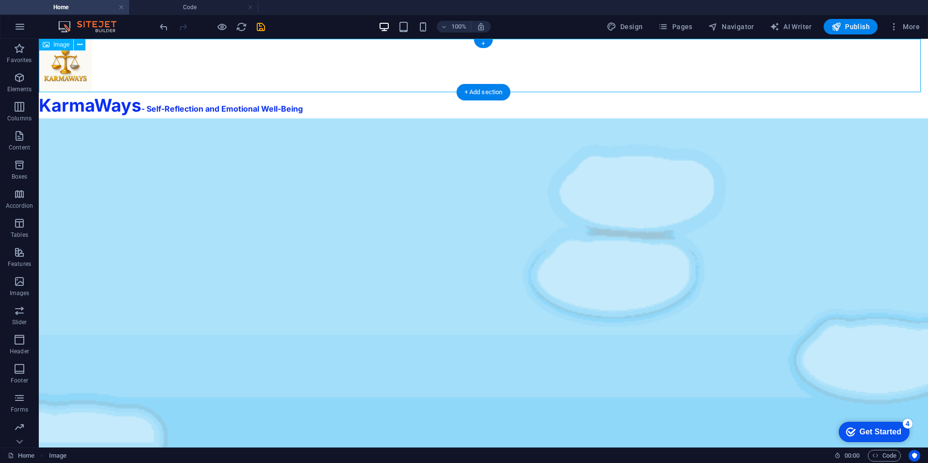
drag, startPoint x: 74, startPoint y: 68, endPoint x: 486, endPoint y: 65, distance: 412.1
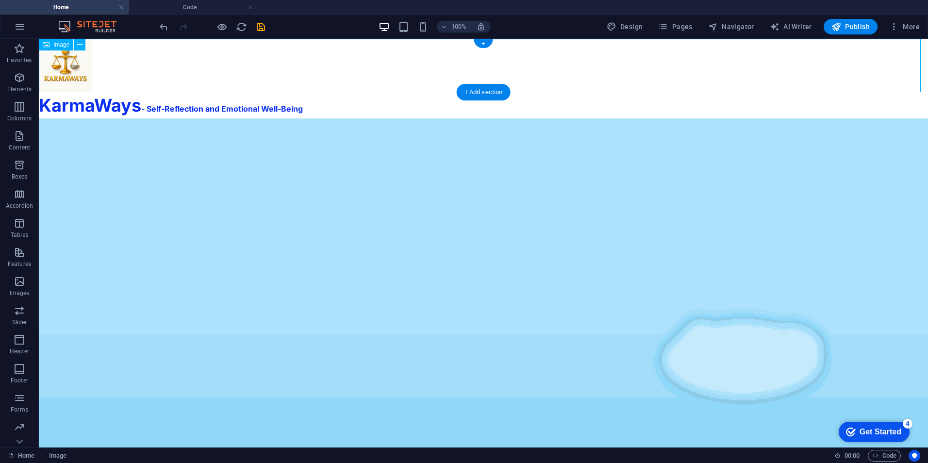
click at [486, 65] on figure at bounding box center [483, 65] width 889 height 53
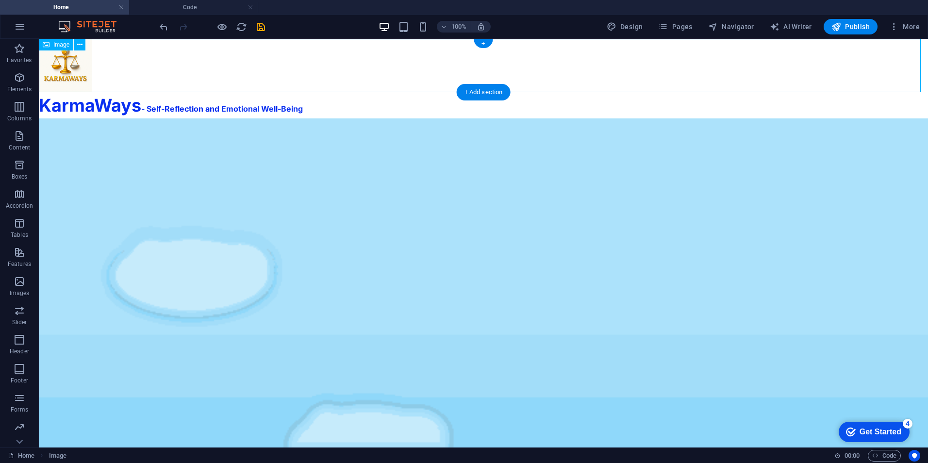
click at [67, 68] on figure at bounding box center [483, 65] width 889 height 53
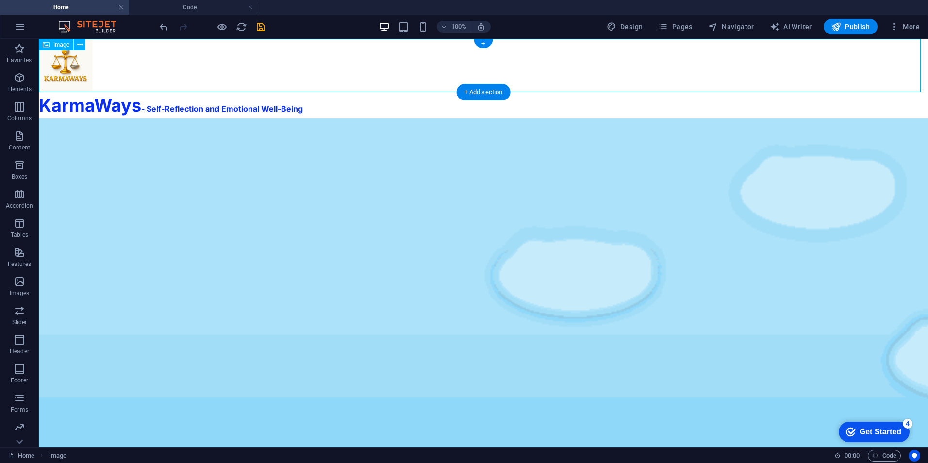
click at [66, 68] on figure at bounding box center [483, 65] width 889 height 53
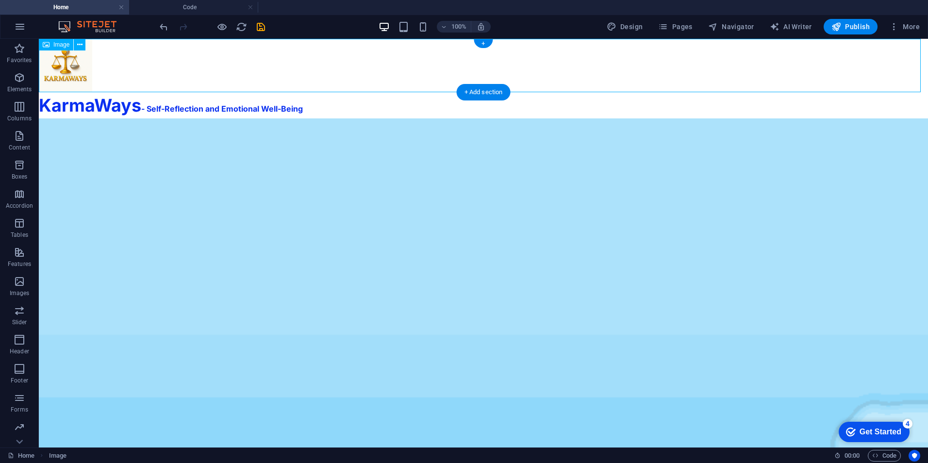
click at [66, 68] on figure at bounding box center [483, 65] width 889 height 53
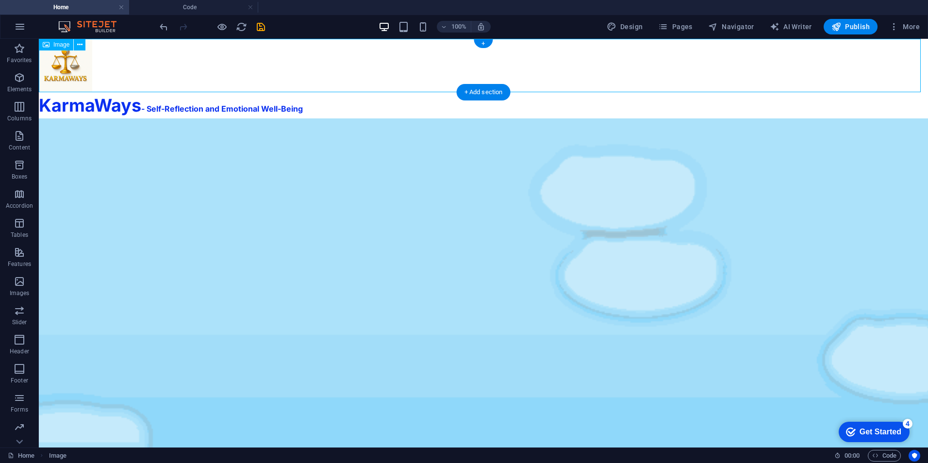
select select "px"
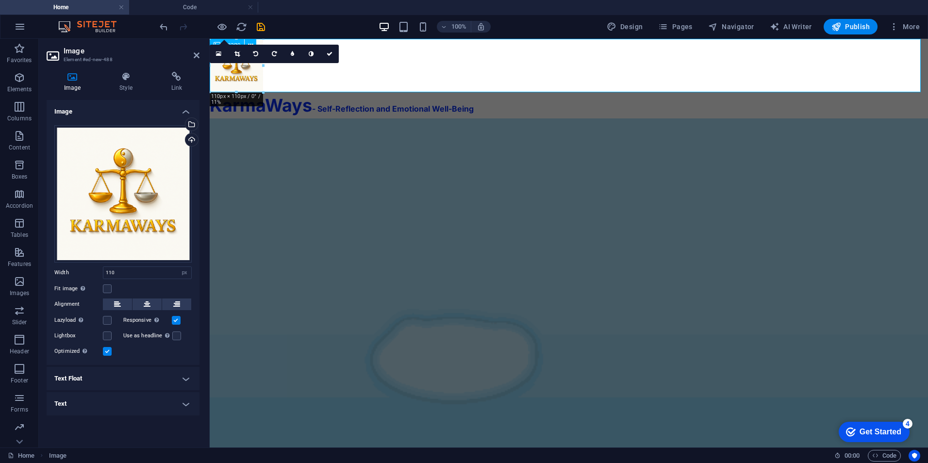
click at [231, 71] on figure at bounding box center [569, 65] width 718 height 53
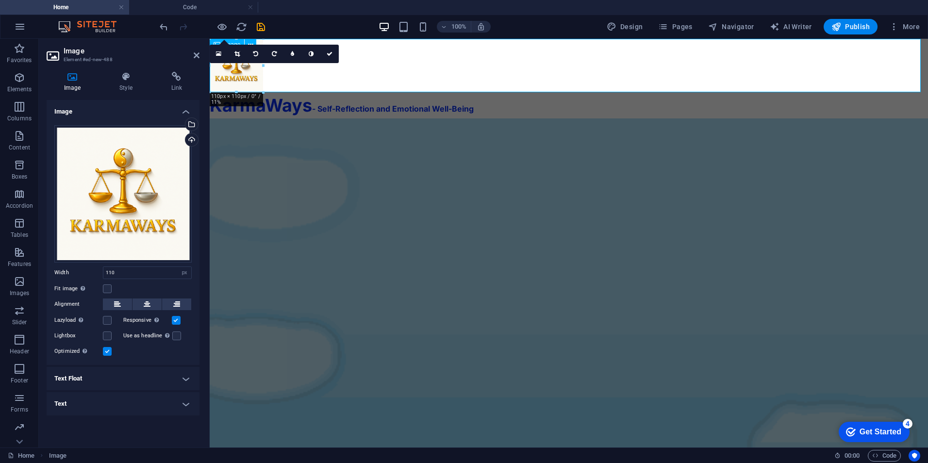
click at [291, 72] on figure at bounding box center [569, 65] width 718 height 53
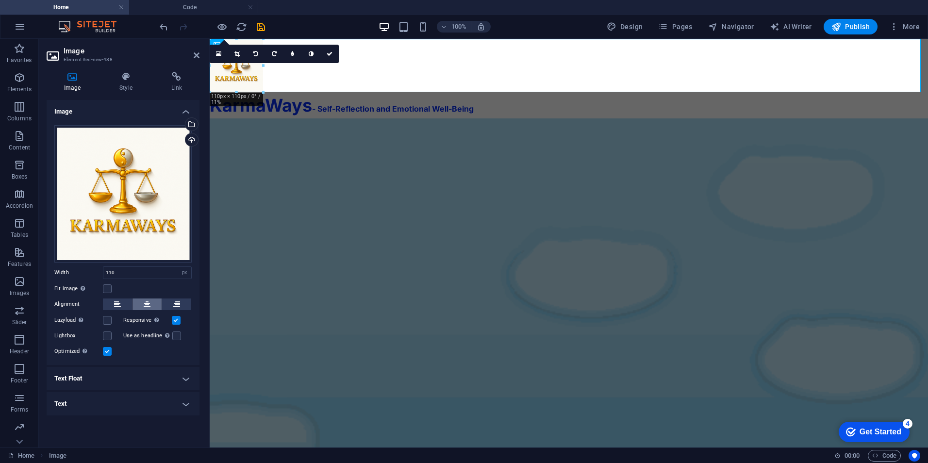
click at [148, 304] on icon at bounding box center [147, 305] width 7 height 12
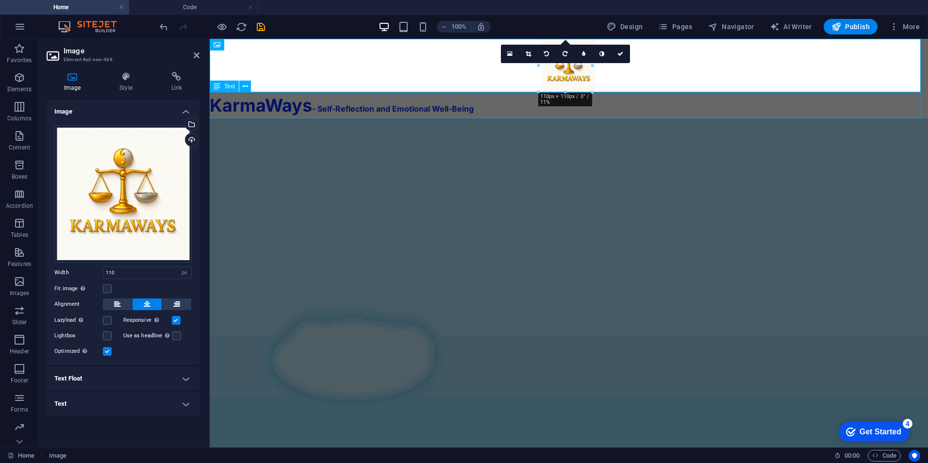
click at [318, 102] on div "KarmaWays - Self-Reflection and Emotional Well-Being" at bounding box center [569, 105] width 718 height 26
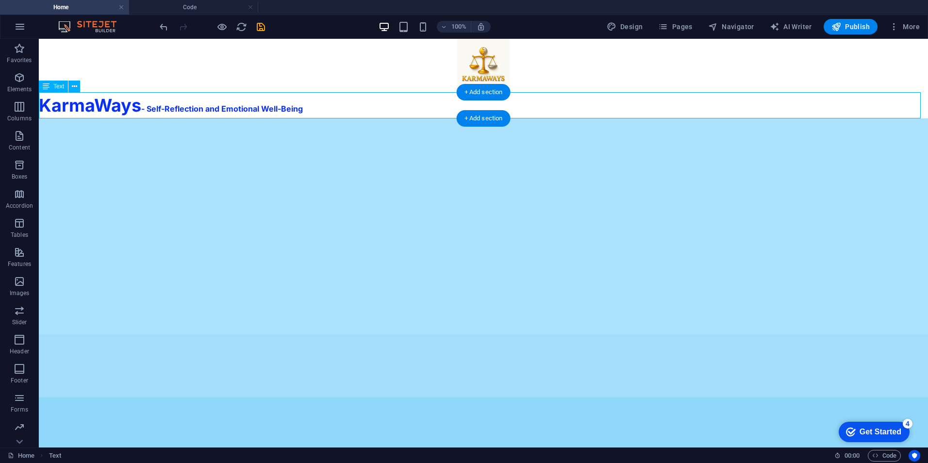
click at [237, 108] on div "KarmaWays - Self-Reflection and Emotional Well-Being" at bounding box center [483, 105] width 889 height 26
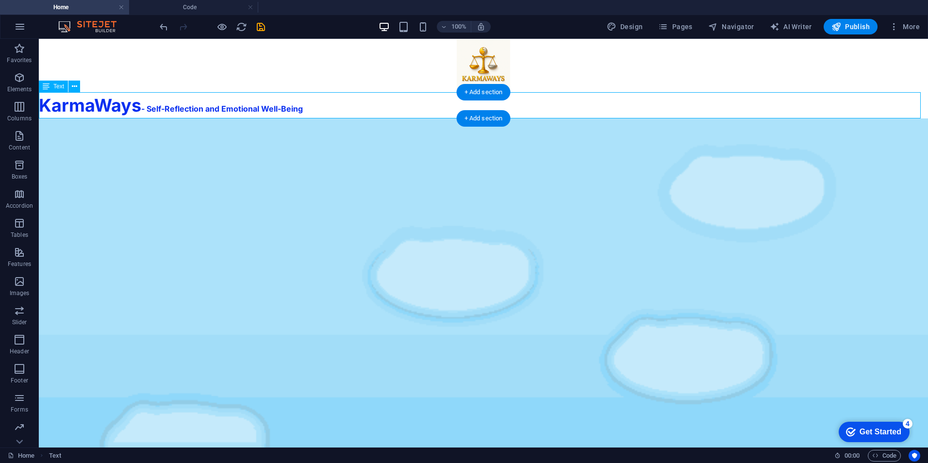
click at [237, 108] on div "KarmaWays - Self-Reflection and Emotional Well-Being" at bounding box center [483, 105] width 889 height 26
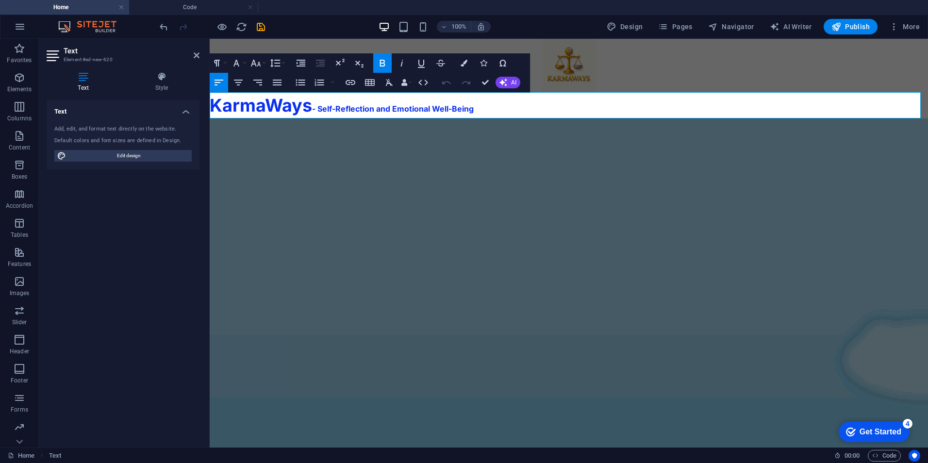
click at [297, 100] on span "KarmaWays" at bounding box center [261, 105] width 102 height 21
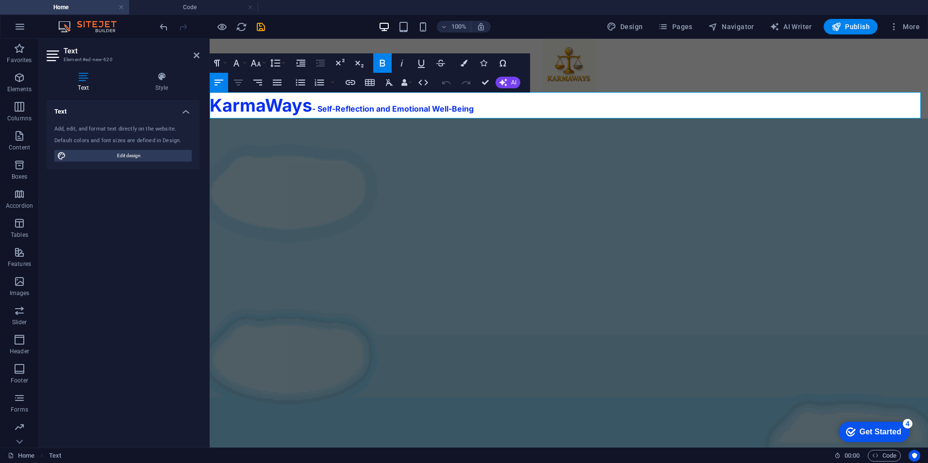
click at [241, 80] on icon "button" at bounding box center [238, 83] width 9 height 6
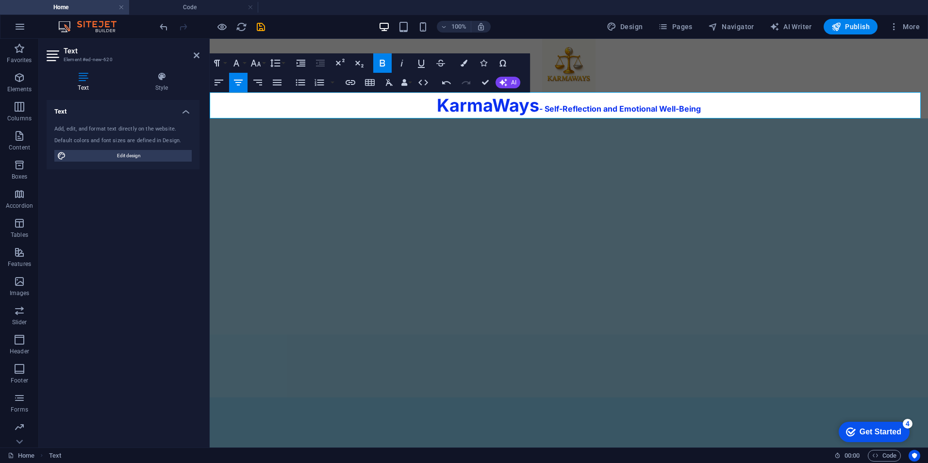
click at [173, 237] on div "Text Add, edit, and format text directly on the website. Default colors and fon…" at bounding box center [123, 270] width 153 height 340
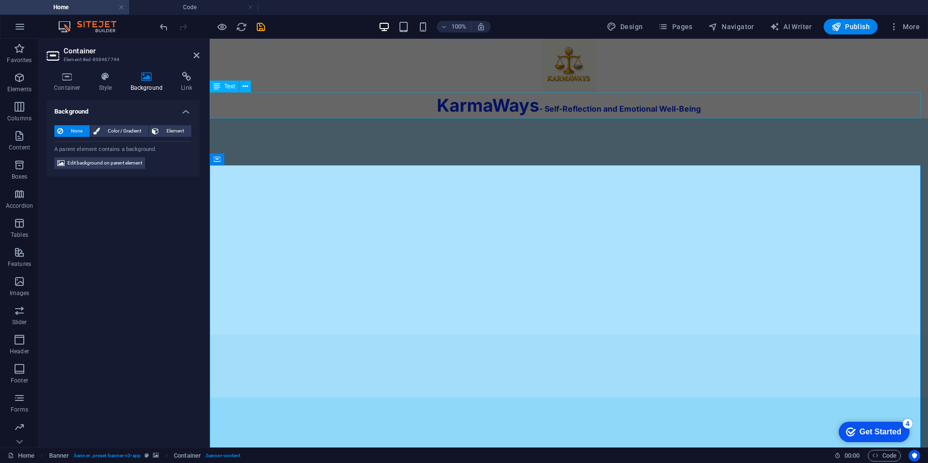
click at [565, 109] on div "KarmaWays - Self-Reflection and Emotional Well-Being" at bounding box center [569, 105] width 718 height 26
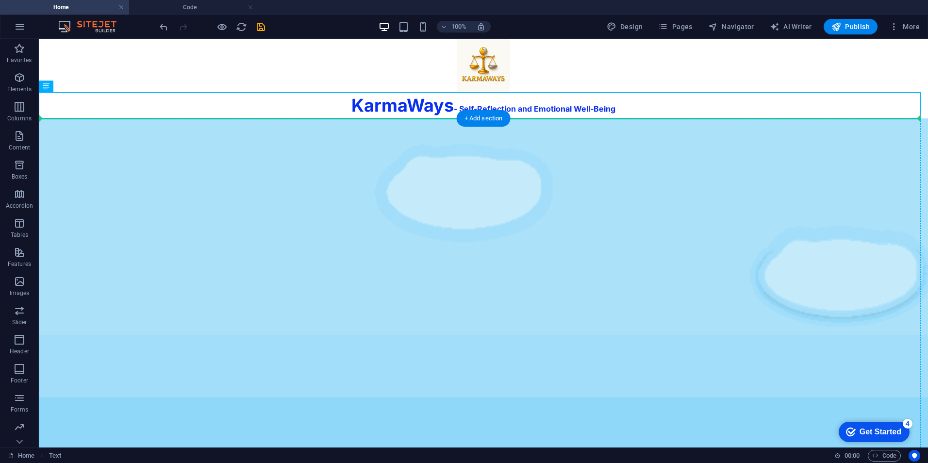
drag, startPoint x: 461, startPoint y: 103, endPoint x: 152, endPoint y: 147, distance: 311.7
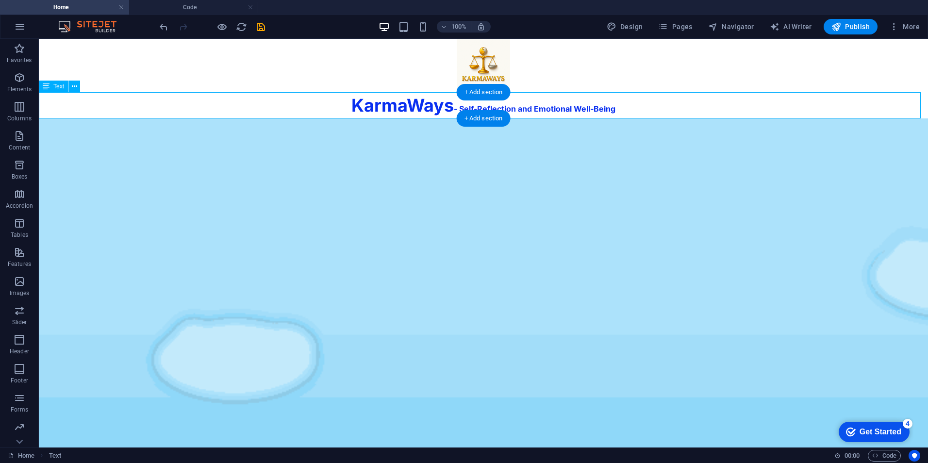
click at [408, 108] on div "KarmaWays - Self-Reflection and Emotional Well-Being" at bounding box center [483, 105] width 889 height 26
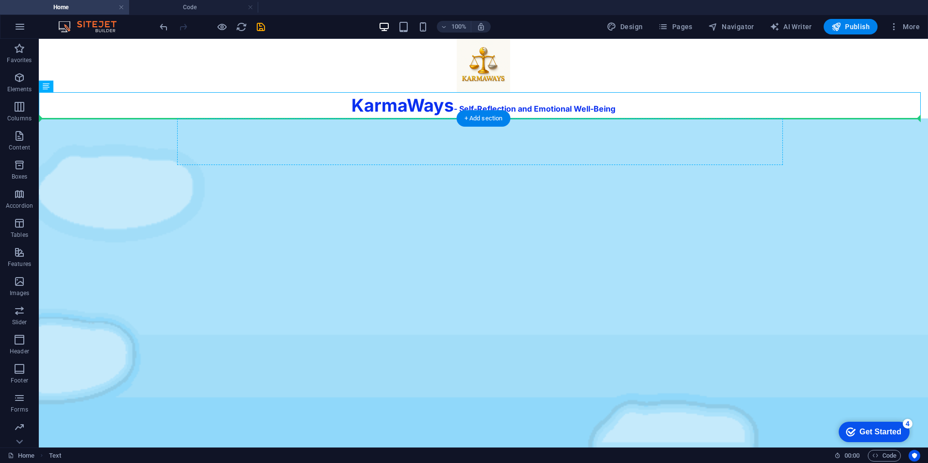
drag, startPoint x: 413, startPoint y: 106, endPoint x: 279, endPoint y: 145, distance: 140.1
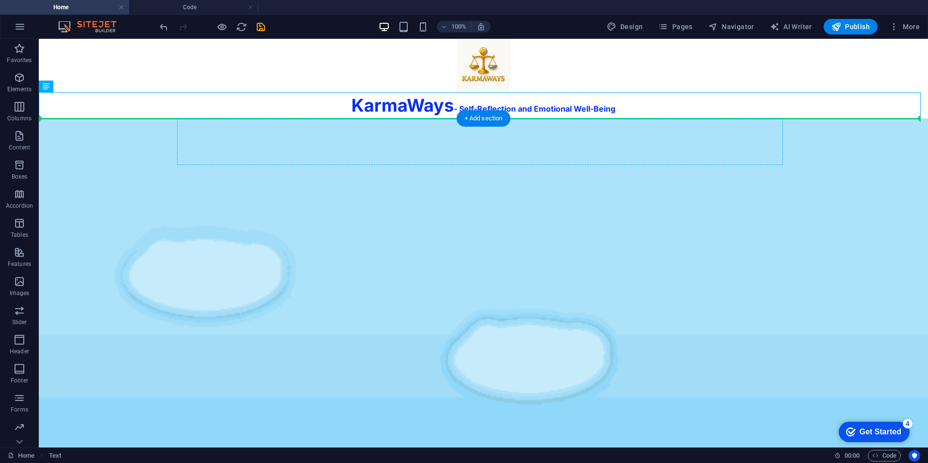
drag, startPoint x: 402, startPoint y: 100, endPoint x: 406, endPoint y: 132, distance: 31.9
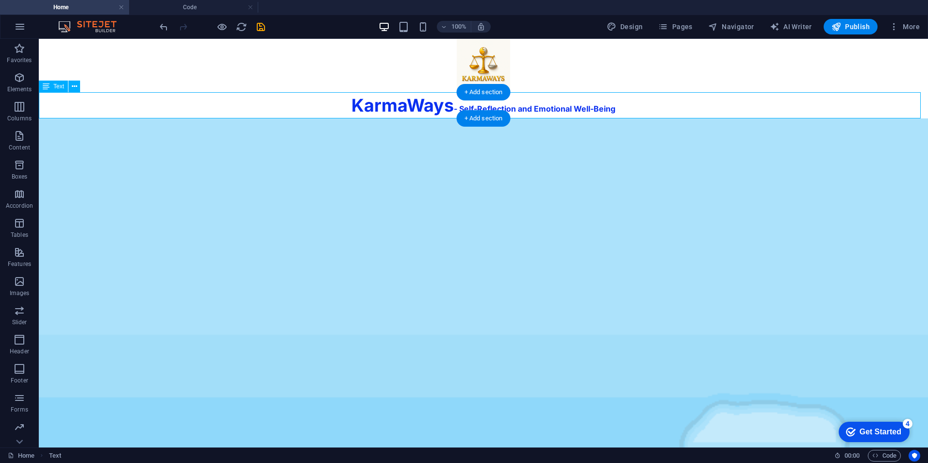
click at [410, 108] on div "KarmaWays - Self-Reflection and Emotional Well-Being" at bounding box center [483, 105] width 889 height 26
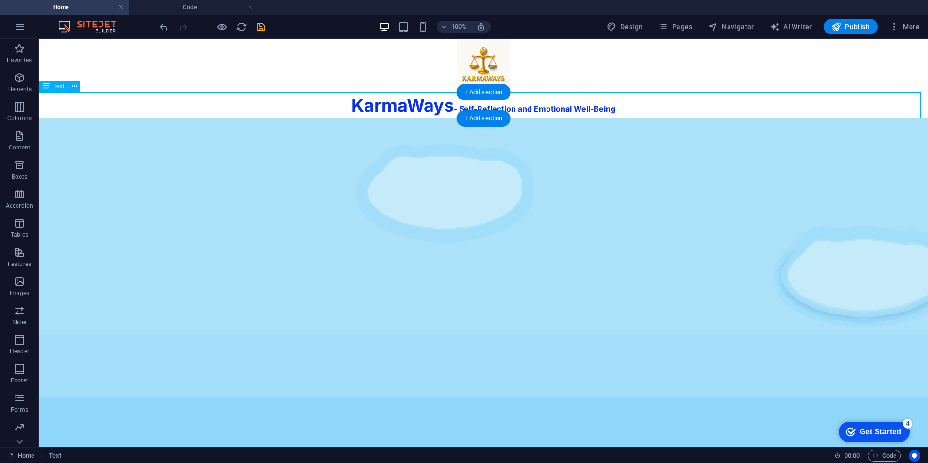
click at [409, 103] on div "KarmaWays - Self-Reflection and Emotional Well-Being" at bounding box center [483, 105] width 889 height 26
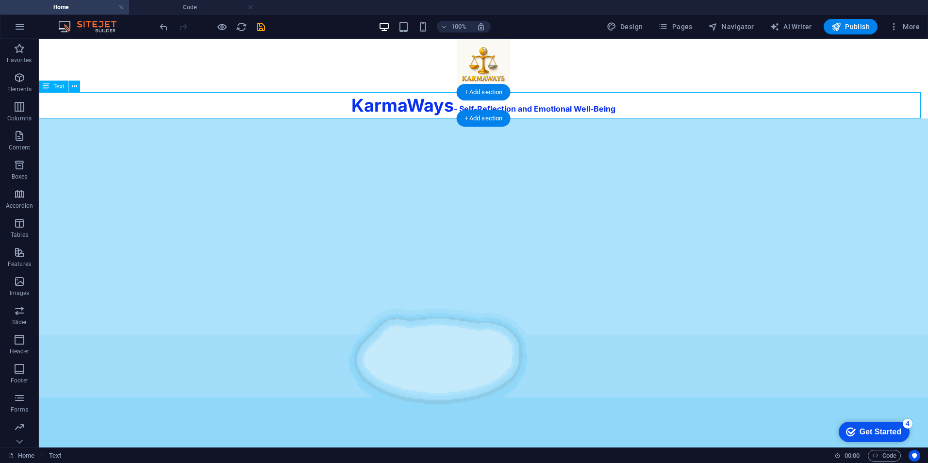
click at [430, 107] on div "KarmaWays - Self-Reflection and Emotional Well-Being" at bounding box center [483, 105] width 889 height 26
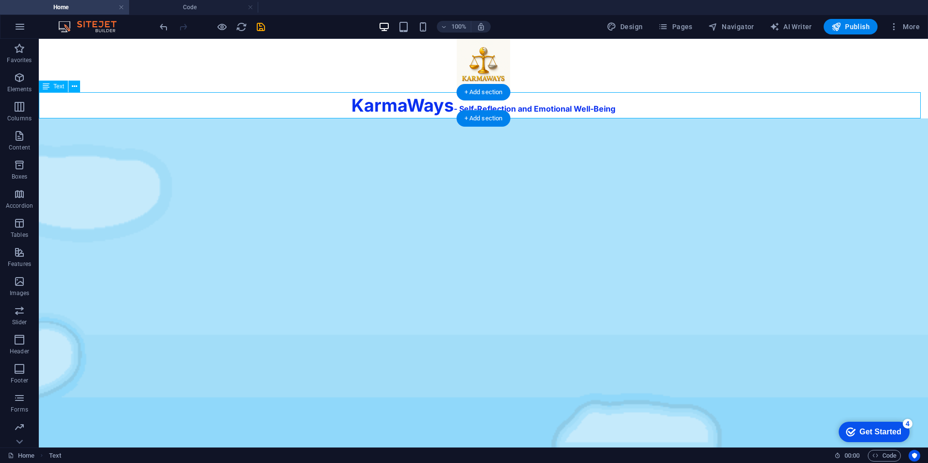
click at [430, 107] on div "KarmaWays - Self-Reflection and Emotional Well-Being" at bounding box center [483, 105] width 889 height 26
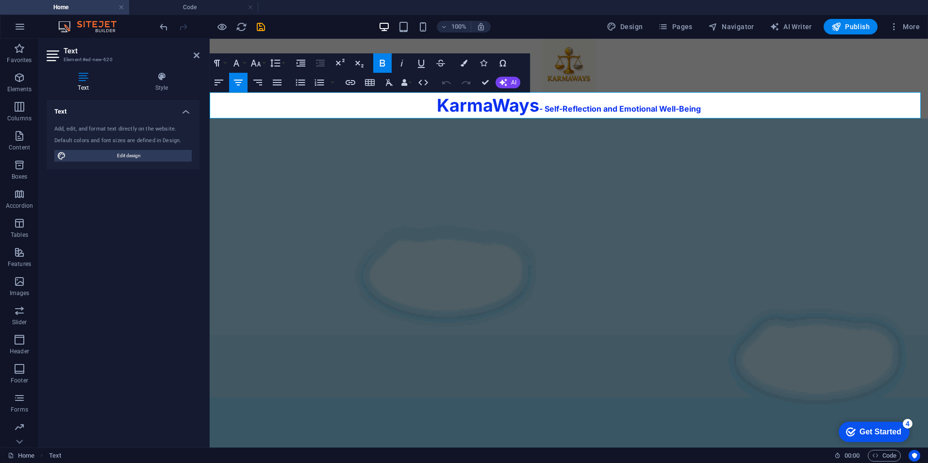
drag, startPoint x: 408, startPoint y: 109, endPoint x: 354, endPoint y: 139, distance: 62.4
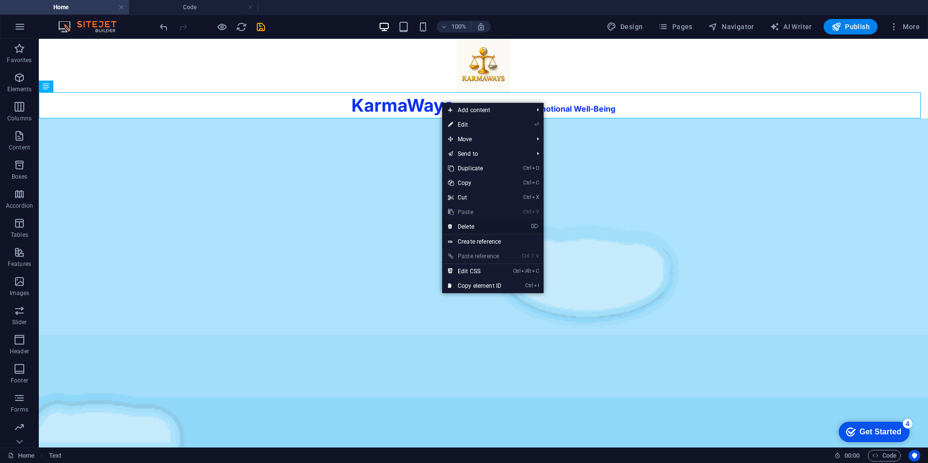
click at [482, 225] on link "⌦ Delete" at bounding box center [474, 226] width 65 height 15
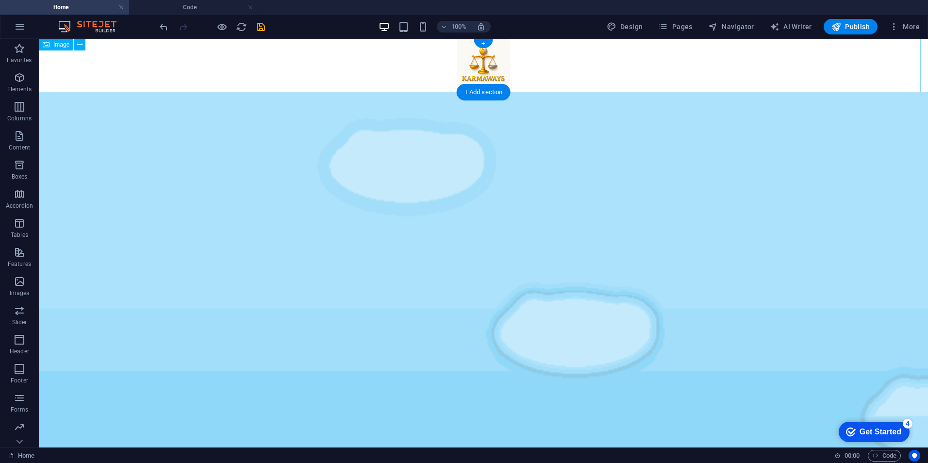
click at [469, 68] on figure at bounding box center [483, 65] width 889 height 53
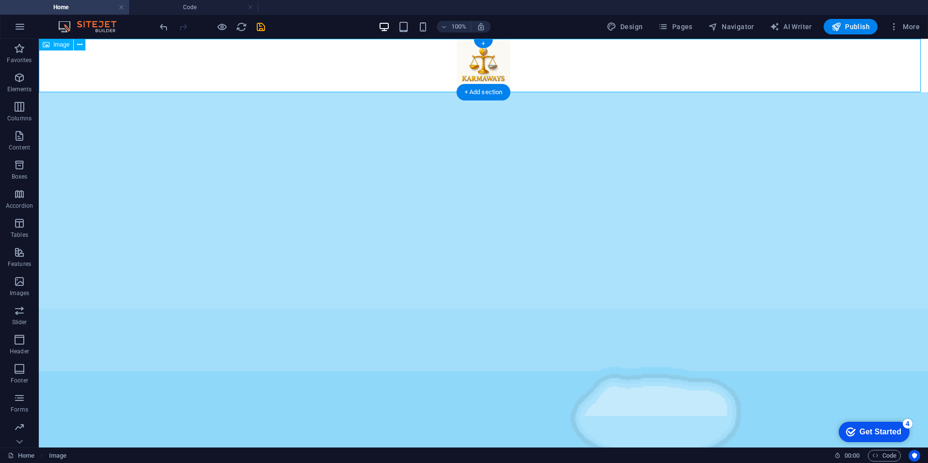
click at [469, 68] on figure at bounding box center [483, 65] width 889 height 53
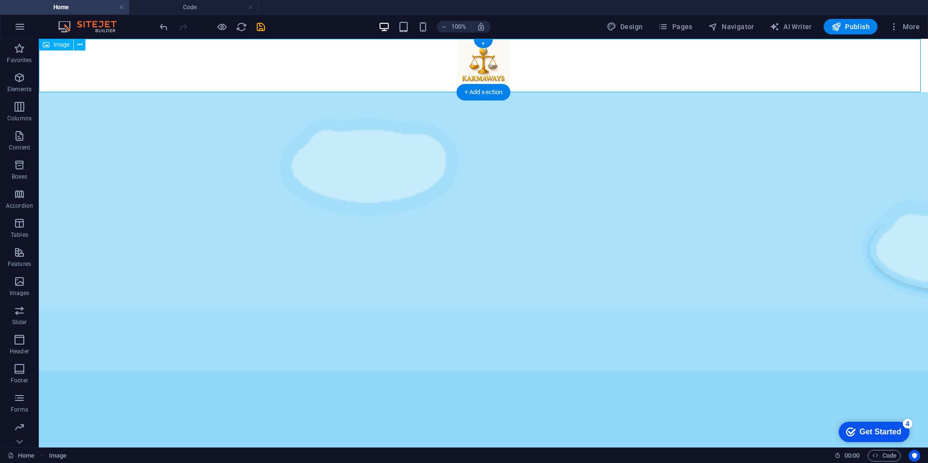
select select "px"
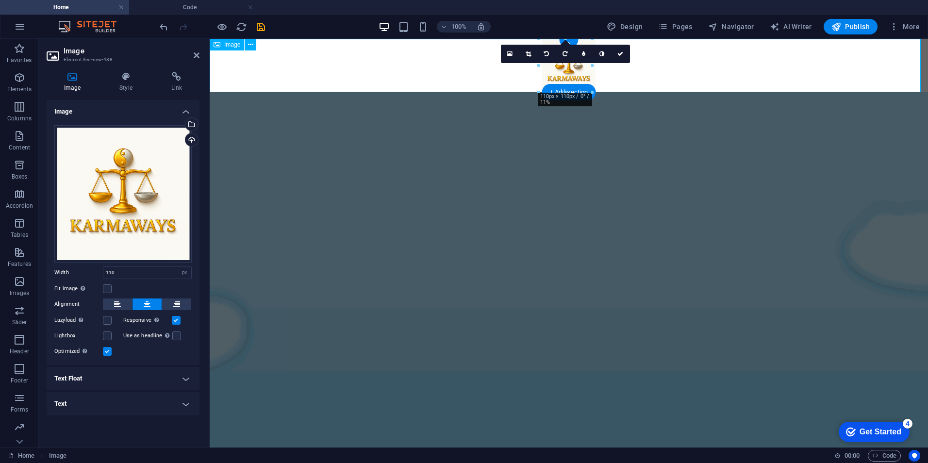
click at [469, 68] on figure at bounding box center [569, 65] width 718 height 53
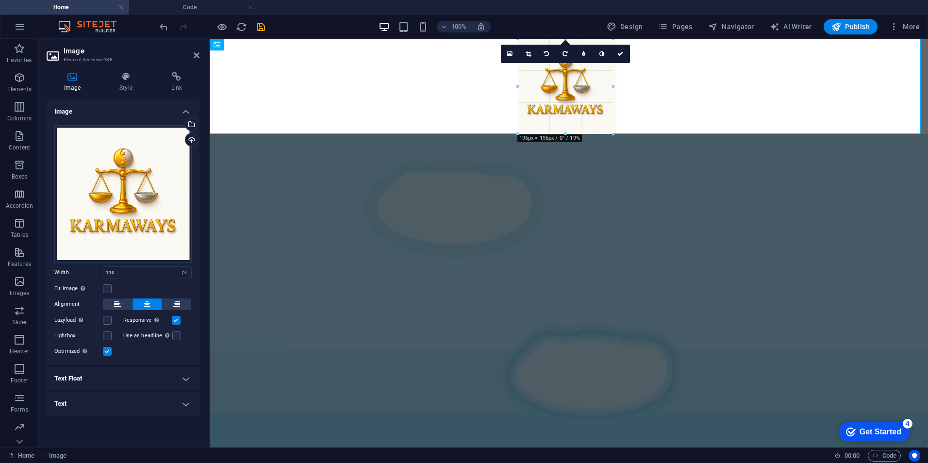
drag, startPoint x: 538, startPoint y: 91, endPoint x: 505, endPoint y: 133, distance: 53.6
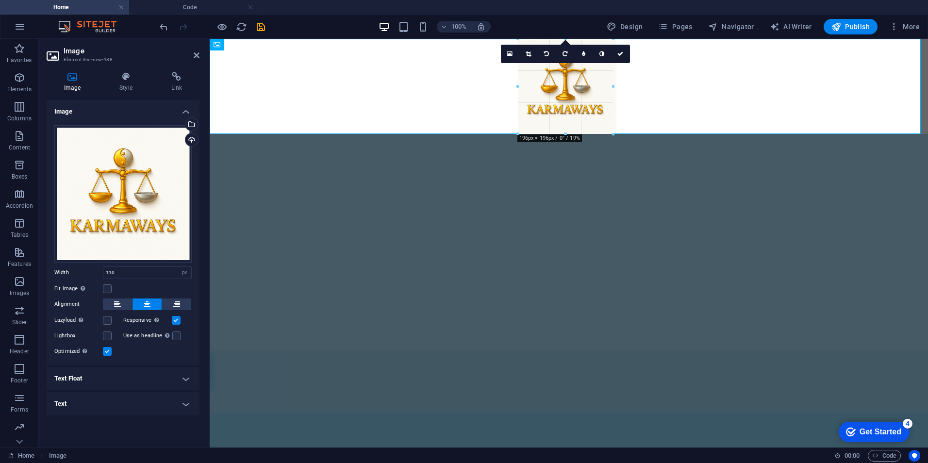
type input "196"
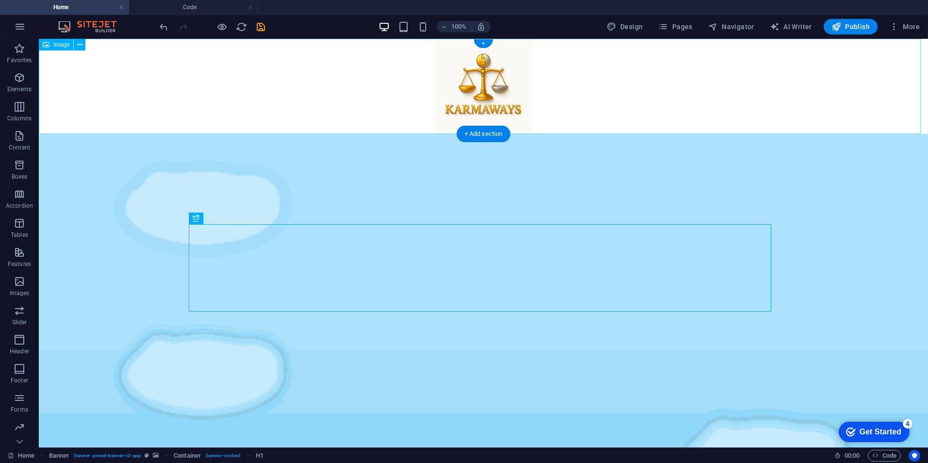
click at [491, 96] on figure at bounding box center [483, 86] width 889 height 95
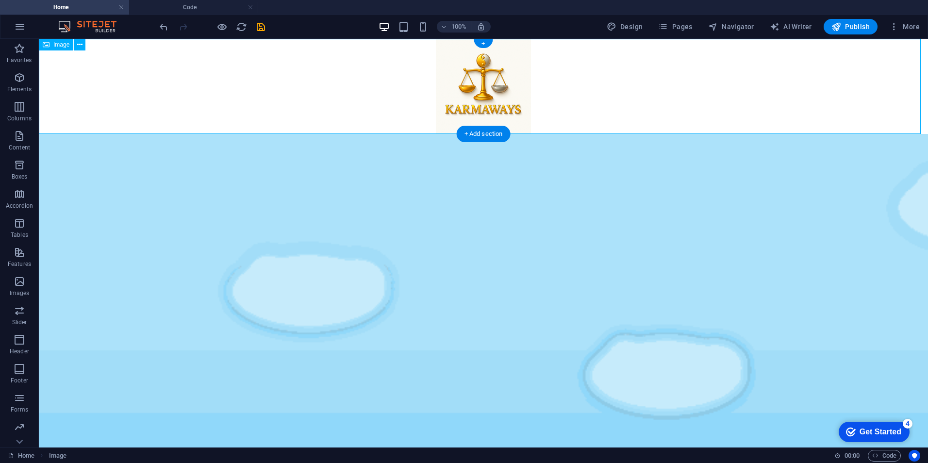
click at [487, 93] on figure at bounding box center [483, 86] width 889 height 95
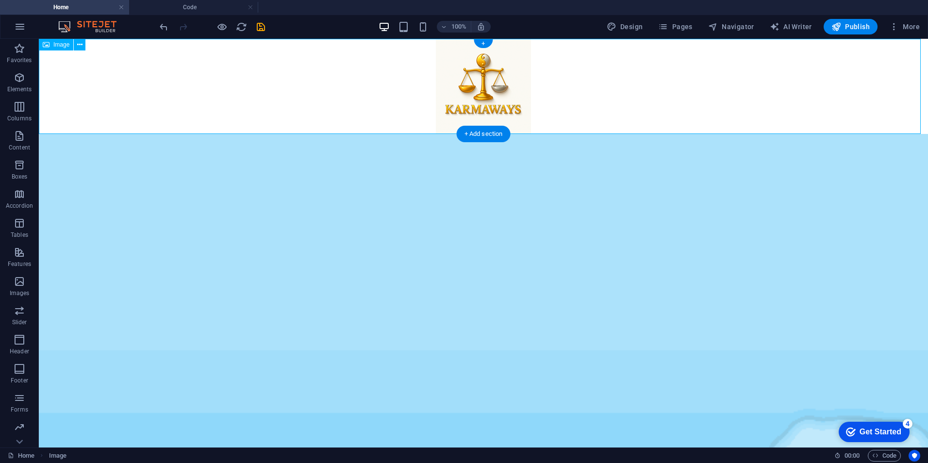
click at [487, 93] on figure at bounding box center [483, 86] width 889 height 95
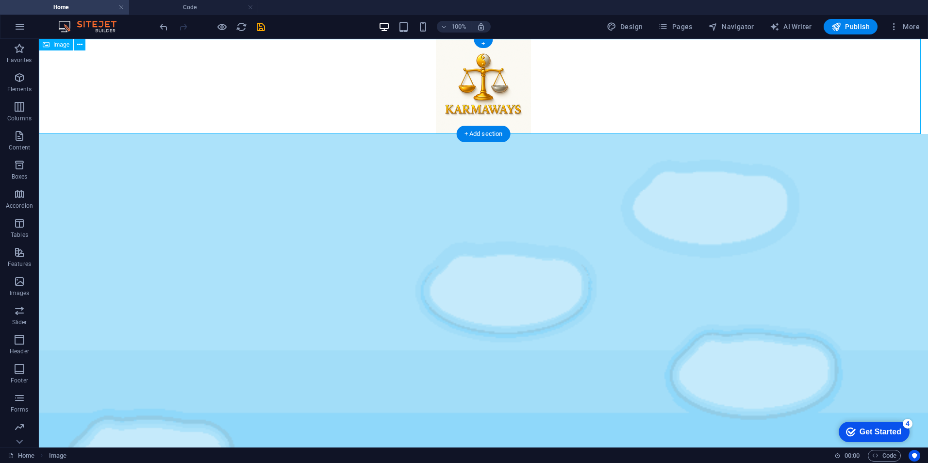
select select "px"
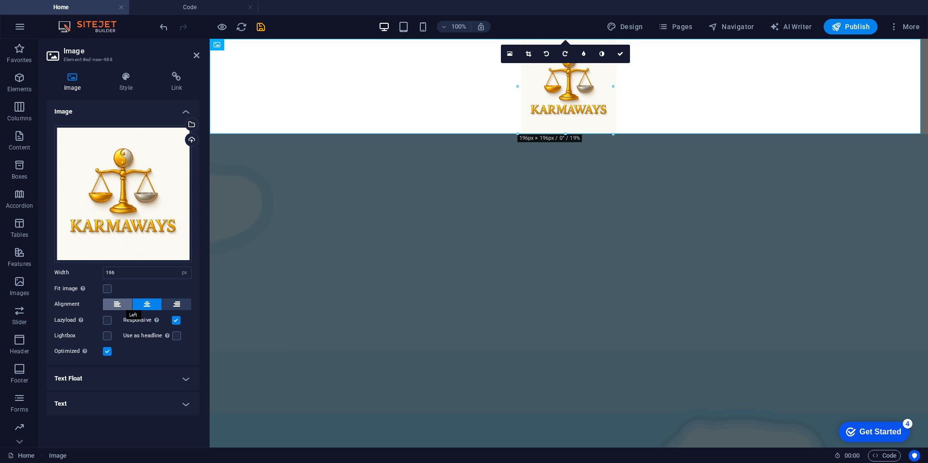
drag, startPoint x: 119, startPoint y: 301, endPoint x: 65, endPoint y: 293, distance: 55.1
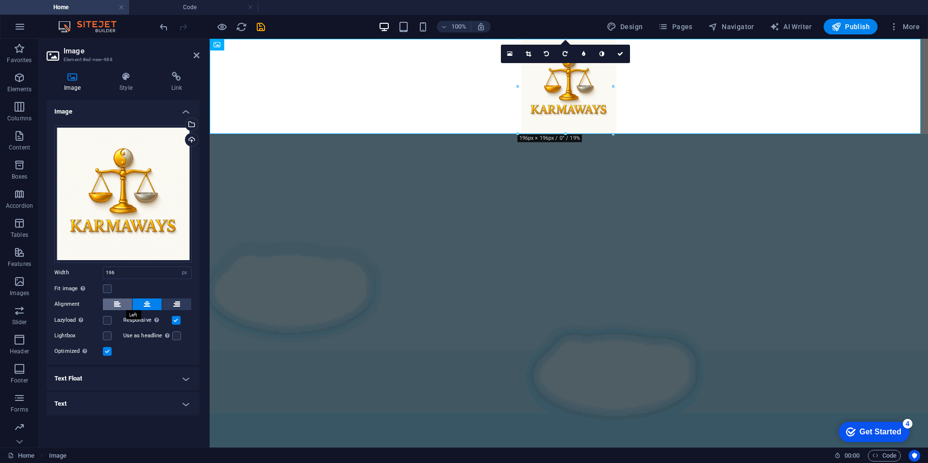
click at [119, 301] on icon at bounding box center [117, 305] width 7 height 12
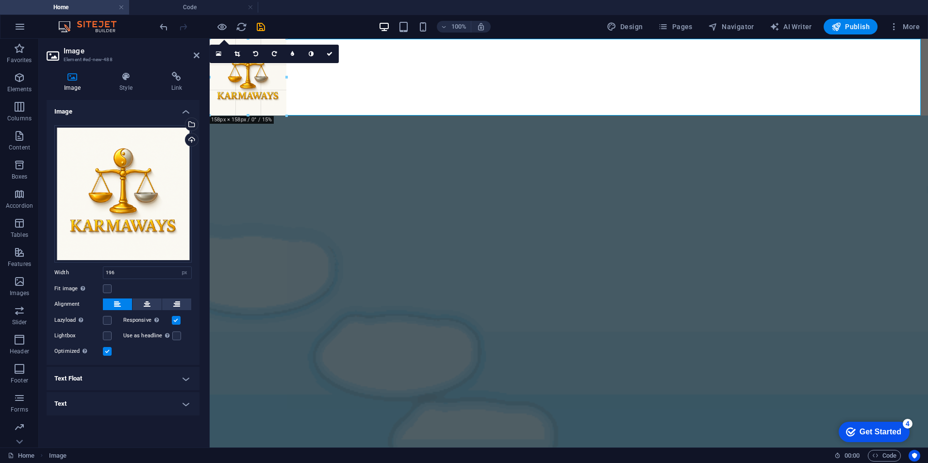
drag, startPoint x: 303, startPoint y: 134, endPoint x: 73, endPoint y: 74, distance: 237.8
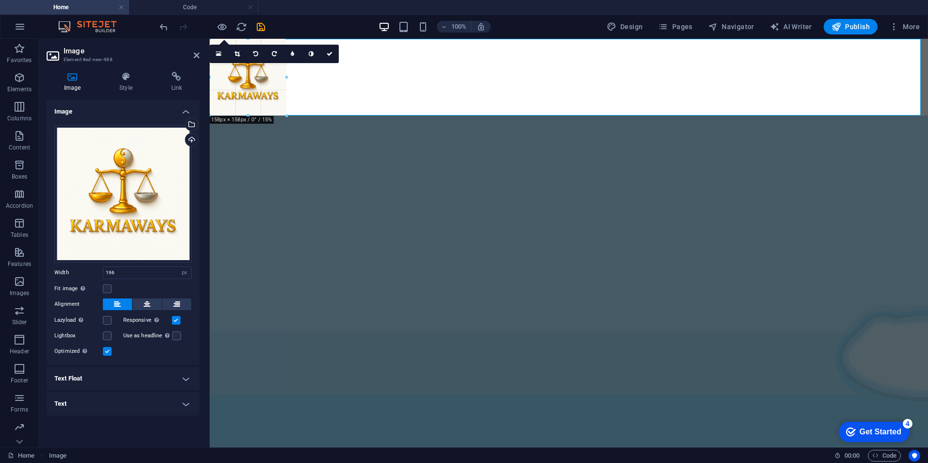
type input "158"
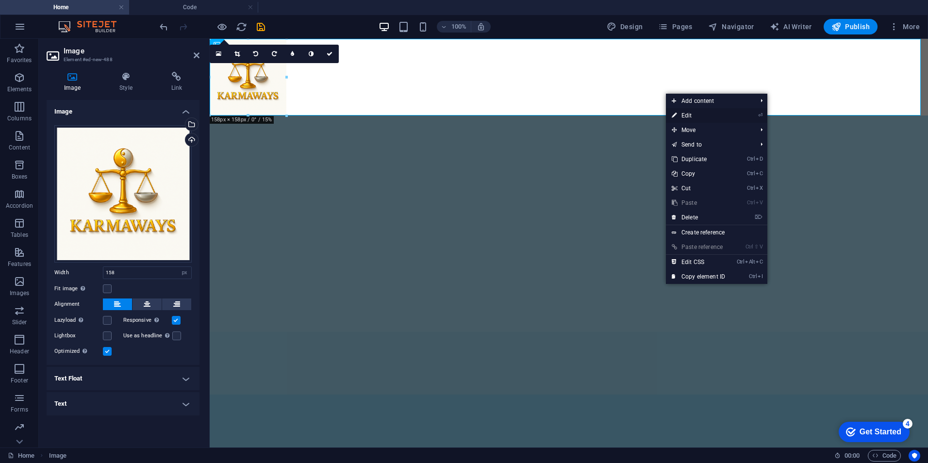
click at [700, 115] on link "⏎ Edit" at bounding box center [698, 115] width 65 height 15
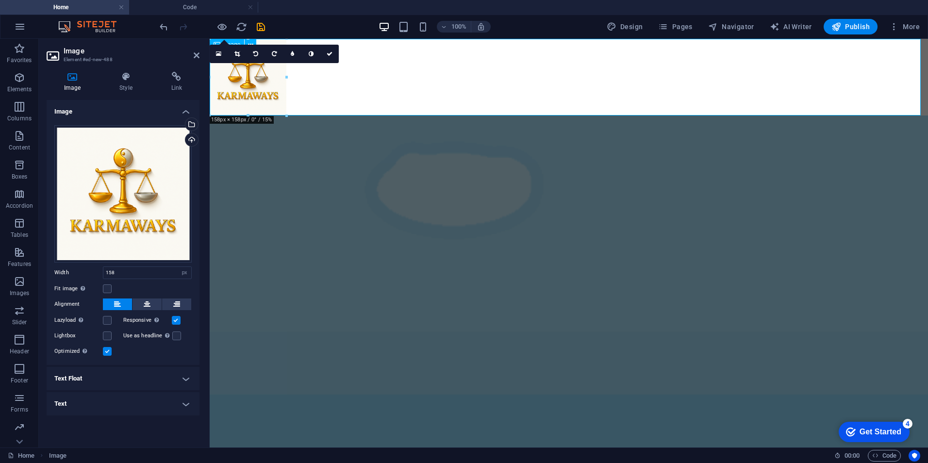
click at [454, 87] on figure at bounding box center [569, 77] width 718 height 77
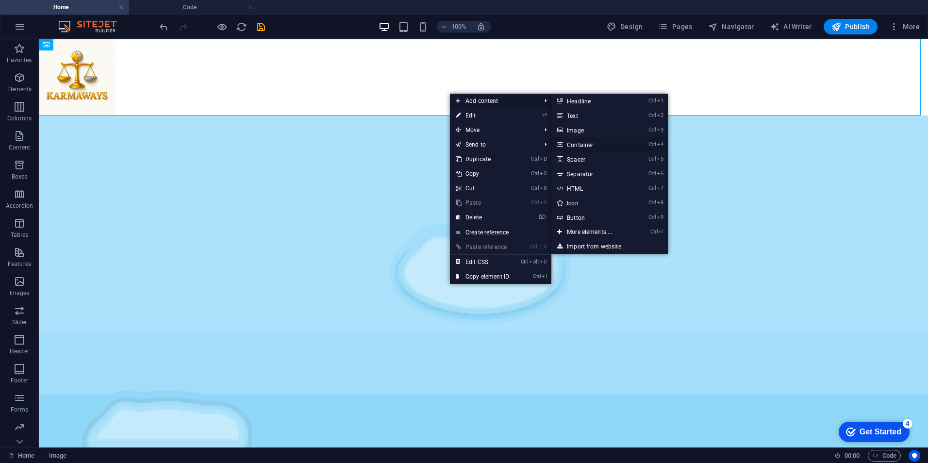
click at [585, 141] on link "Ctrl 4 Container" at bounding box center [591, 144] width 80 height 15
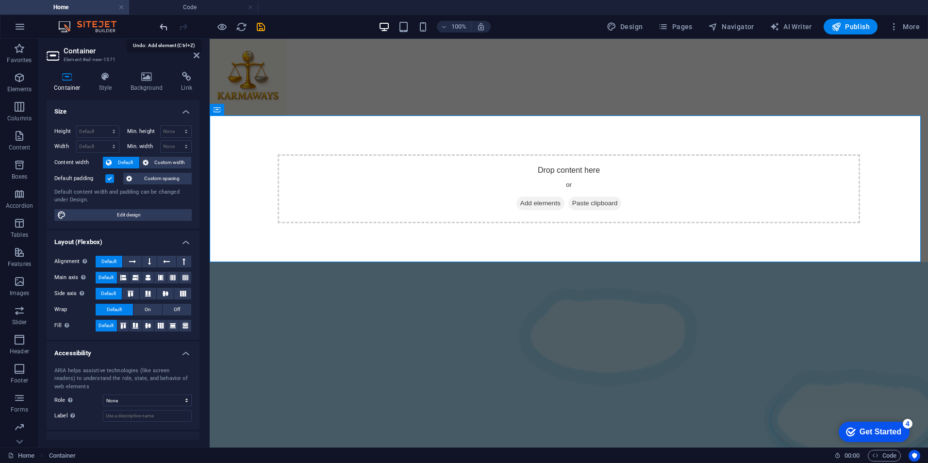
click at [164, 27] on icon "undo" at bounding box center [163, 26] width 11 height 11
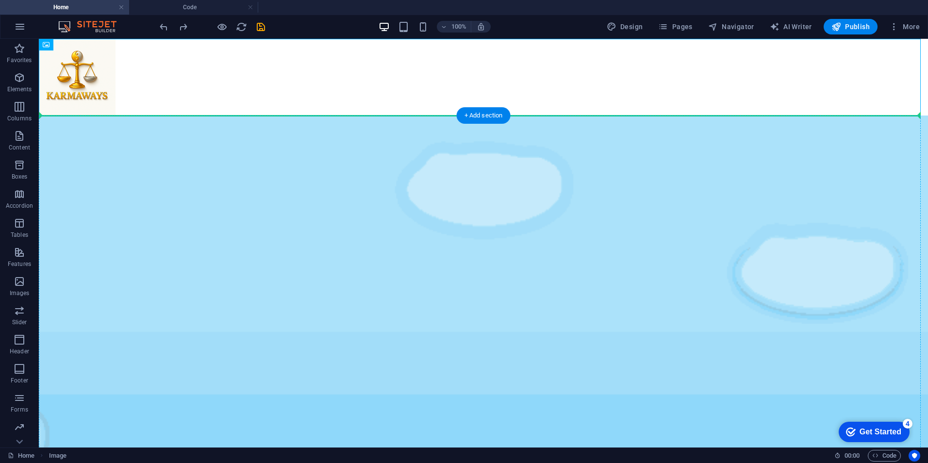
drag, startPoint x: 81, startPoint y: 71, endPoint x: 89, endPoint y: 139, distance: 68.5
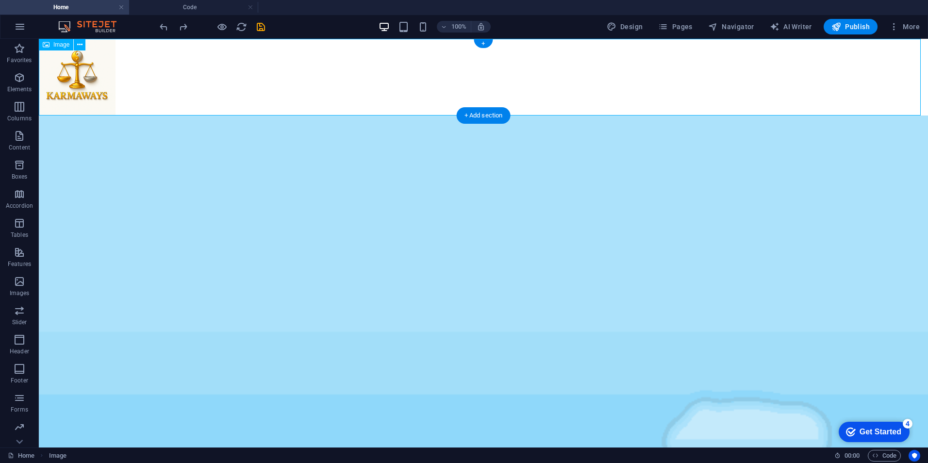
click at [87, 81] on figure at bounding box center [483, 77] width 889 height 77
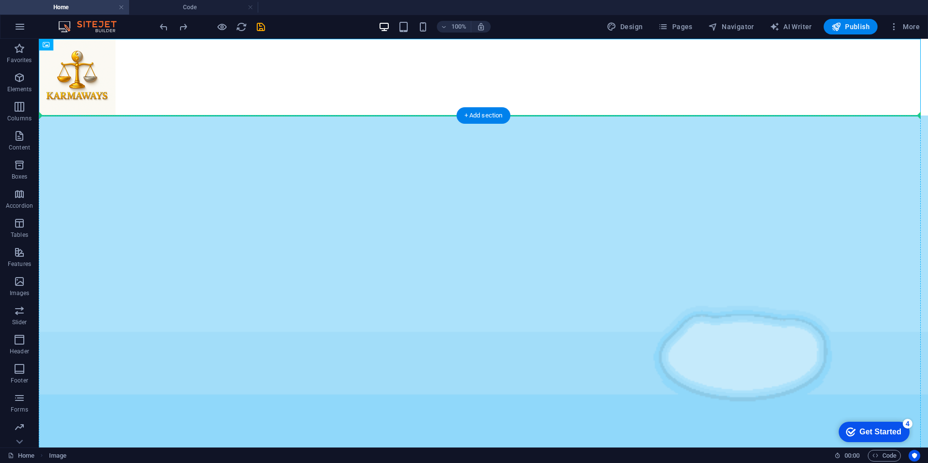
drag, startPoint x: 79, startPoint y: 82, endPoint x: 105, endPoint y: 135, distance: 59.3
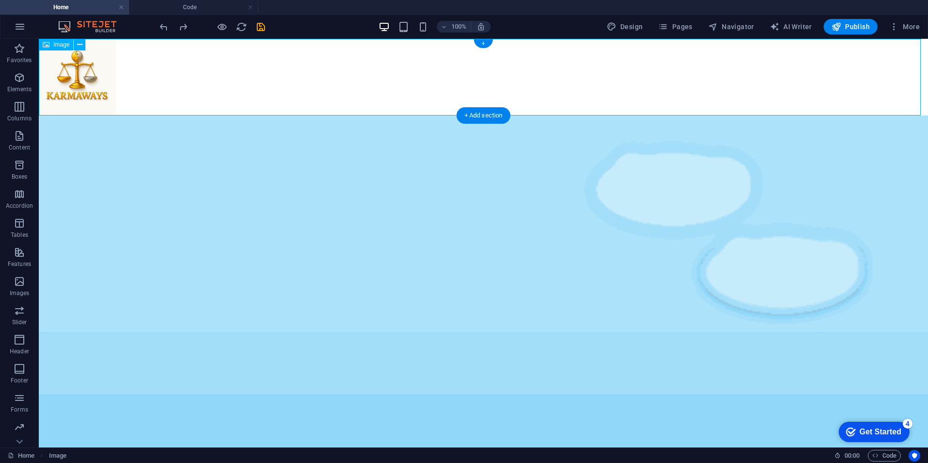
click at [101, 70] on figure at bounding box center [483, 77] width 889 height 77
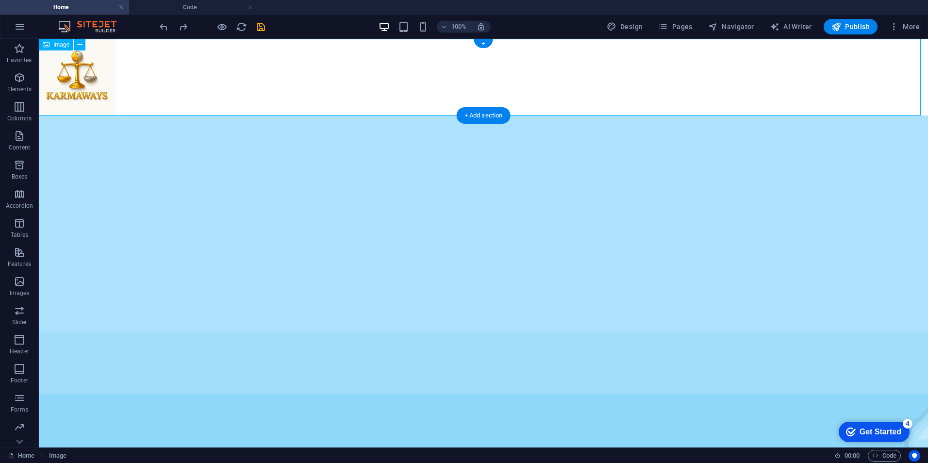
click at [94, 76] on figure at bounding box center [483, 77] width 889 height 77
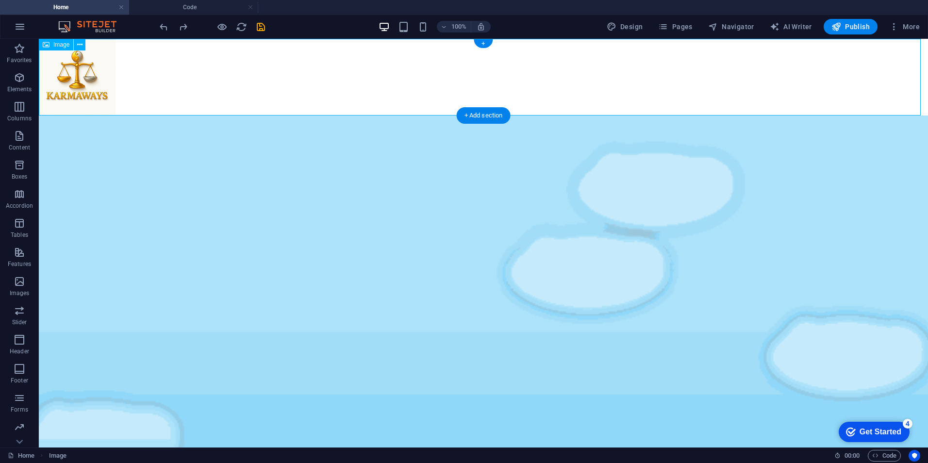
click at [94, 81] on figure at bounding box center [483, 77] width 889 height 77
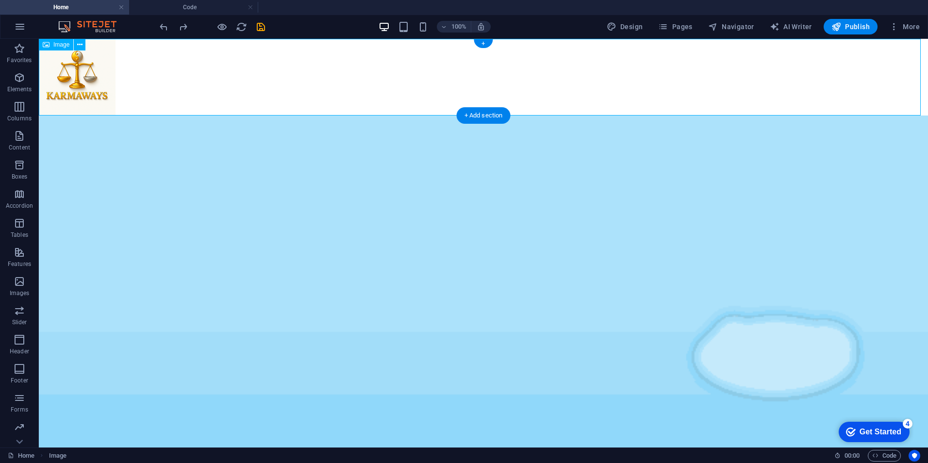
click at [94, 81] on figure at bounding box center [483, 77] width 889 height 77
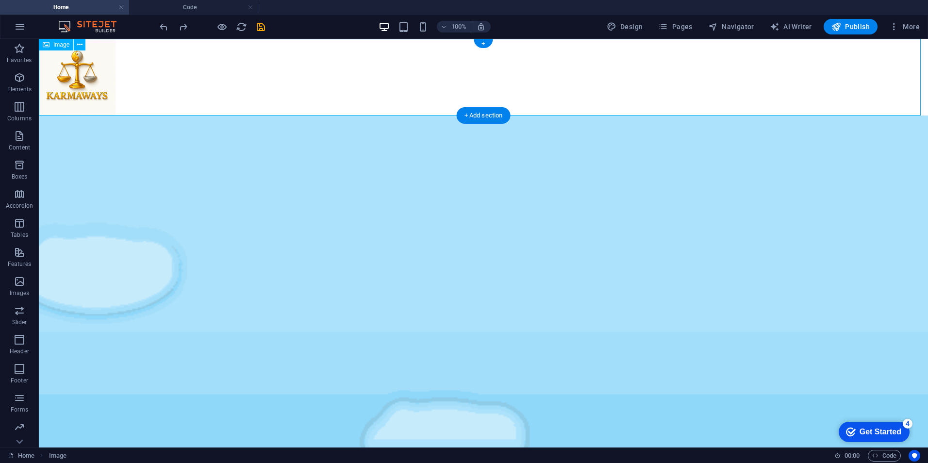
select select "px"
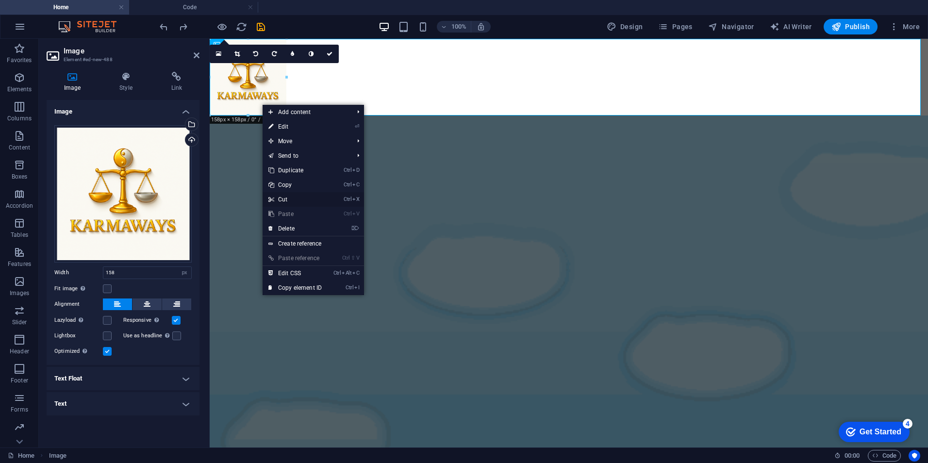
click at [291, 197] on link "Ctrl X Cut" at bounding box center [295, 199] width 65 height 15
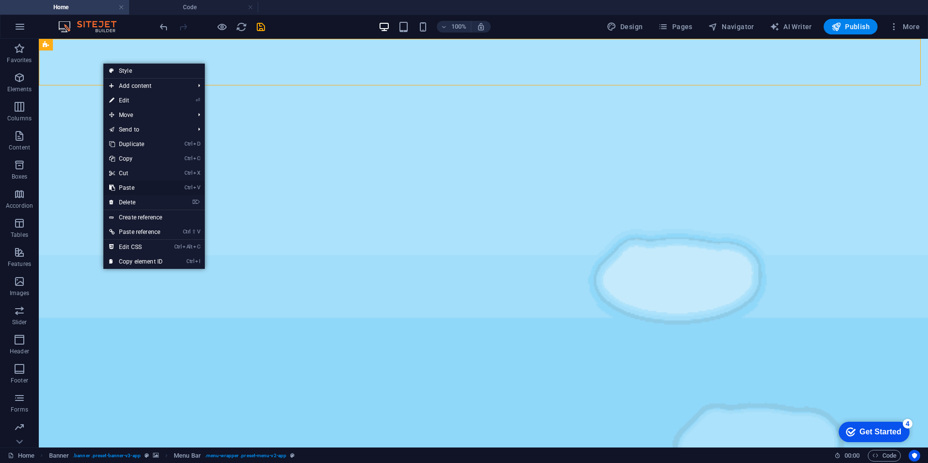
click at [132, 186] on link "Ctrl V Paste" at bounding box center [135, 188] width 65 height 15
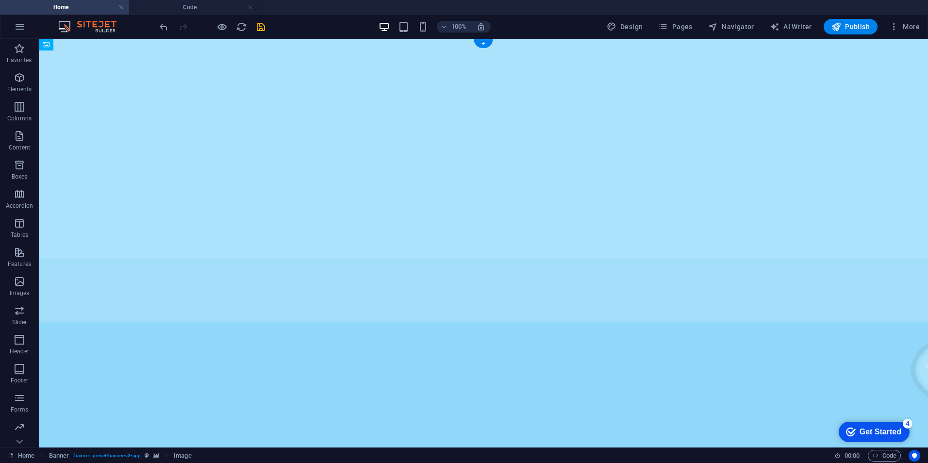
drag, startPoint x: 99, startPoint y: 112, endPoint x: 106, endPoint y: 63, distance: 49.0
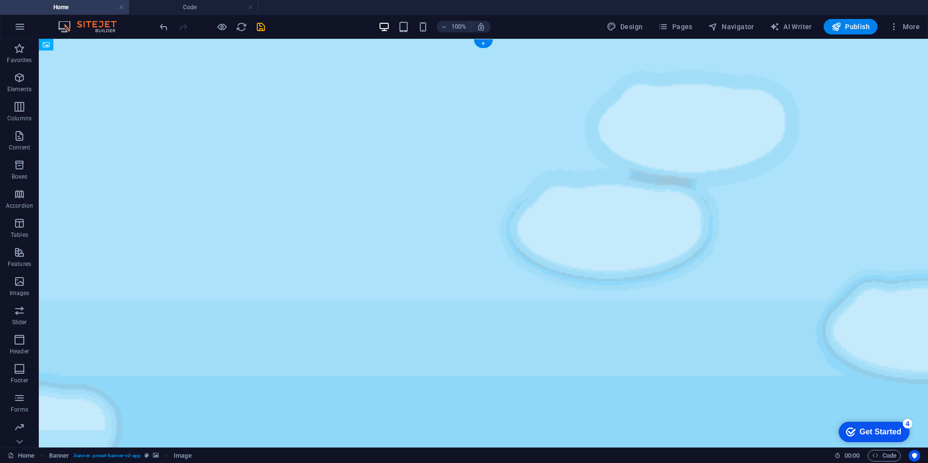
drag, startPoint x: 99, startPoint y: 77, endPoint x: 97, endPoint y: 134, distance: 57.8
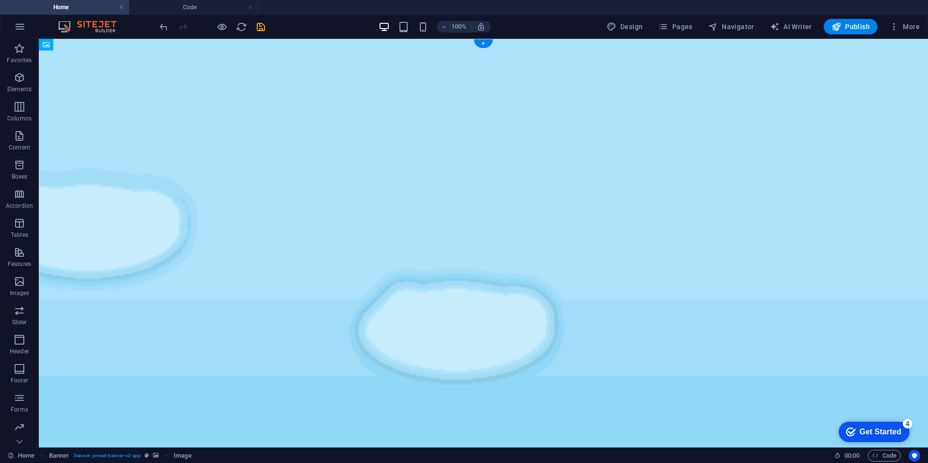
drag, startPoint x: 91, startPoint y: 128, endPoint x: 94, endPoint y: 67, distance: 61.2
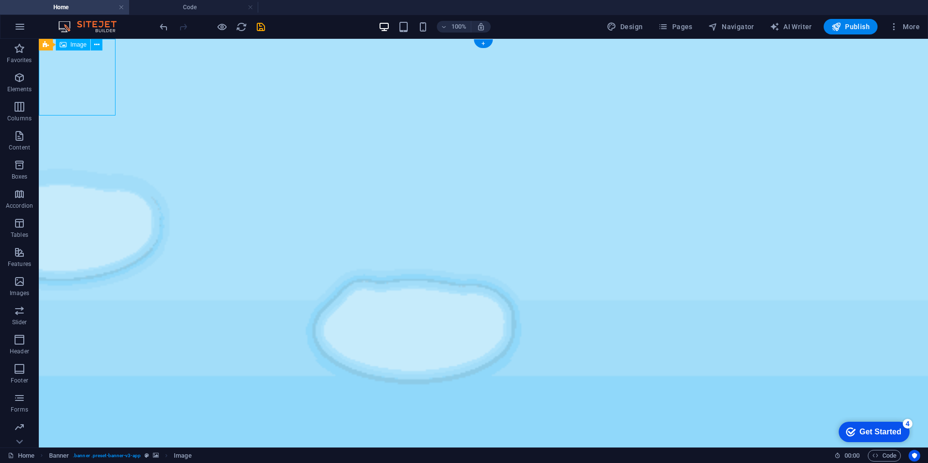
select select "px"
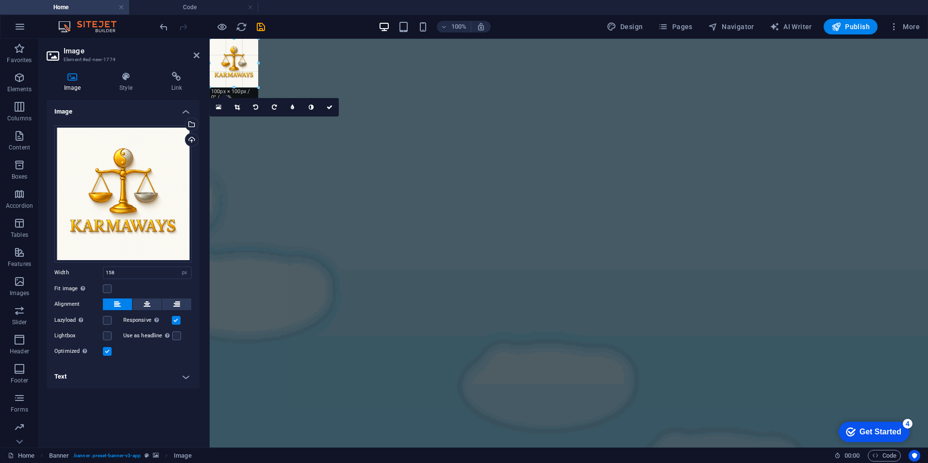
drag, startPoint x: 288, startPoint y: 116, endPoint x: 259, endPoint y: 88, distance: 40.2
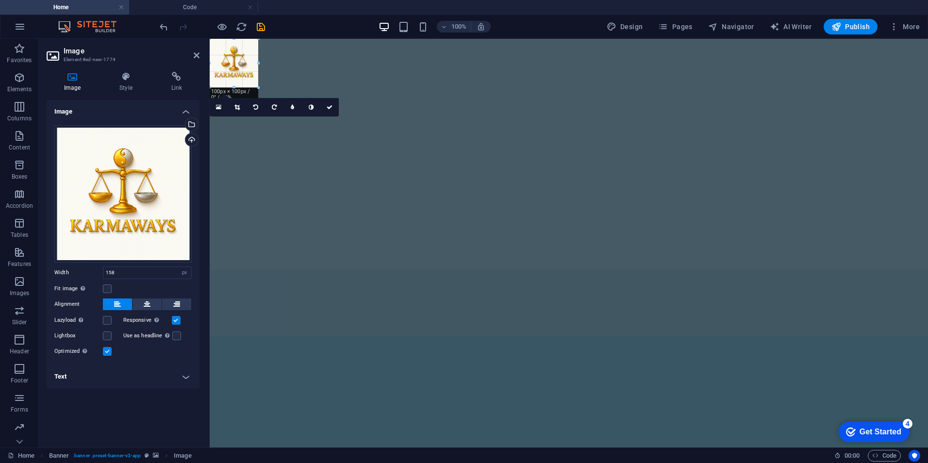
type input "100"
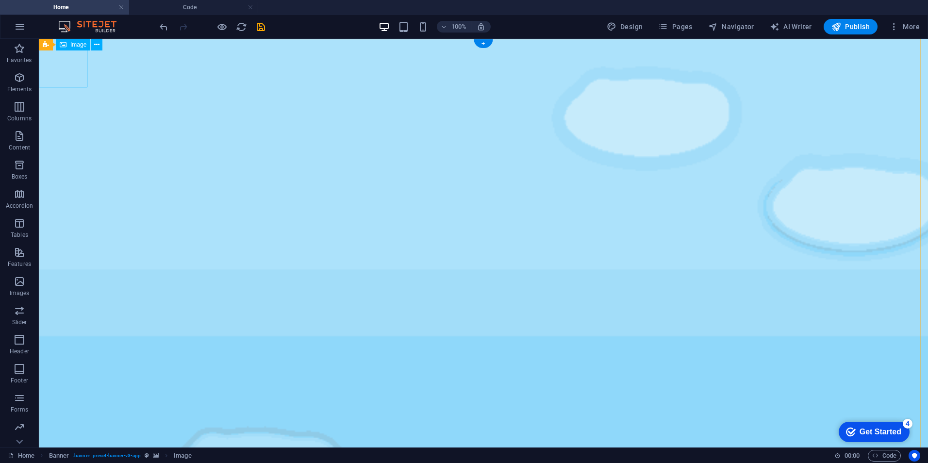
select select "px"
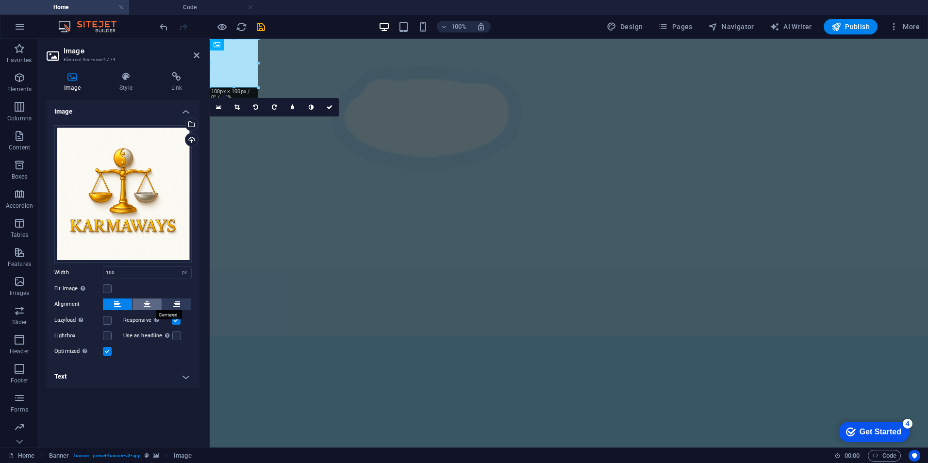
click at [155, 304] on button at bounding box center [147, 305] width 29 height 12
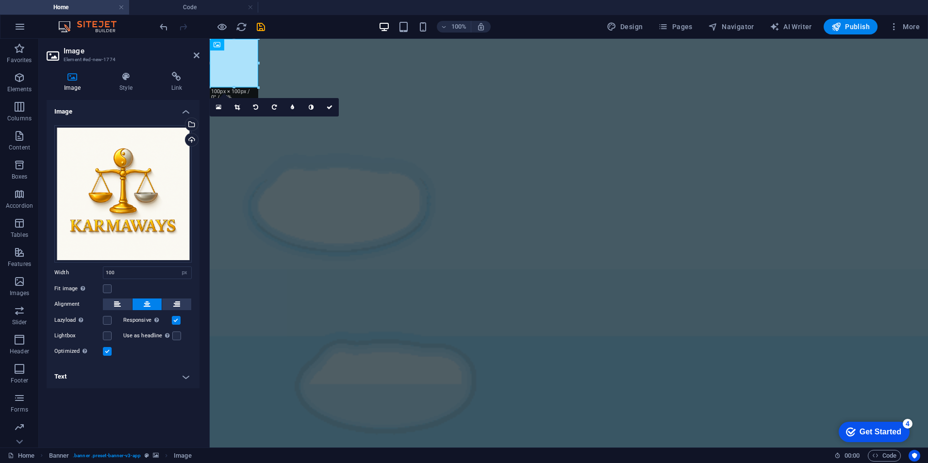
click at [150, 304] on icon at bounding box center [147, 305] width 7 height 12
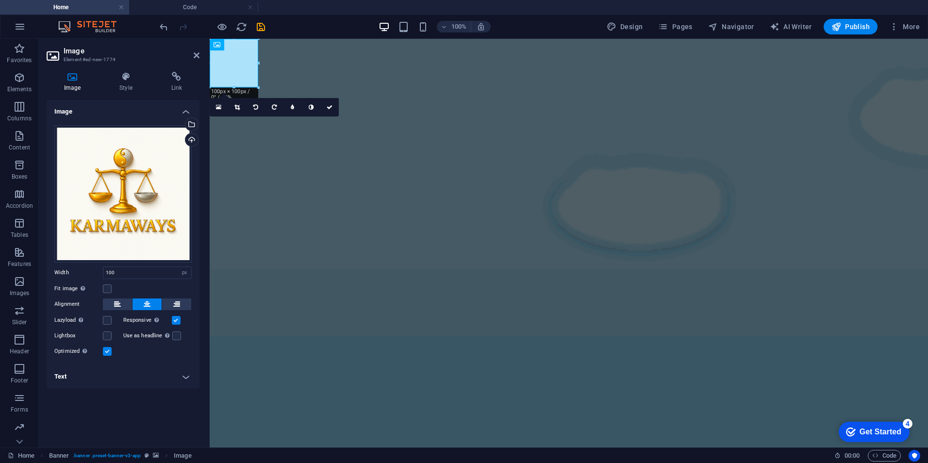
click at [277, 63] on figure at bounding box center [569, 430] width 718 height 783
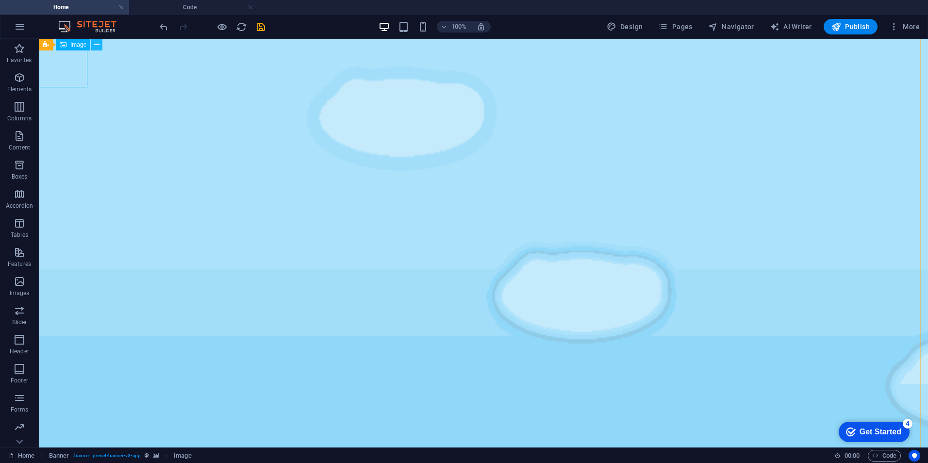
click at [94, 46] on icon at bounding box center [96, 45] width 5 height 10
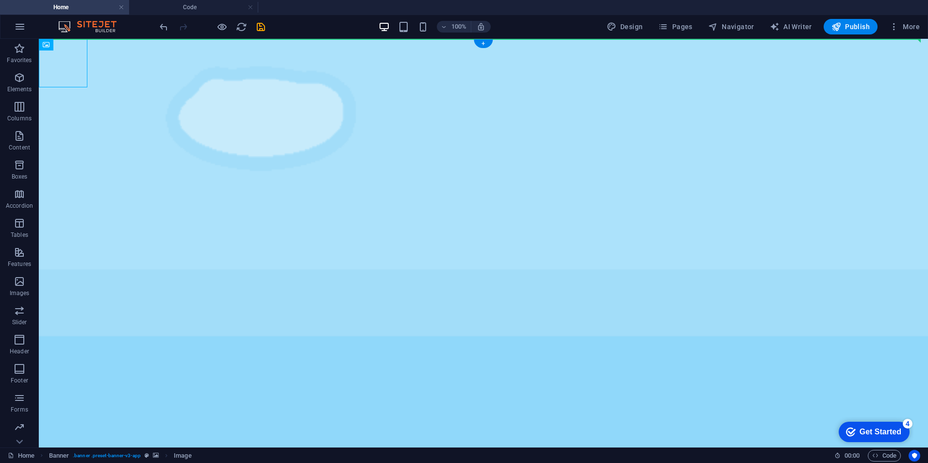
drag, startPoint x: 66, startPoint y: 78, endPoint x: 462, endPoint y: 72, distance: 396.1
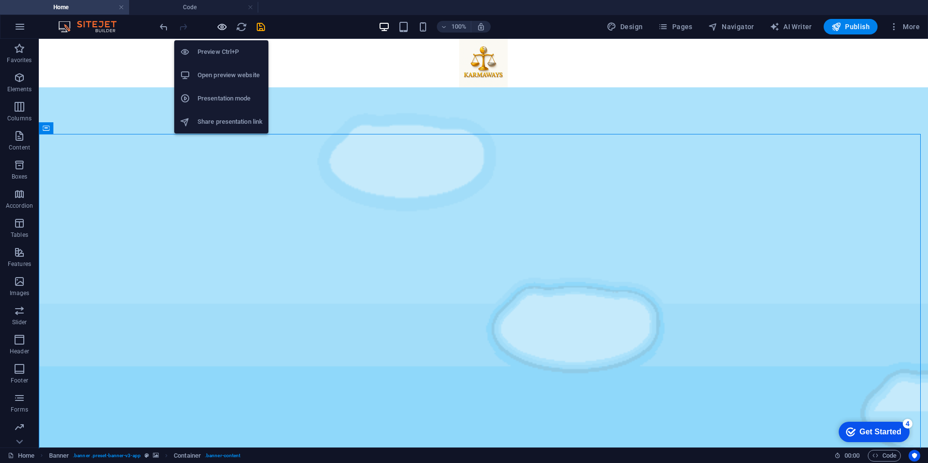
click at [221, 26] on icon "button" at bounding box center [221, 26] width 11 height 11
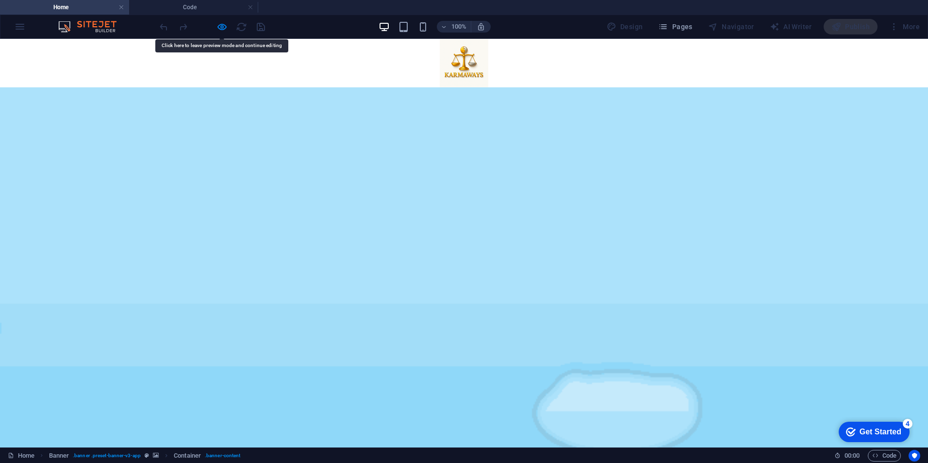
click at [228, 27] on div at bounding box center [212, 27] width 109 height 16
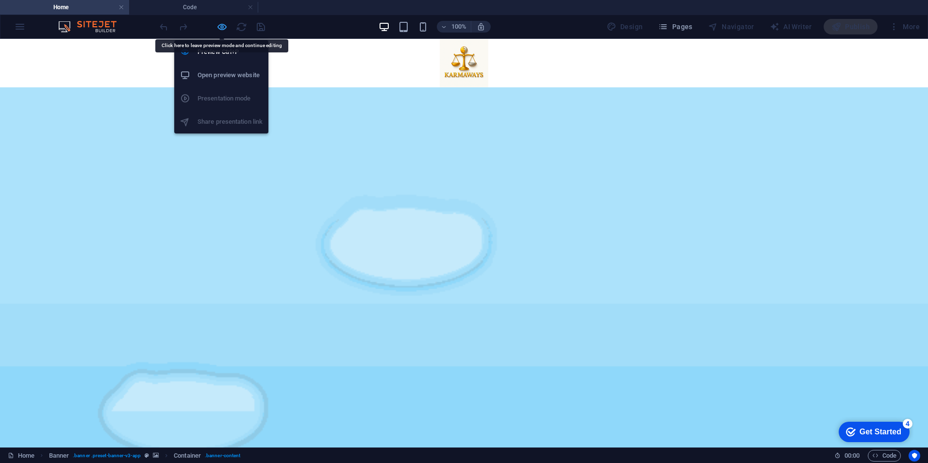
click at [224, 29] on icon "button" at bounding box center [221, 26] width 11 height 11
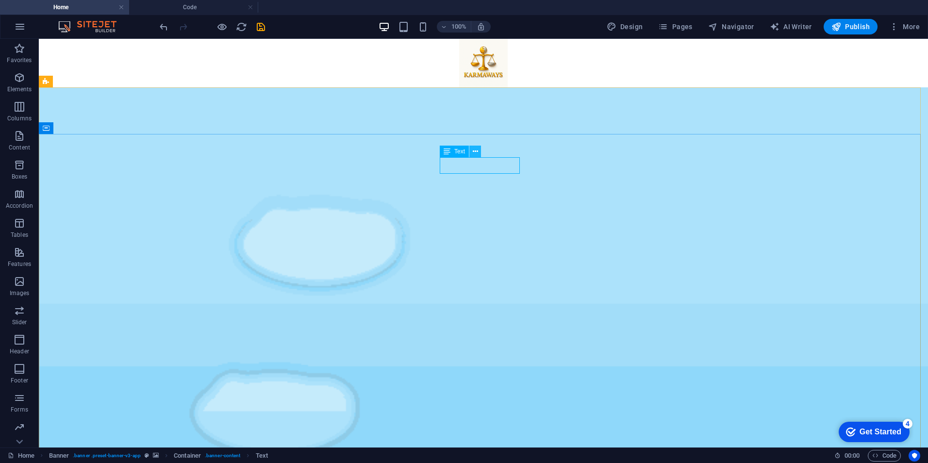
click at [479, 151] on button at bounding box center [475, 152] width 12 height 12
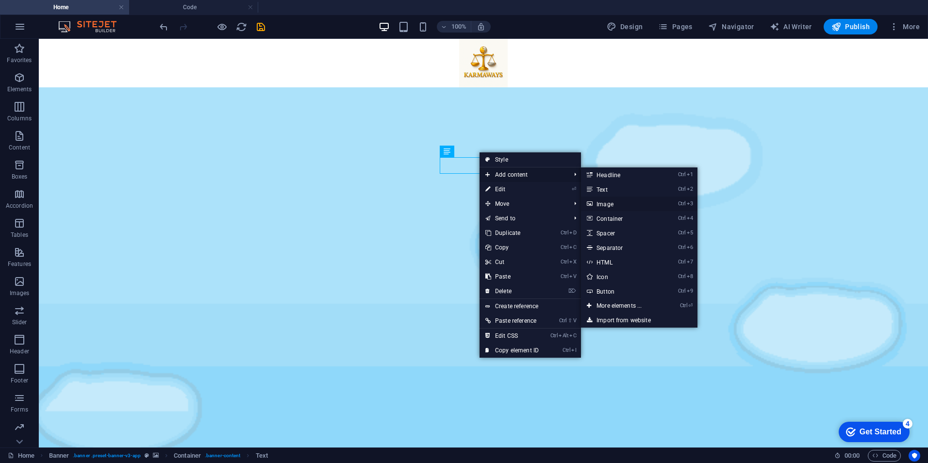
click at [613, 205] on link "Ctrl 3 Image" at bounding box center [621, 204] width 80 height 15
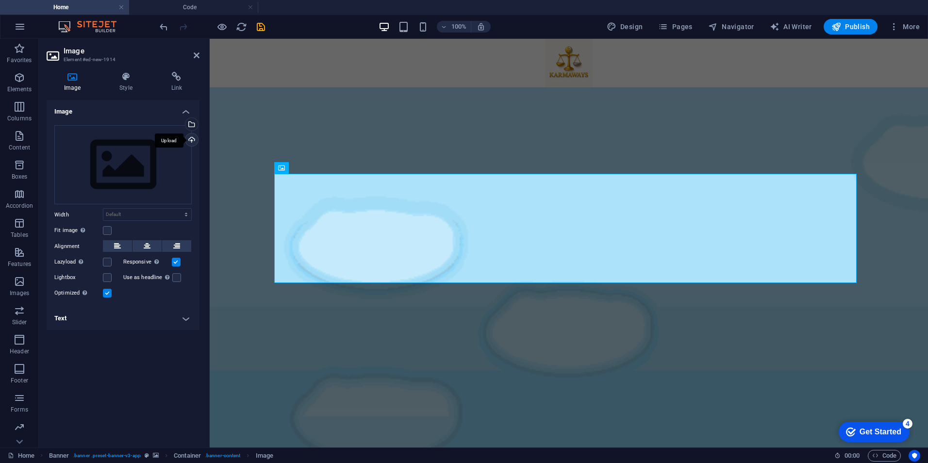
click at [195, 137] on div "Upload" at bounding box center [190, 140] width 15 height 15
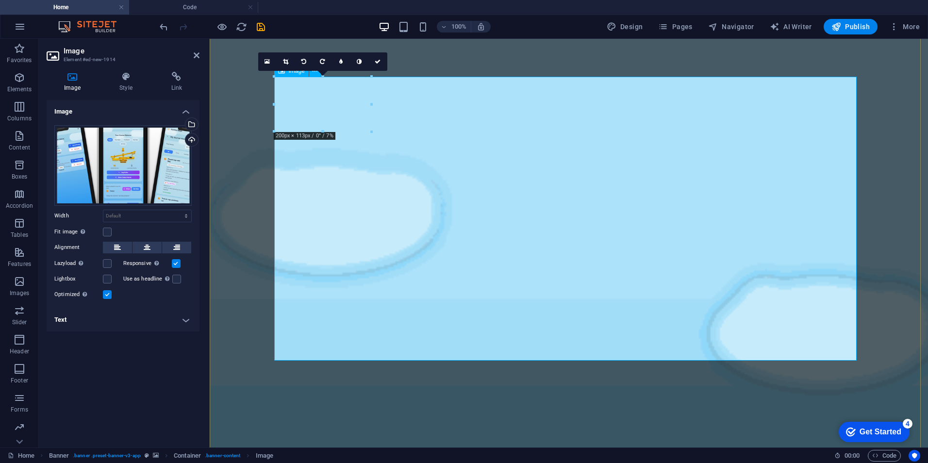
scroll to position [97, 0]
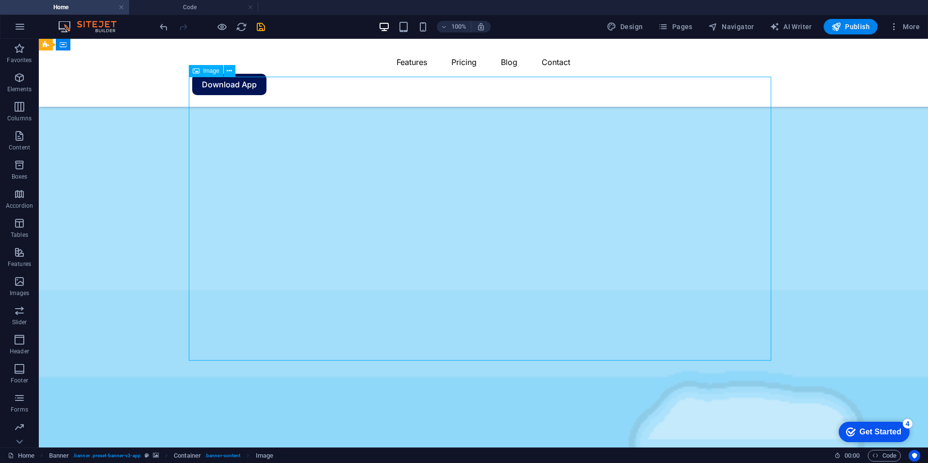
drag, startPoint x: 672, startPoint y: 333, endPoint x: 500, endPoint y: 333, distance: 171.8
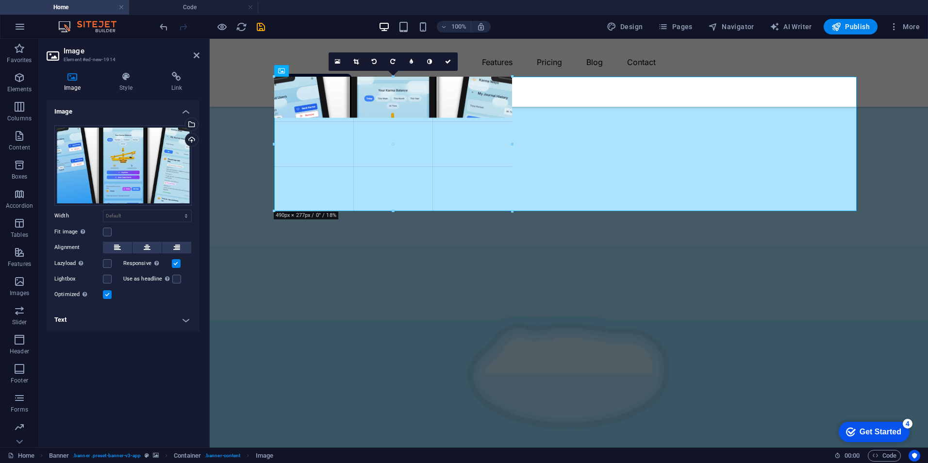
drag, startPoint x: 772, startPoint y: 360, endPoint x: 513, endPoint y: 158, distance: 328.6
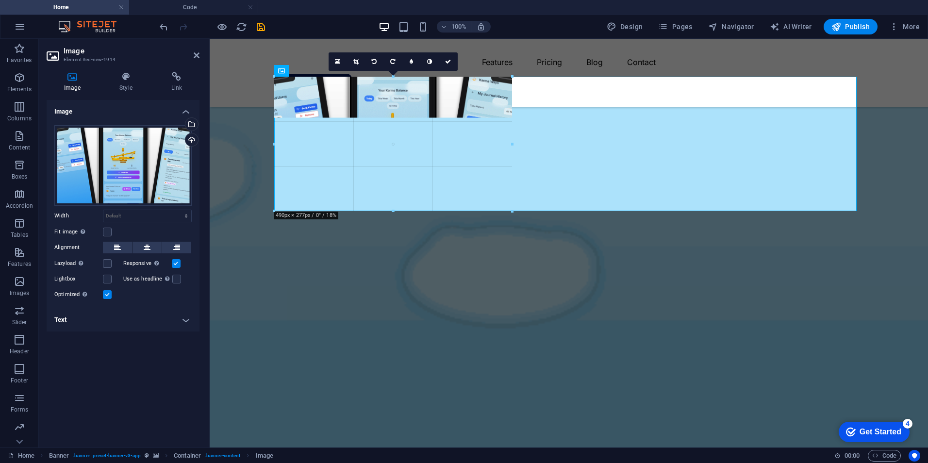
type input "495"
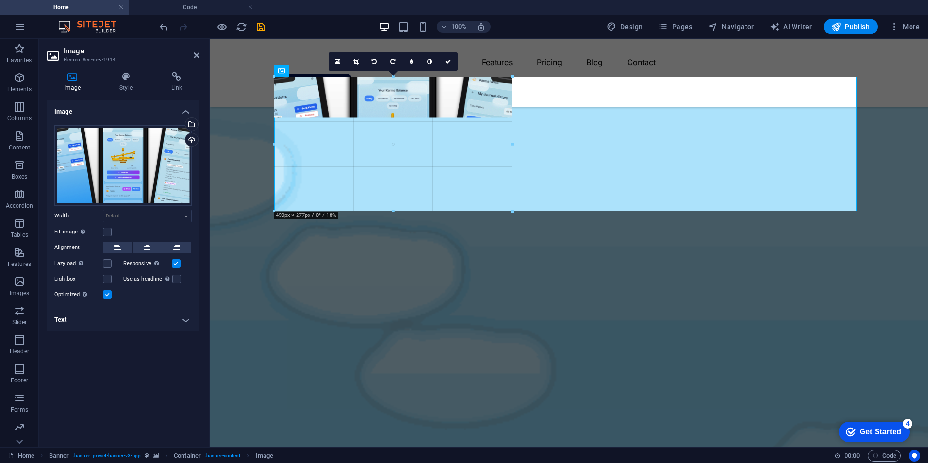
select select "px"
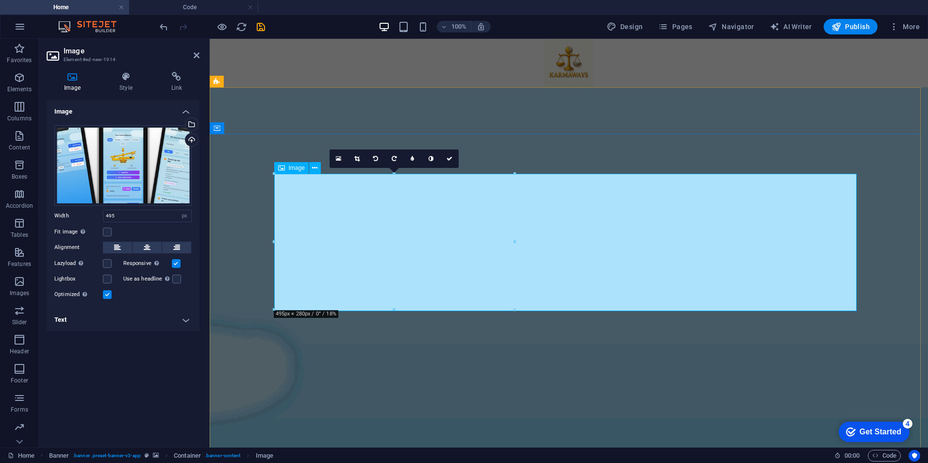
scroll to position [49, 0]
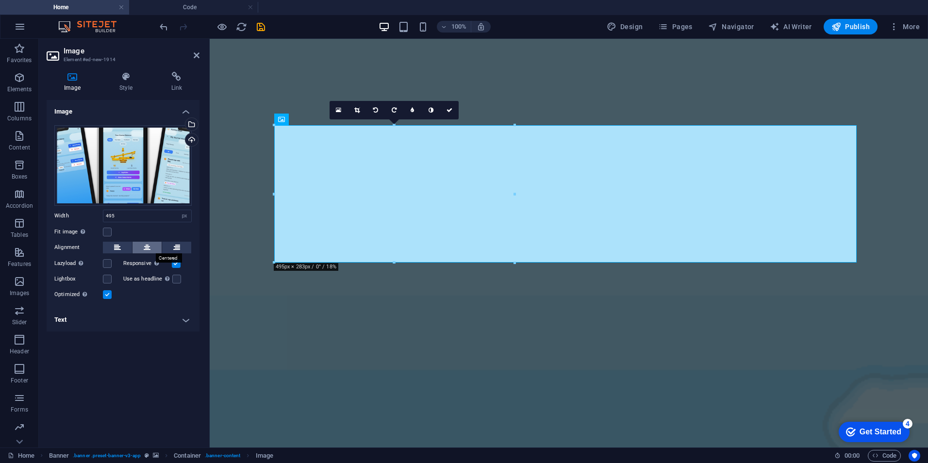
click at [145, 244] on icon at bounding box center [147, 248] width 7 height 12
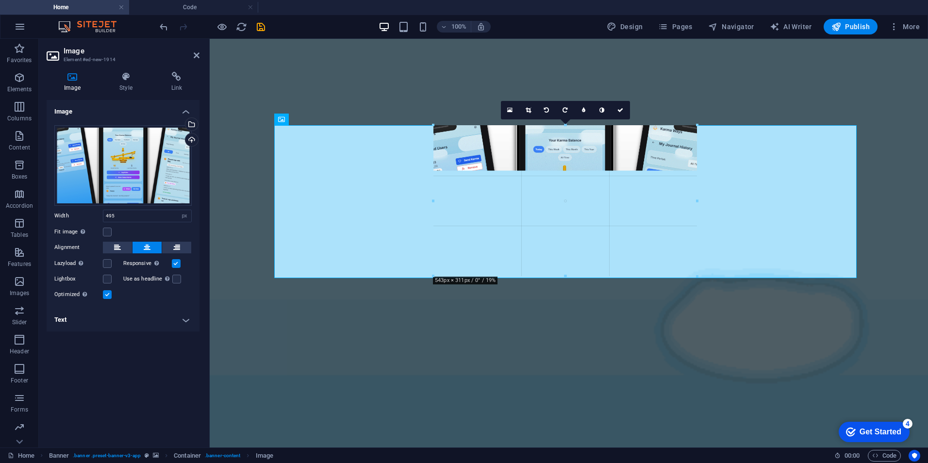
drag, startPoint x: 444, startPoint y: 261, endPoint x: 423, endPoint y: 255, distance: 21.5
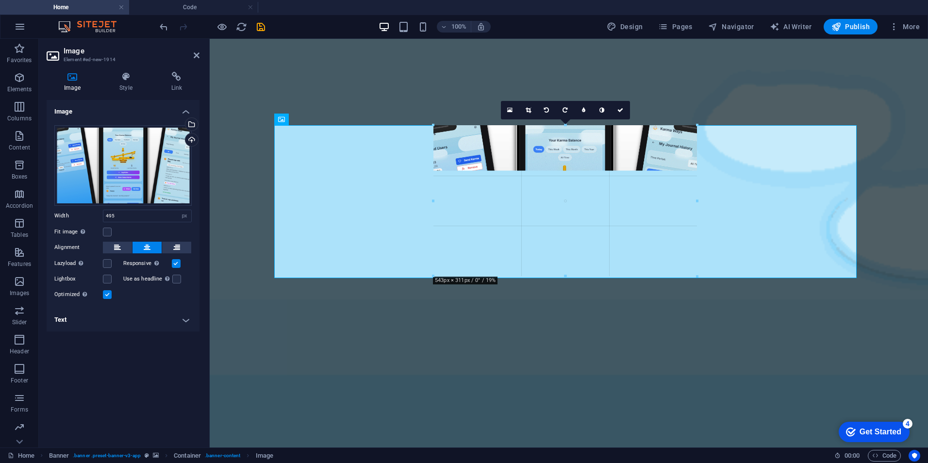
type input "543"
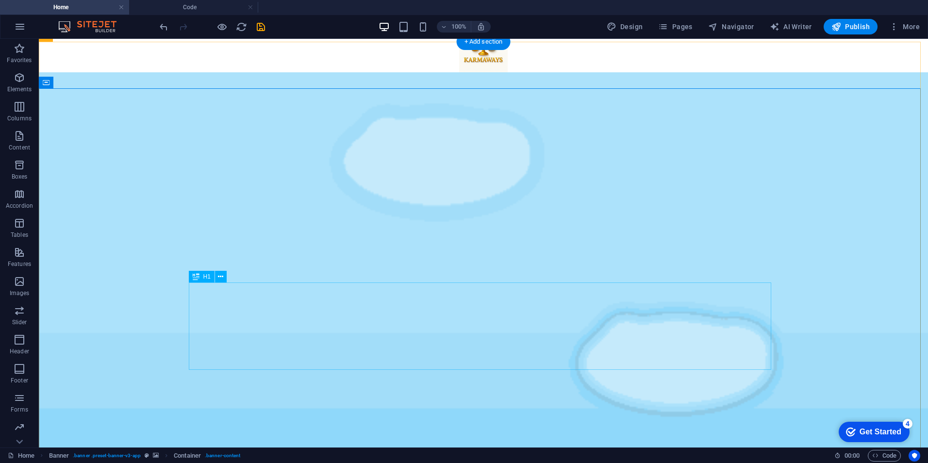
scroll to position [0, 0]
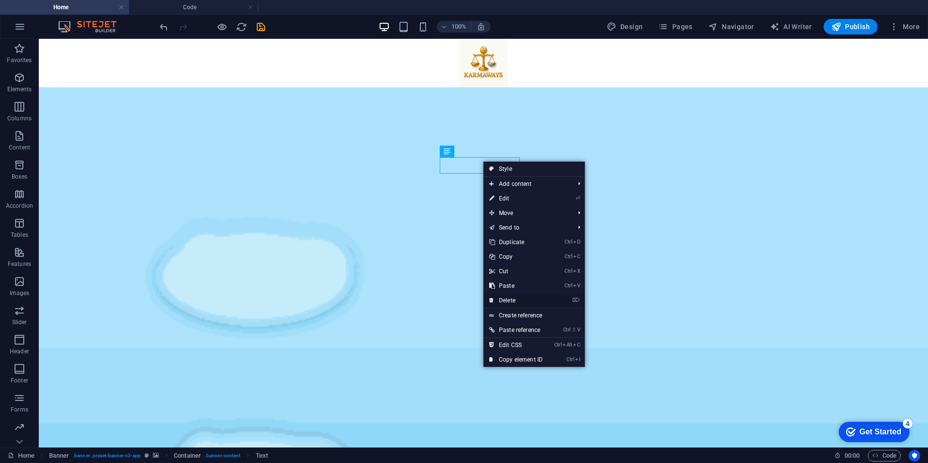
click at [524, 300] on link "⌦ Delete" at bounding box center [515, 300] width 65 height 15
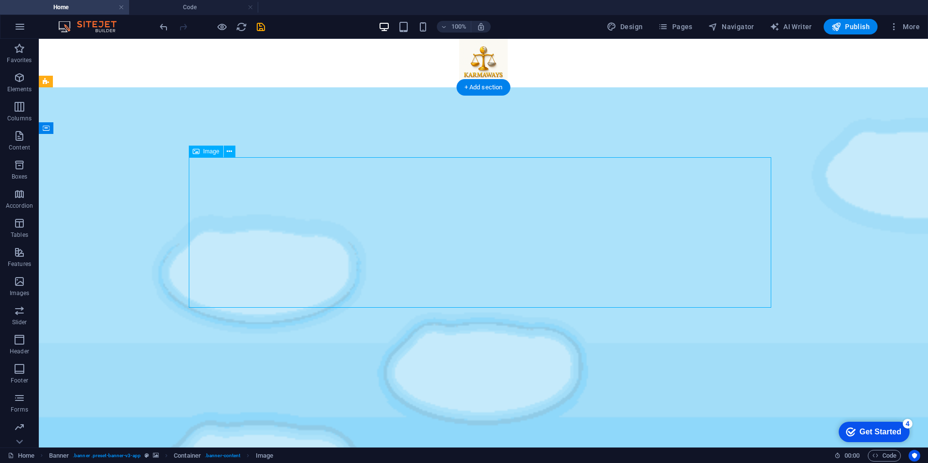
select select "px"
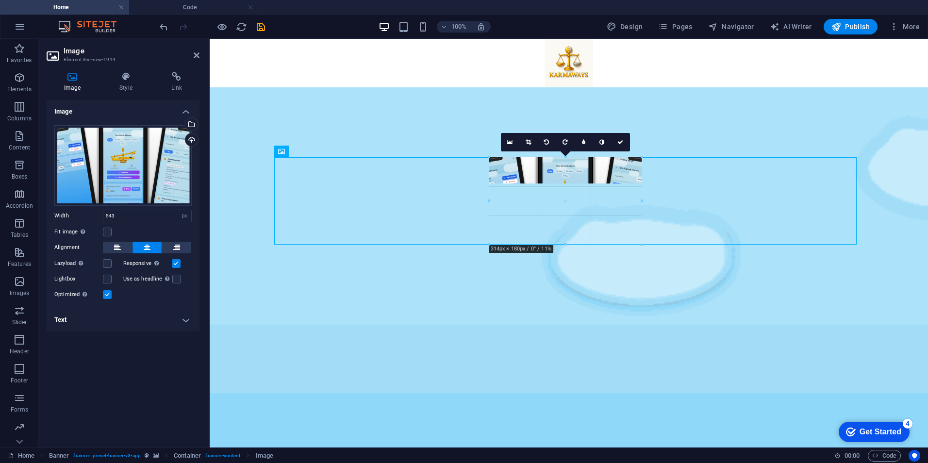
drag, startPoint x: 433, startPoint y: 232, endPoint x: 355, endPoint y: 197, distance: 85.2
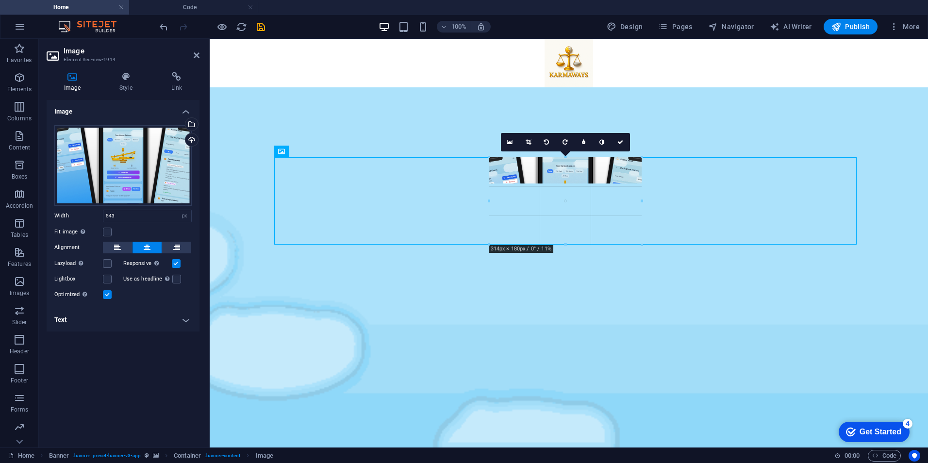
type input "314"
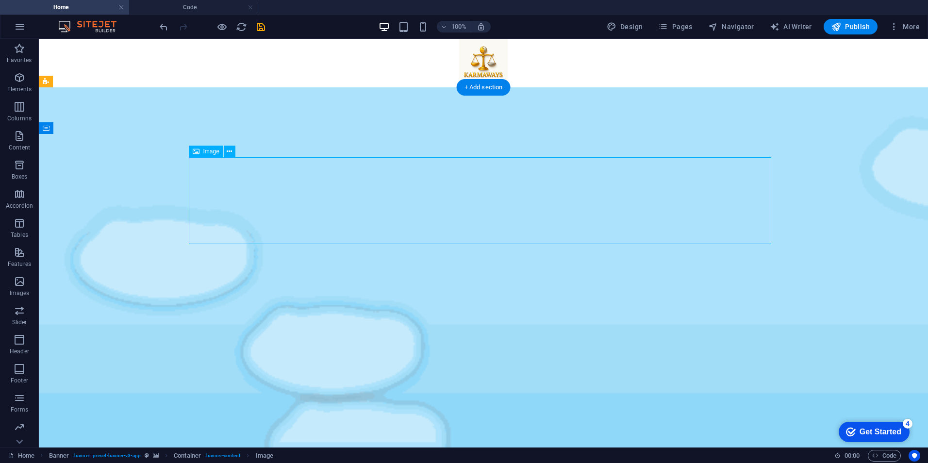
select select "px"
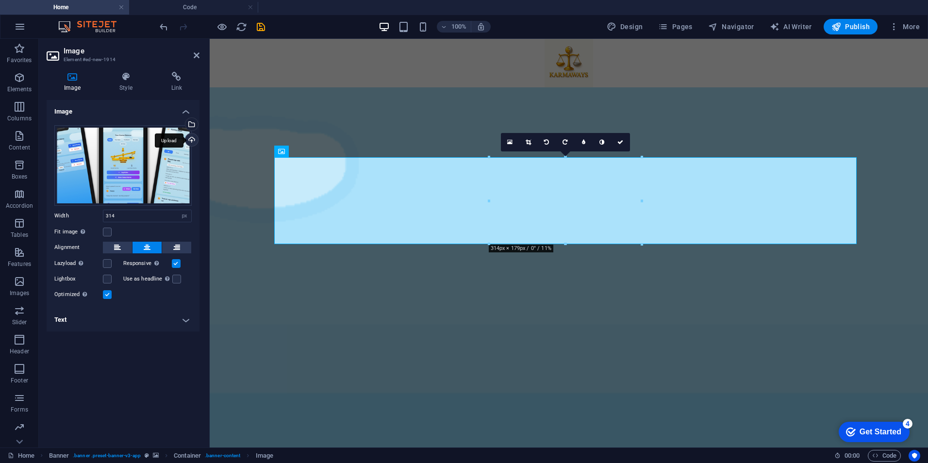
click at [192, 142] on div "Upload" at bounding box center [190, 140] width 15 height 15
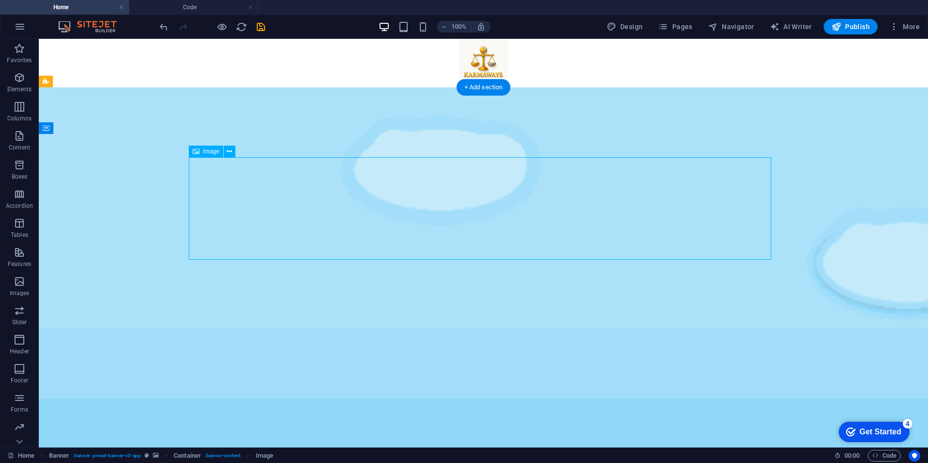
select select "px"
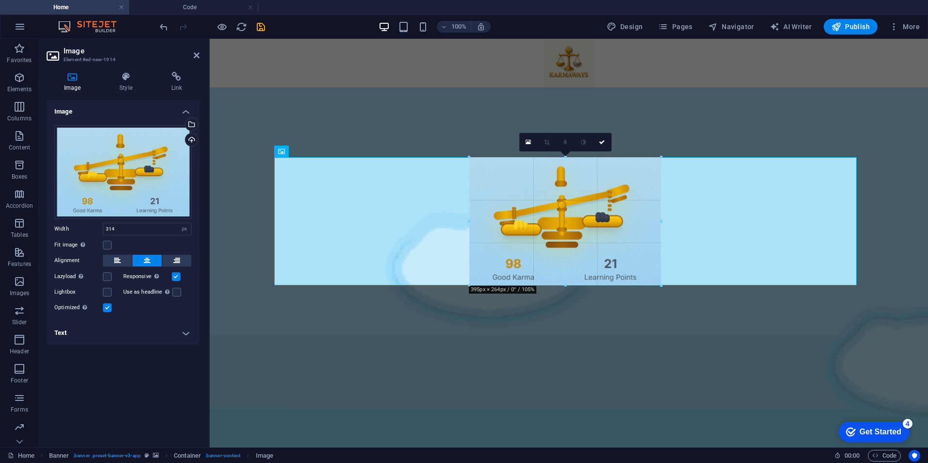
drag, startPoint x: 490, startPoint y: 259, endPoint x: 449, endPoint y: 282, distance: 46.7
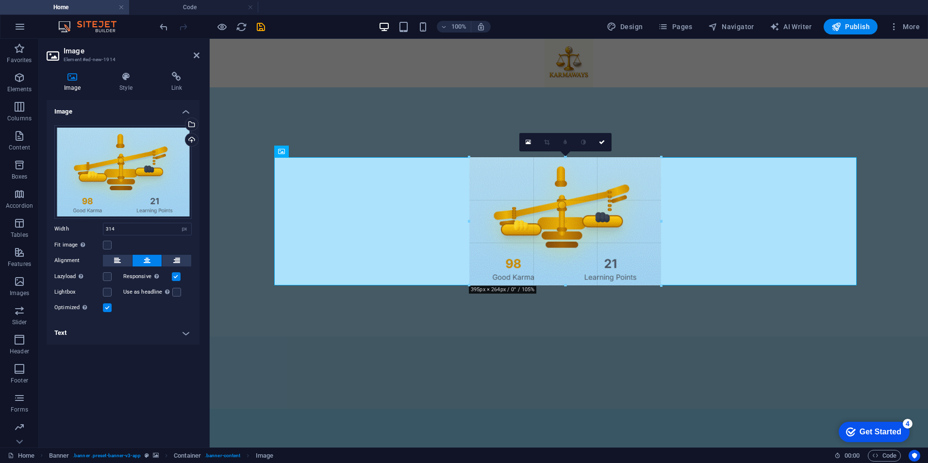
type input "397"
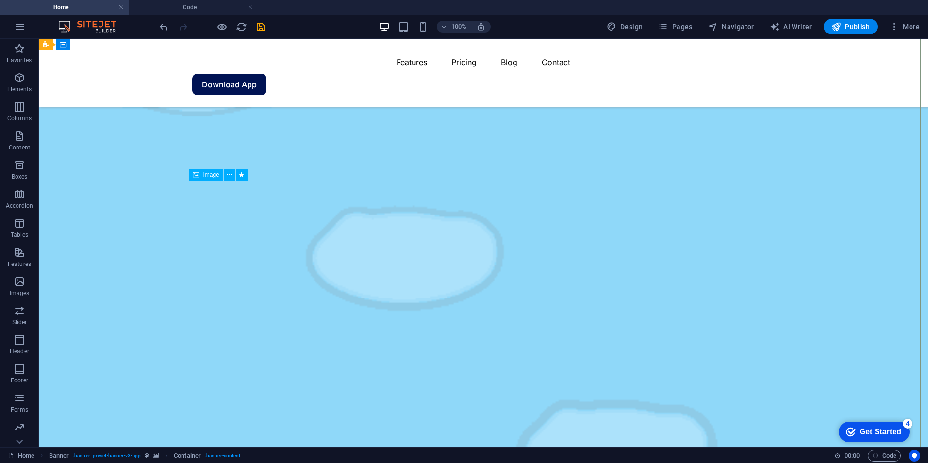
scroll to position [291, 0]
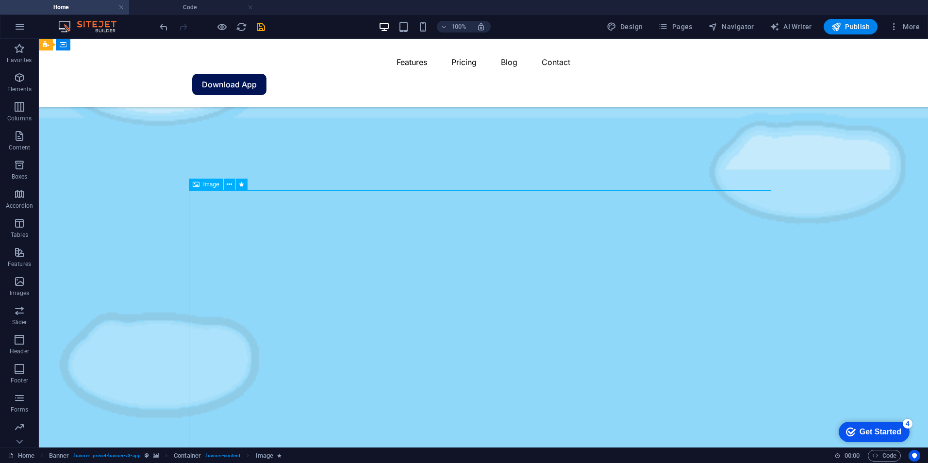
select select "%"
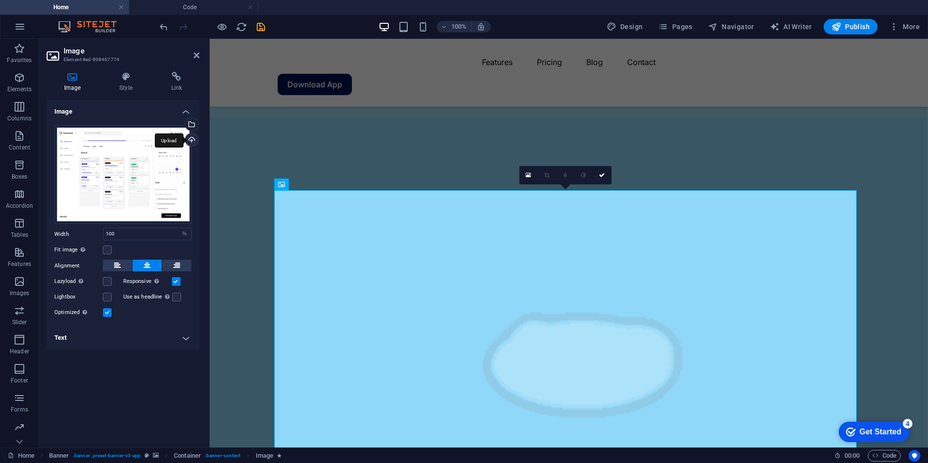
click at [190, 140] on div "Upload" at bounding box center [190, 140] width 15 height 15
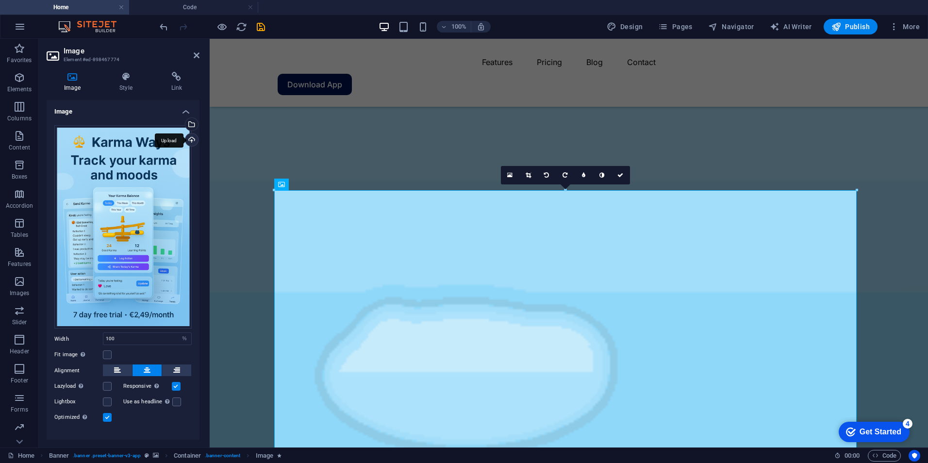
click at [196, 137] on div "Upload" at bounding box center [190, 140] width 15 height 15
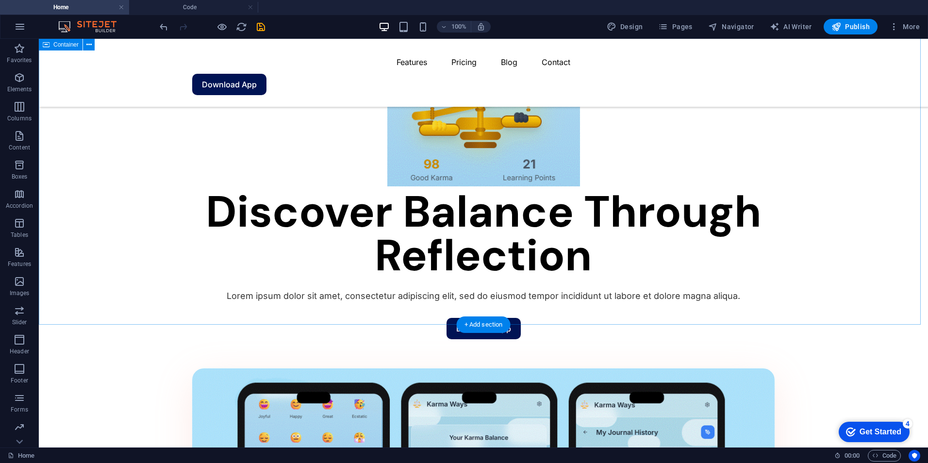
scroll to position [825, 0]
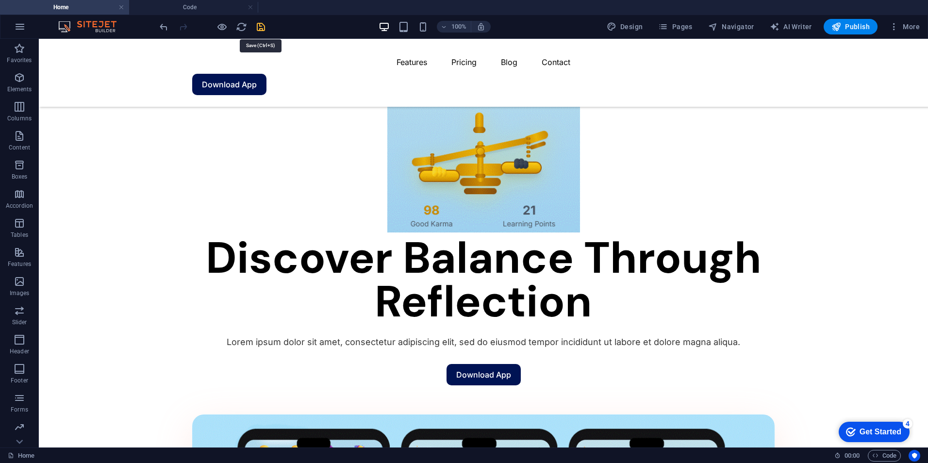
click at [265, 25] on icon "save" at bounding box center [260, 26] width 11 height 11
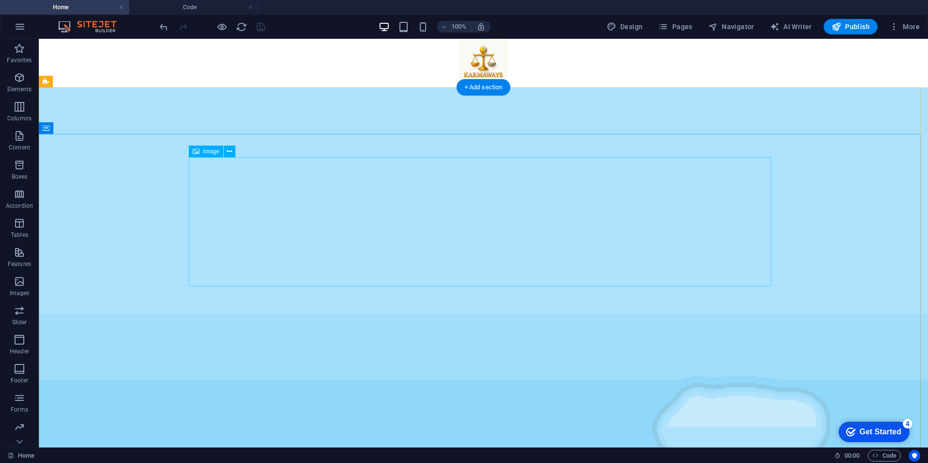
scroll to position [49, 0]
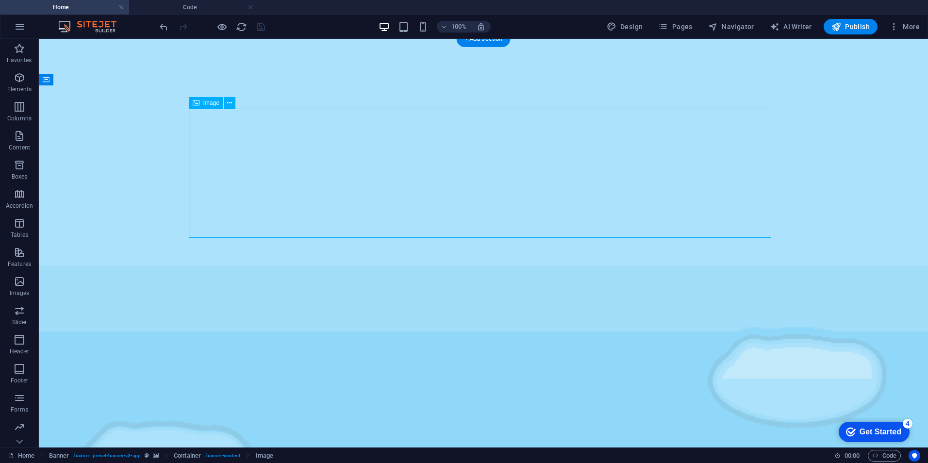
select select "px"
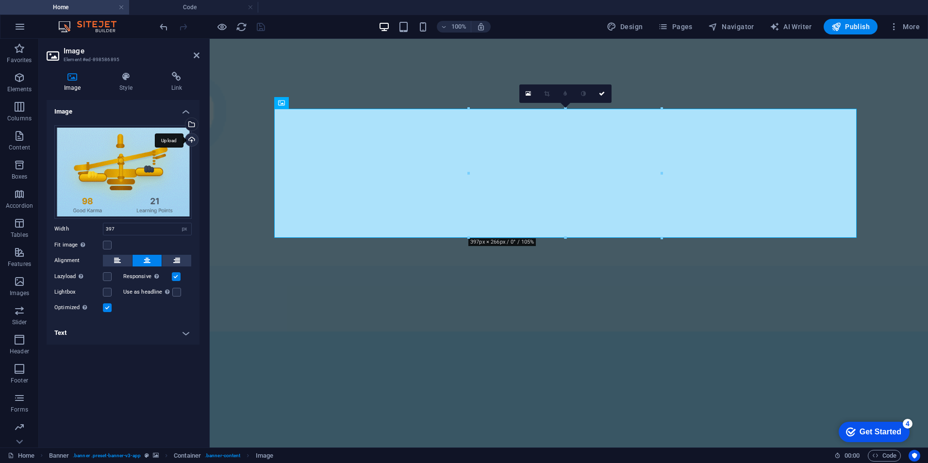
click at [196, 138] on div "Upload" at bounding box center [190, 140] width 15 height 15
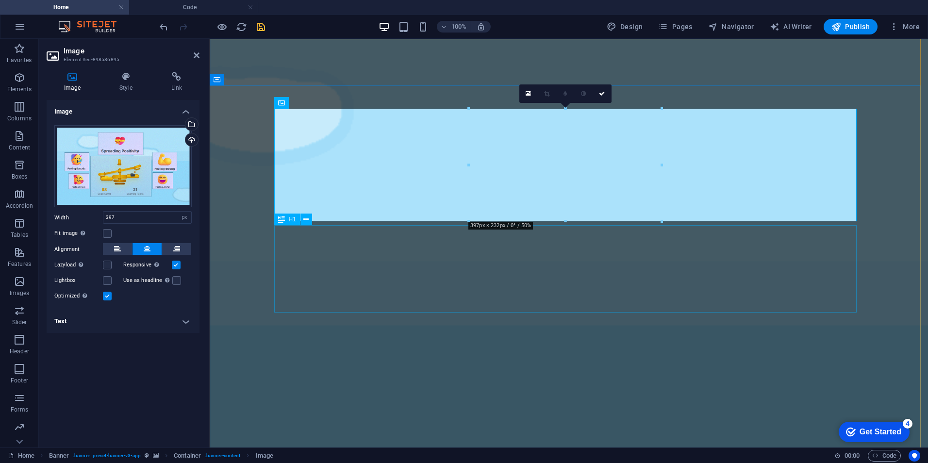
drag, startPoint x: 678, startPoint y: 260, endPoint x: 382, endPoint y: 245, distance: 296.0
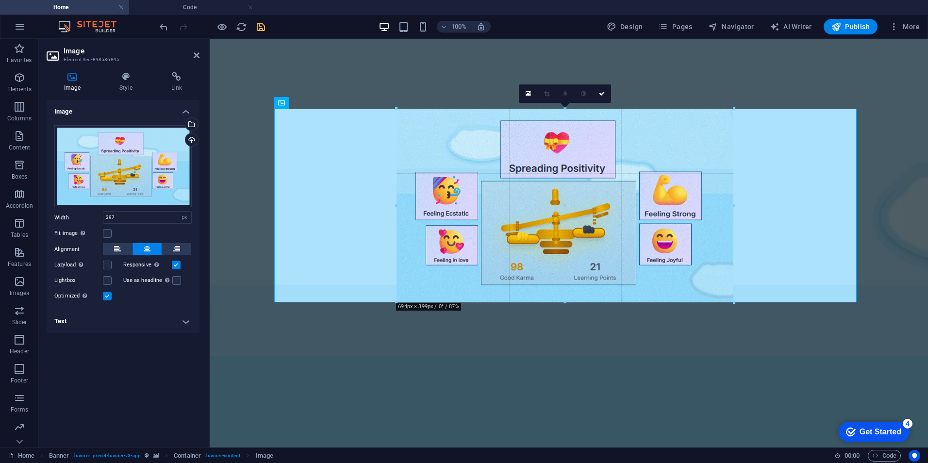
type input "705"
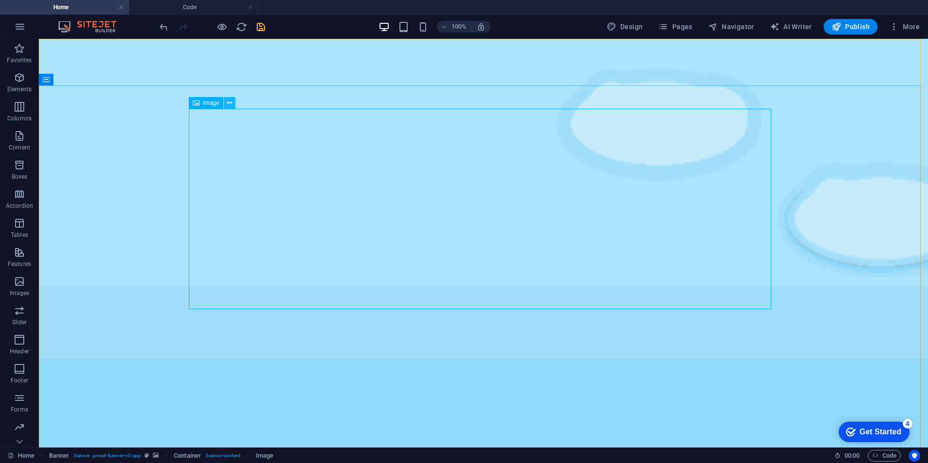
click at [233, 100] on button at bounding box center [230, 103] width 12 height 12
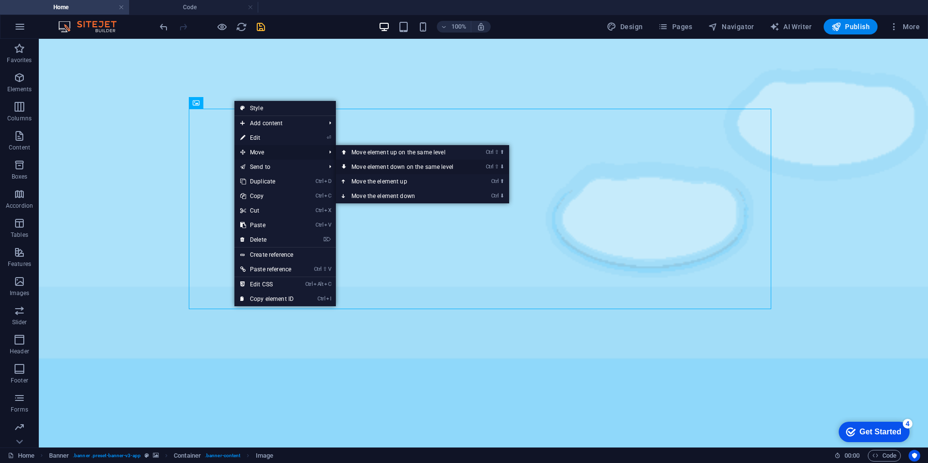
click at [370, 170] on link "Ctrl ⇧ ⬇ Move element down on the same level" at bounding box center [404, 167] width 137 height 15
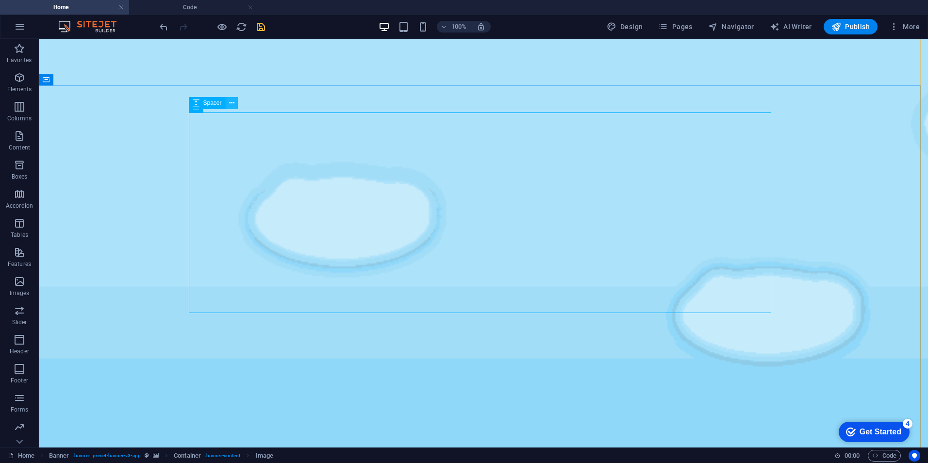
click at [232, 106] on icon at bounding box center [231, 103] width 5 height 10
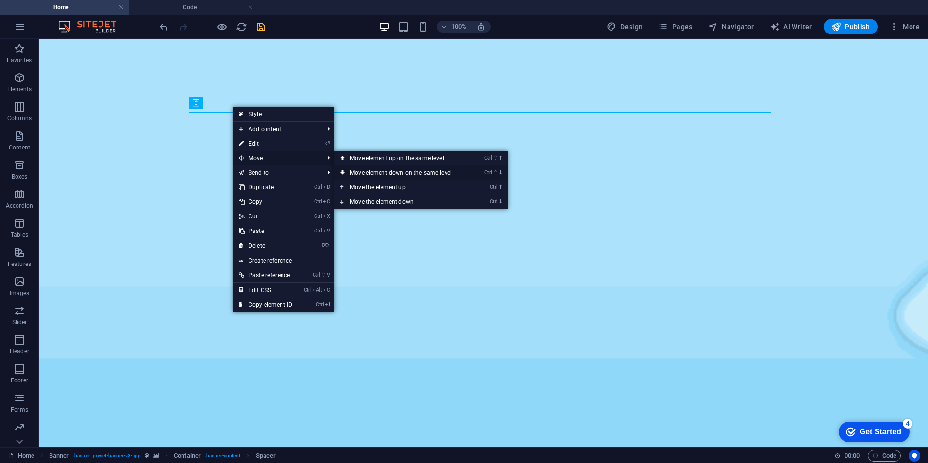
click at [387, 176] on link "Ctrl ⇧ ⬇ Move element down on the same level" at bounding box center [402, 173] width 137 height 15
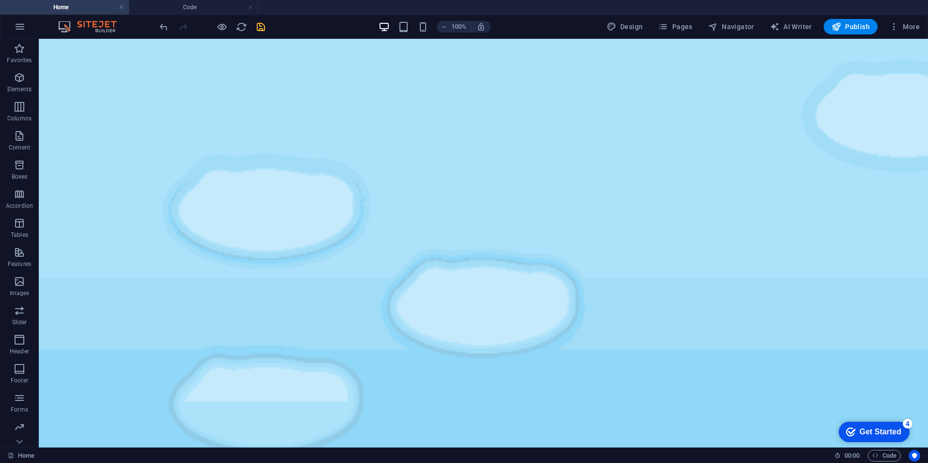
drag, startPoint x: 404, startPoint y: 248, endPoint x: 415, endPoint y: 300, distance: 52.9
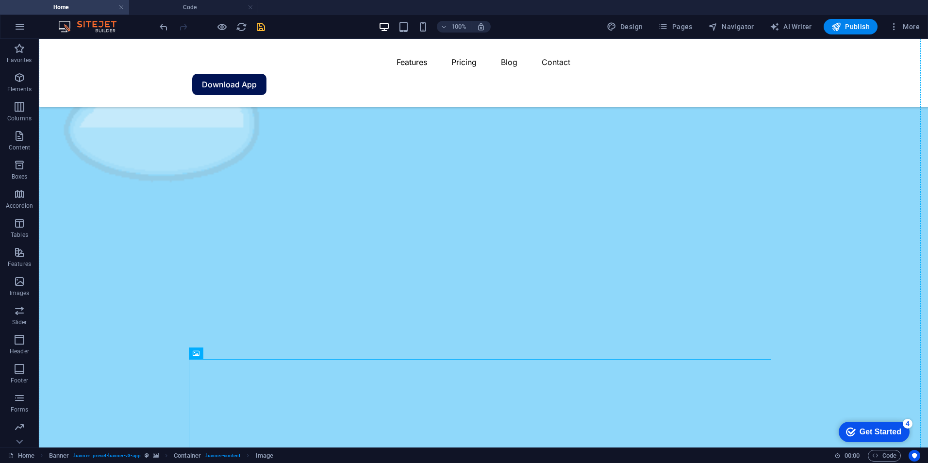
scroll to position [282, 0]
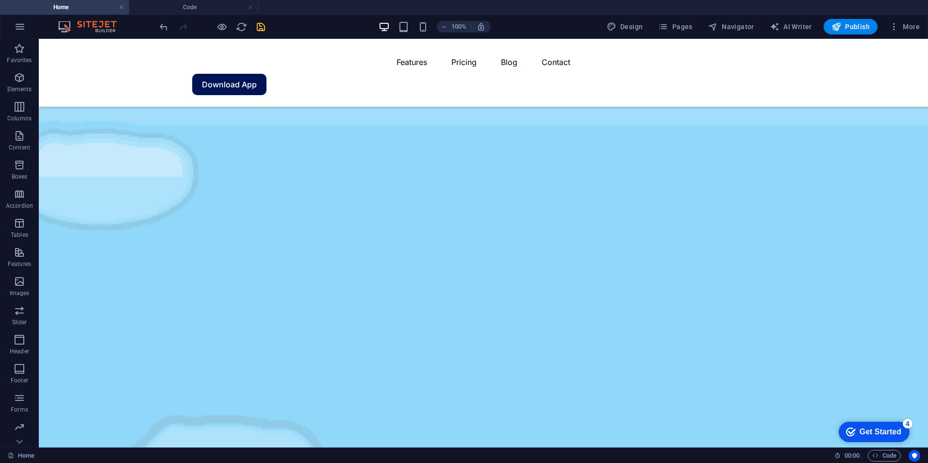
drag, startPoint x: 405, startPoint y: 379, endPoint x: 419, endPoint y: 153, distance: 226.6
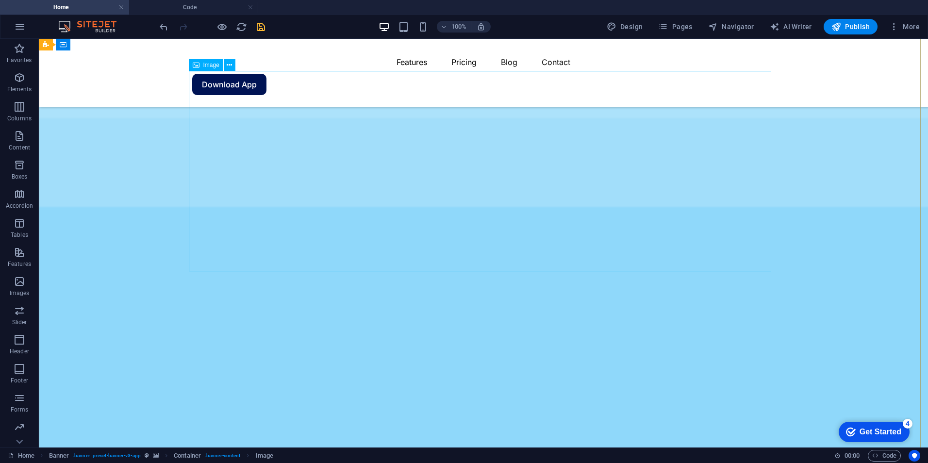
scroll to position [39, 0]
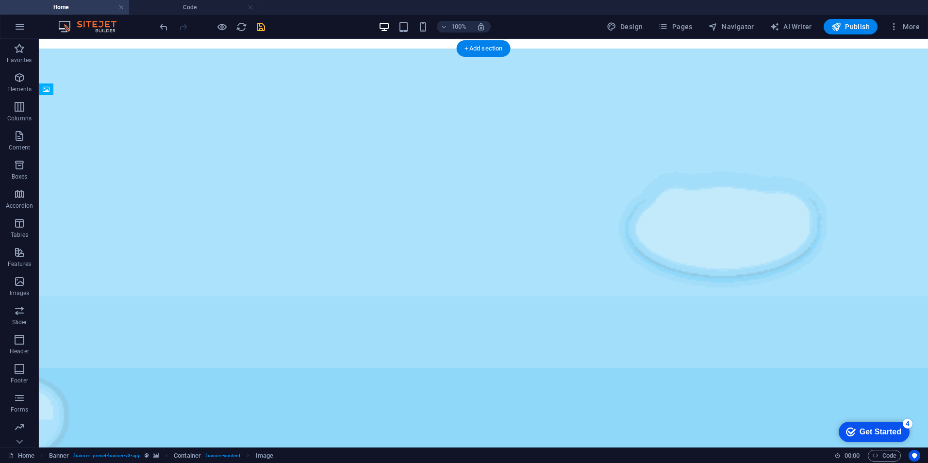
drag, startPoint x: 466, startPoint y: 393, endPoint x: 464, endPoint y: 218, distance: 174.3
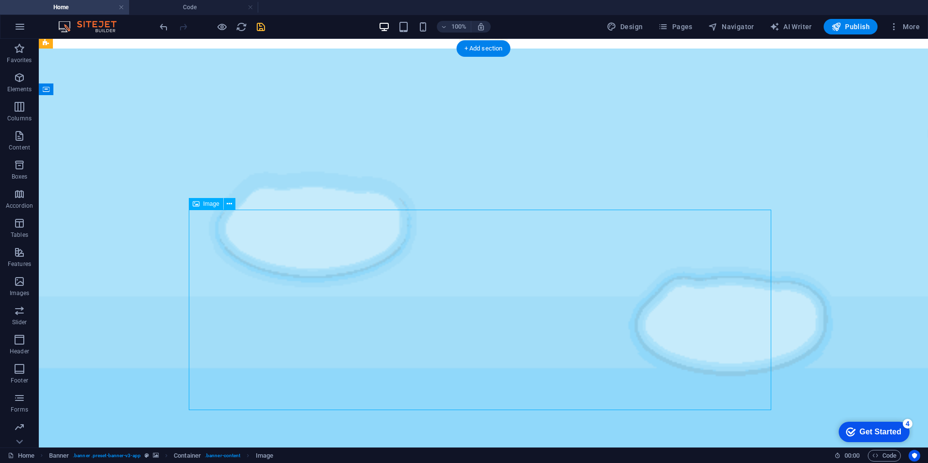
select select "px"
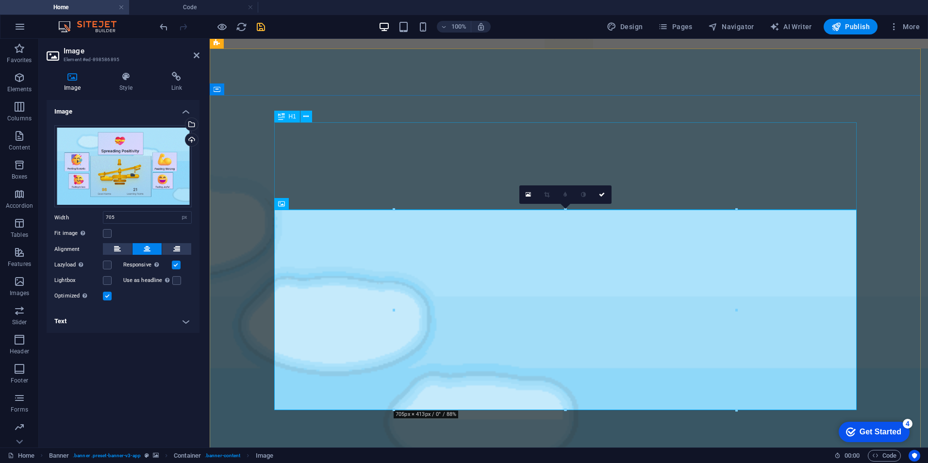
drag, startPoint x: 946, startPoint y: 247, endPoint x: 815, endPoint y: 193, distance: 141.3
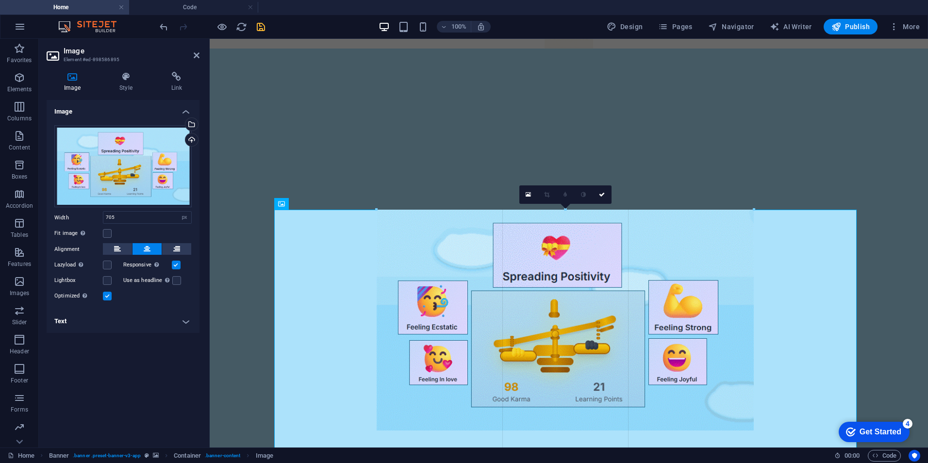
type input "777"
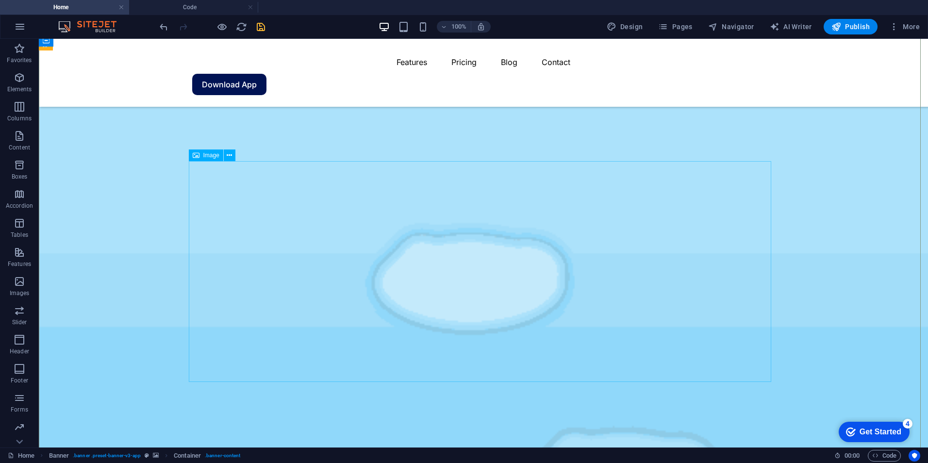
scroll to position [87, 0]
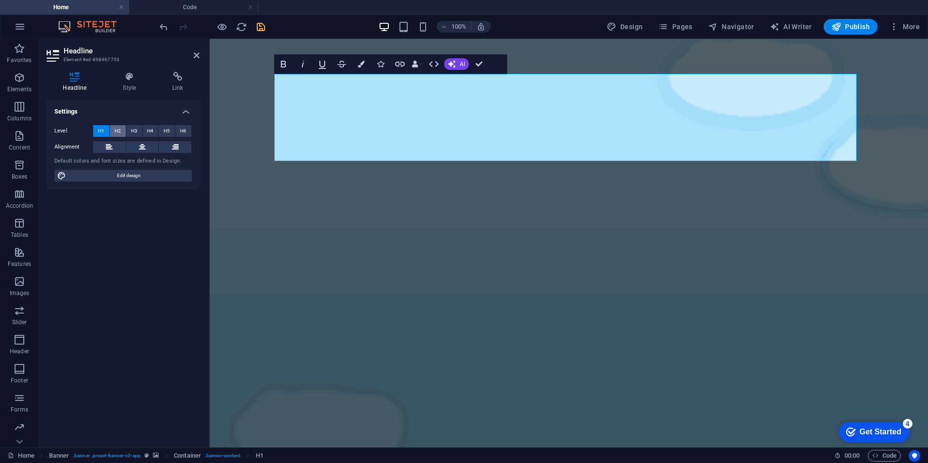
click at [116, 133] on span "H2" at bounding box center [118, 131] width 6 height 12
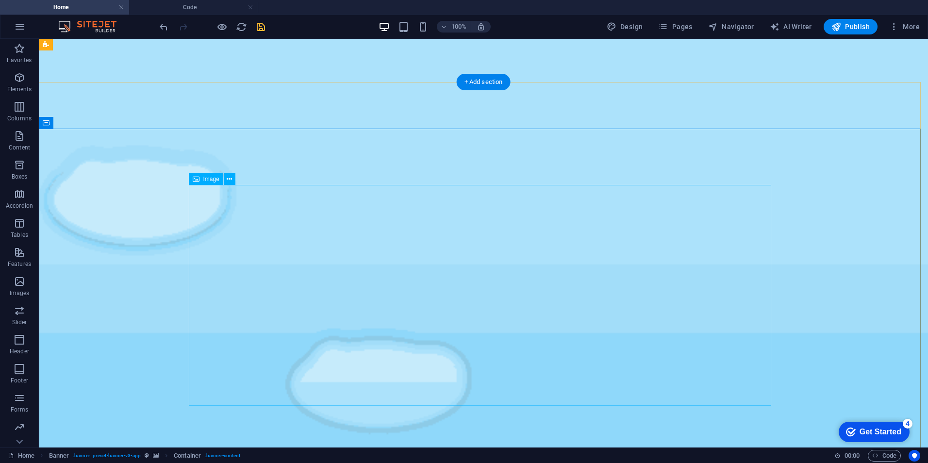
scroll to position [0, 0]
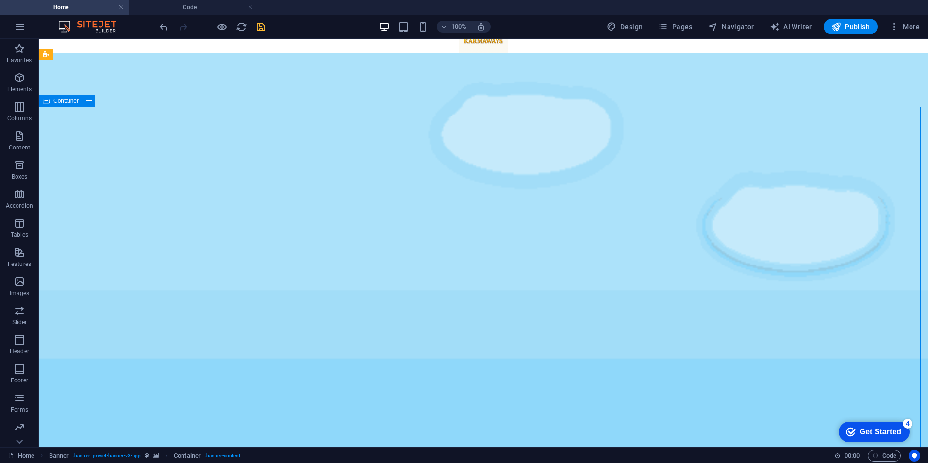
scroll to position [49, 0]
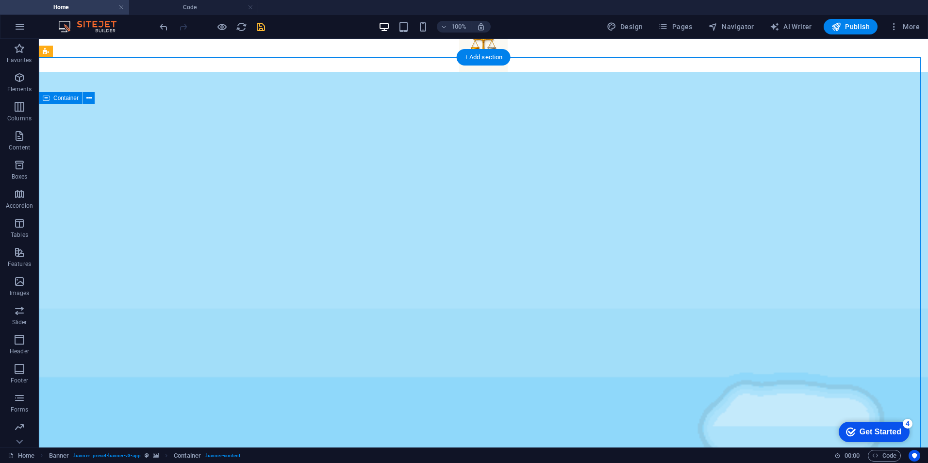
scroll to position [0, 0]
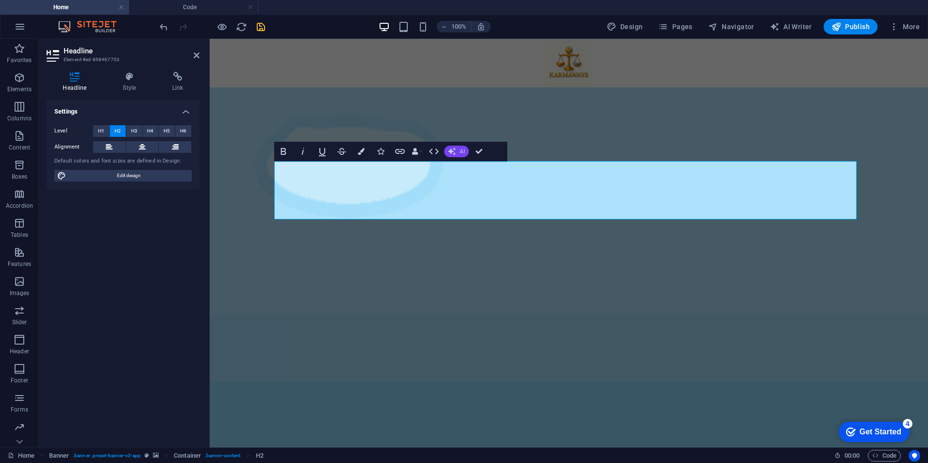
click at [455, 149] on icon "button" at bounding box center [452, 152] width 8 height 8
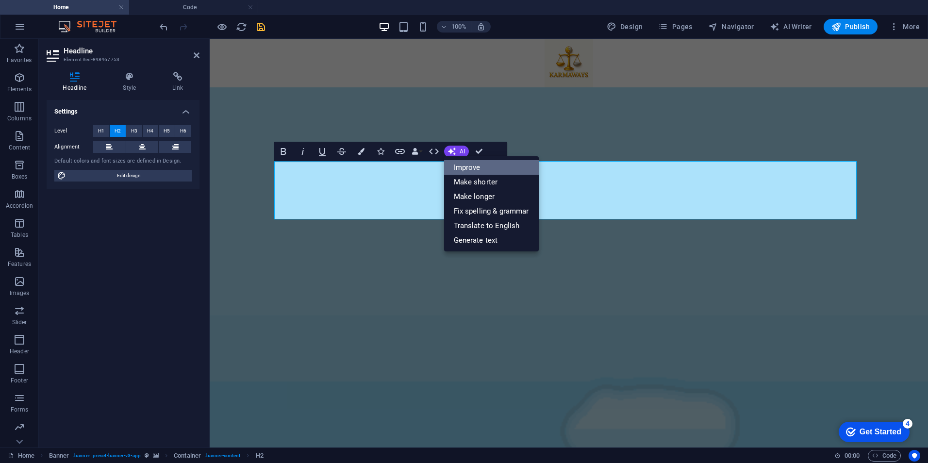
click at [481, 164] on link "Improve" at bounding box center [491, 167] width 95 height 15
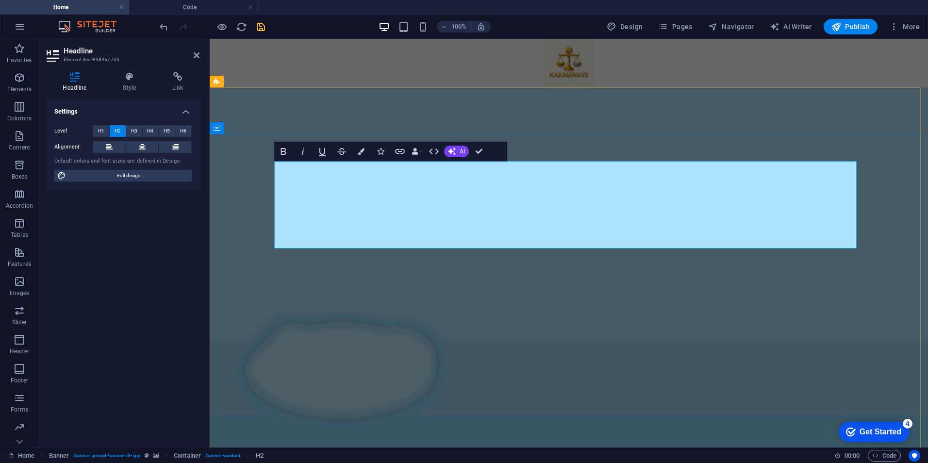
drag, startPoint x: 309, startPoint y: 206, endPoint x: 659, endPoint y: 248, distance: 352.0
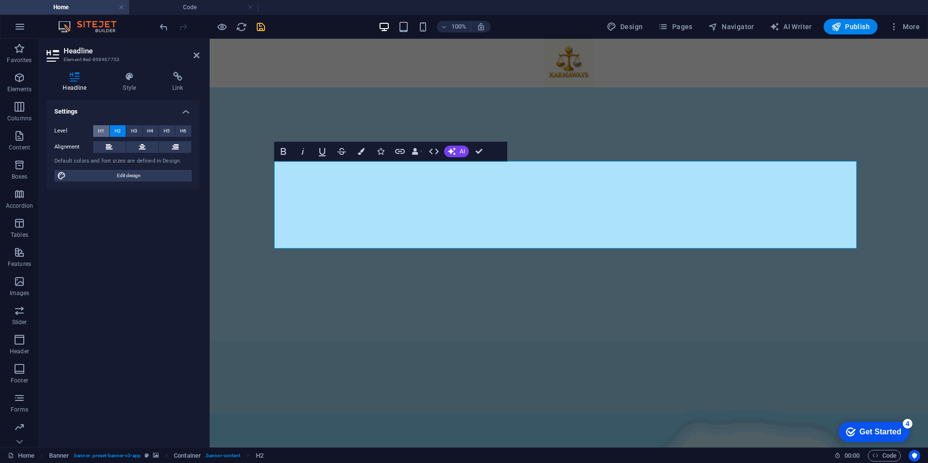
click at [100, 132] on span "H1" at bounding box center [101, 131] width 6 height 12
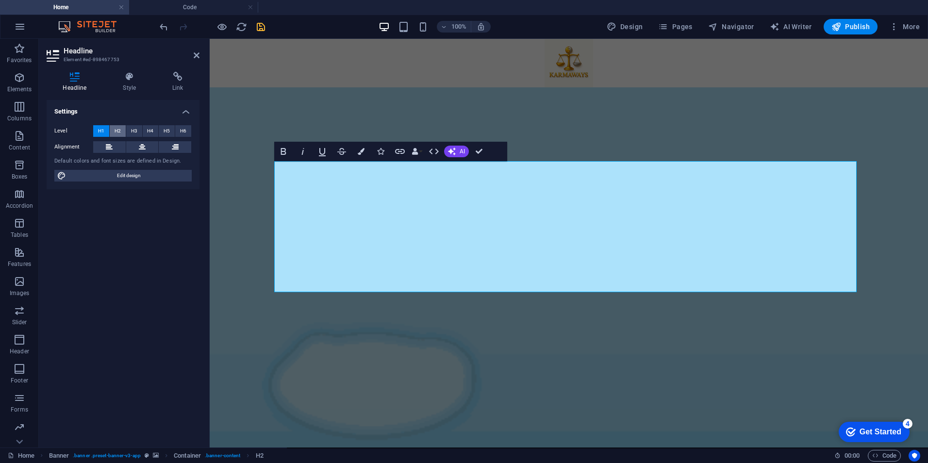
click at [115, 131] on span "H2" at bounding box center [118, 131] width 6 height 12
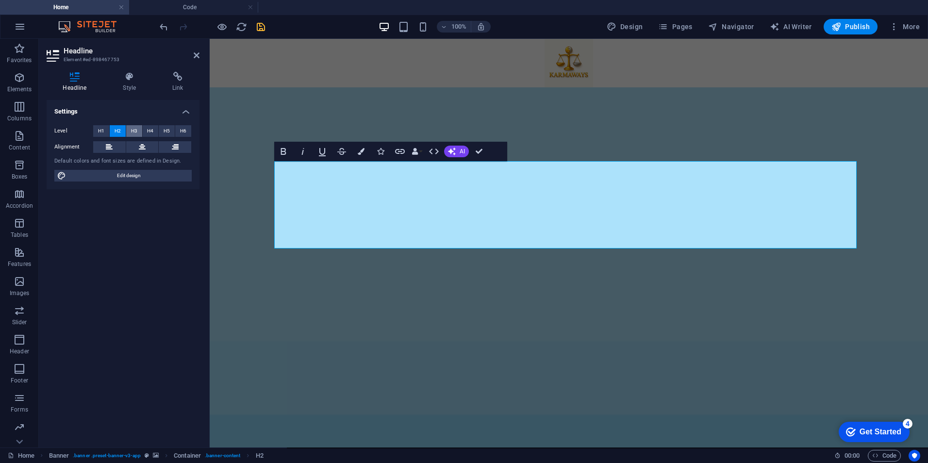
click at [130, 131] on button "H3" at bounding box center [134, 131] width 16 height 12
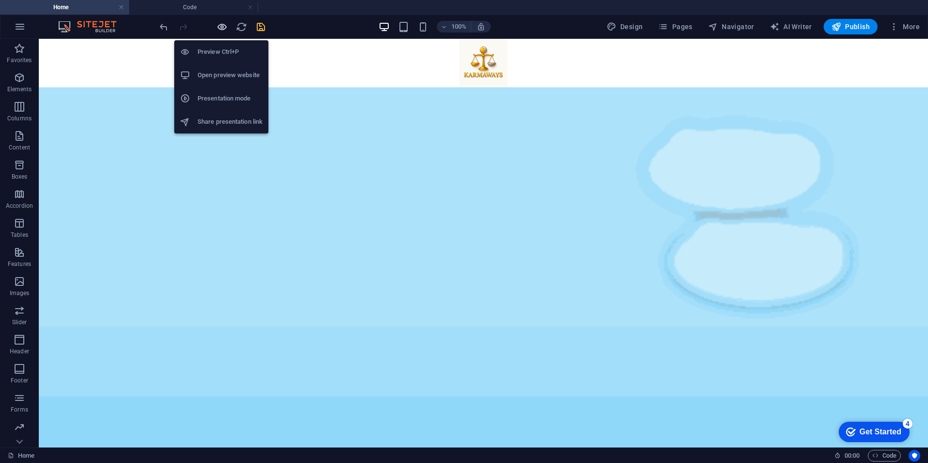
click at [218, 25] on icon "button" at bounding box center [221, 26] width 11 height 11
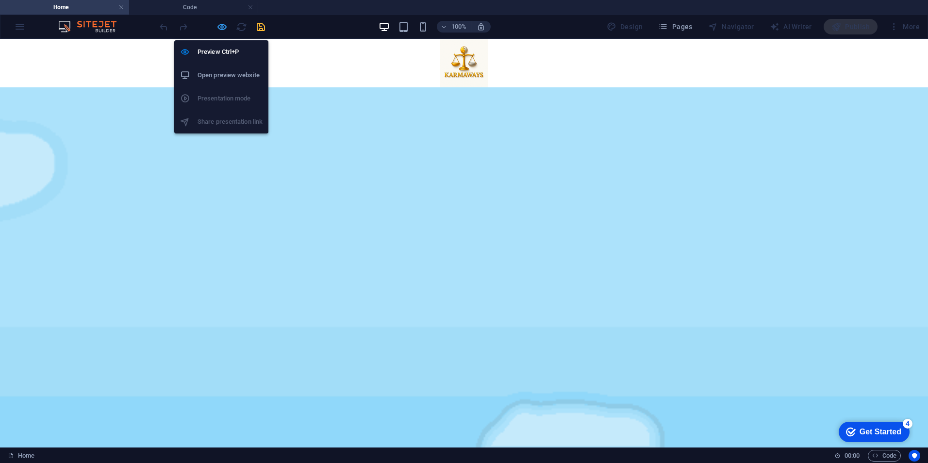
click at [218, 28] on icon "button" at bounding box center [221, 26] width 11 height 11
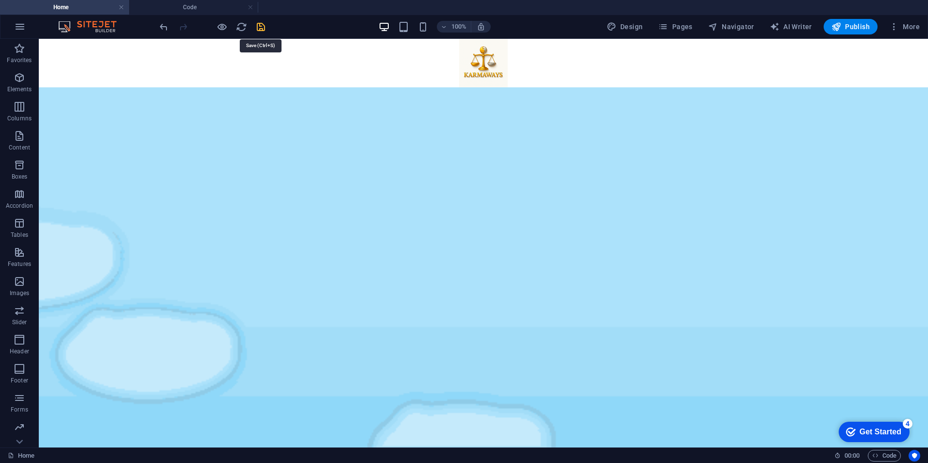
click at [260, 27] on icon "save" at bounding box center [260, 26] width 11 height 11
